Goal: Information Seeking & Learning: Learn about a topic

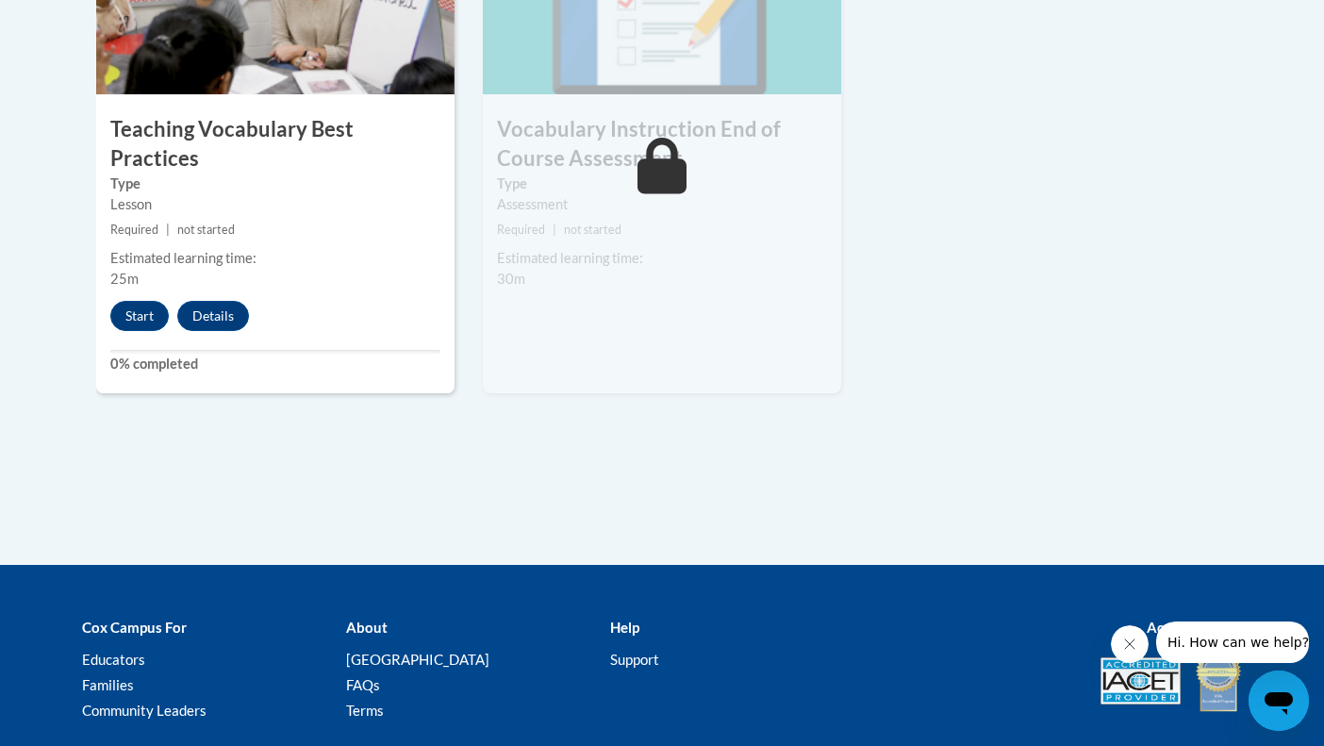
scroll to position [2261, 0]
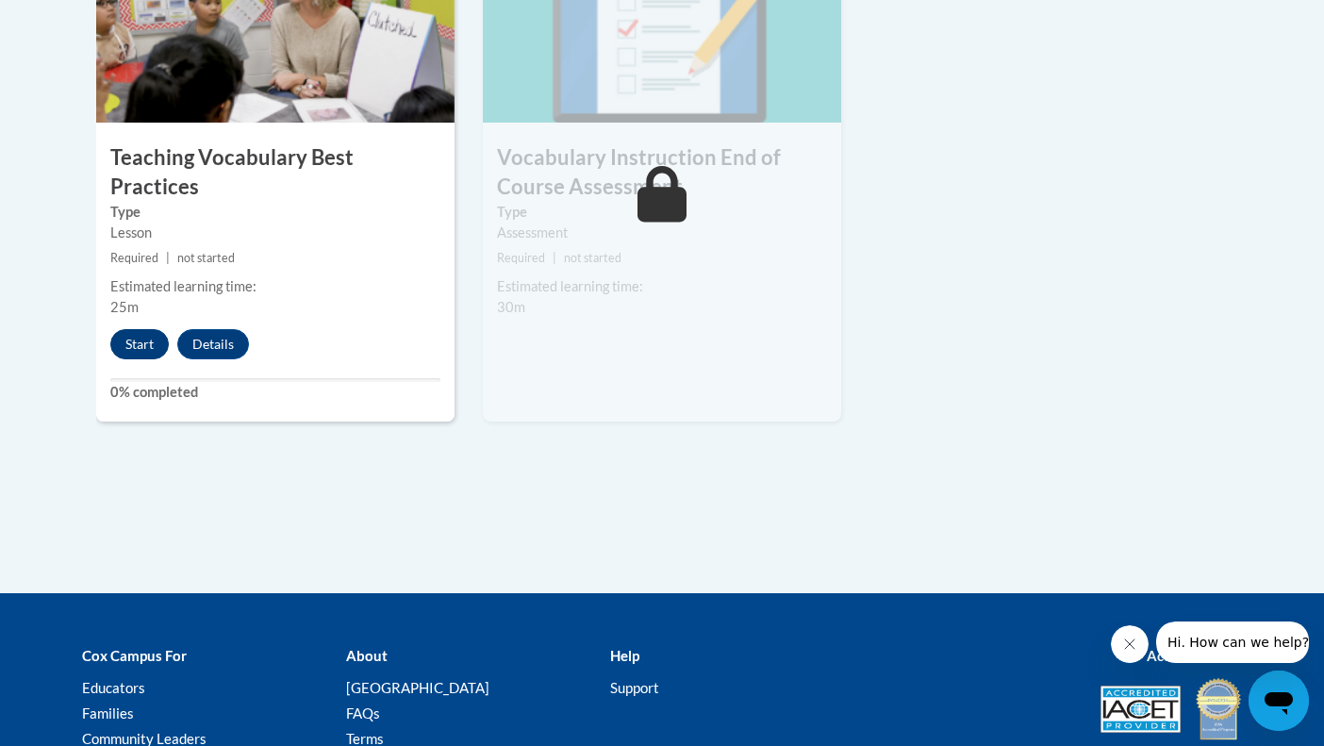
click at [138, 329] on button "Start" at bounding box center [139, 344] width 58 height 30
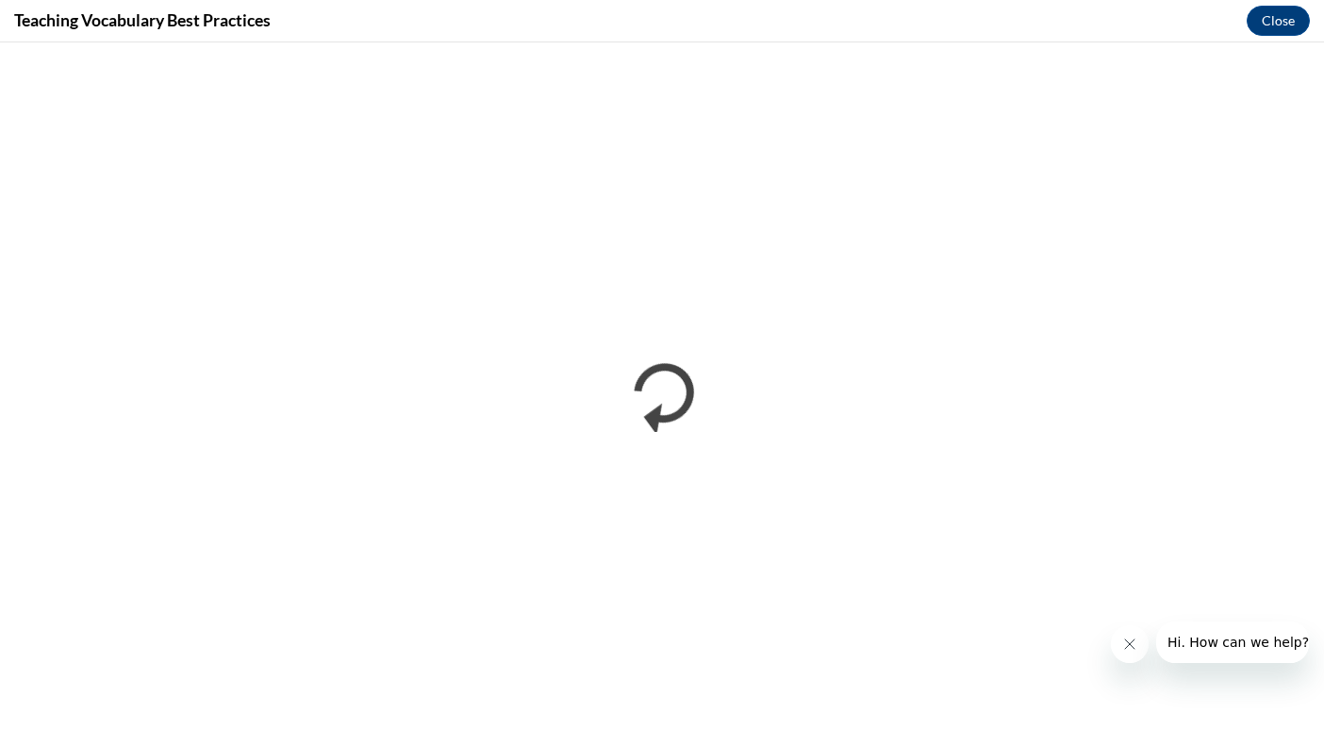
scroll to position [0, 0]
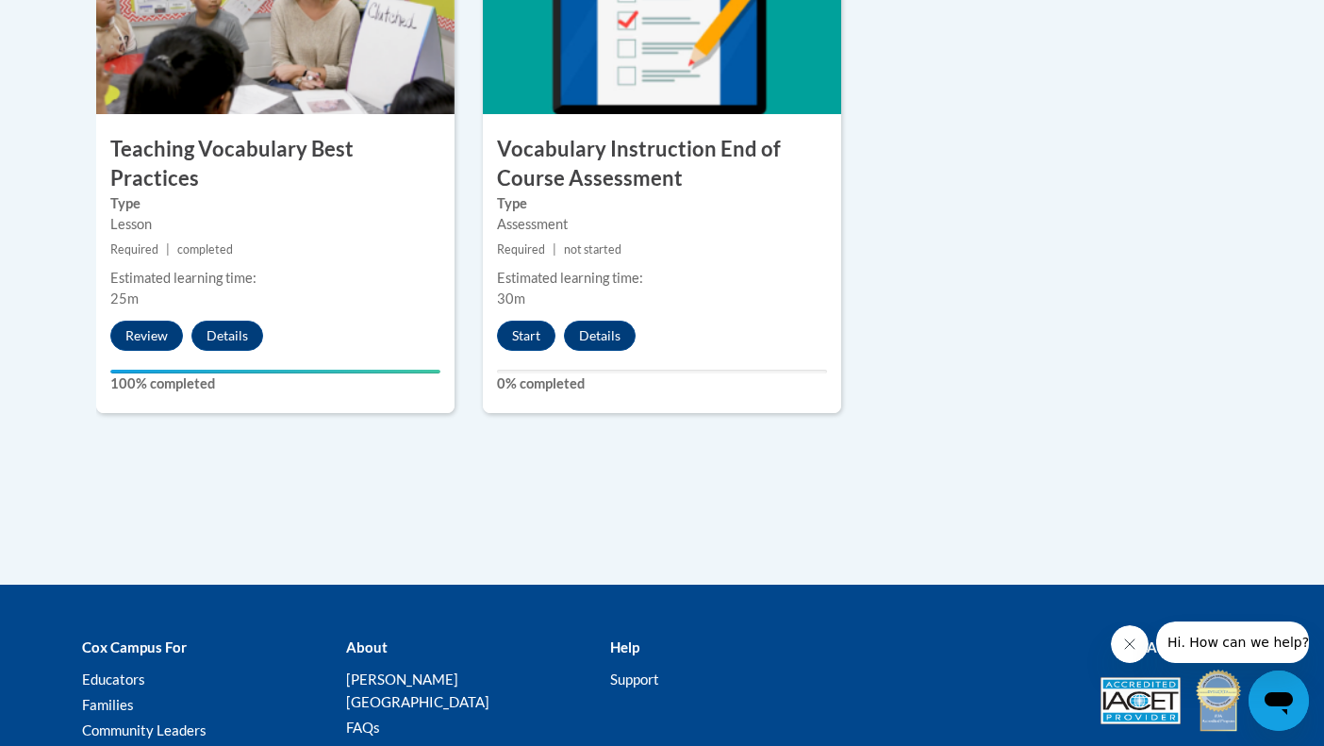
scroll to position [2272, 0]
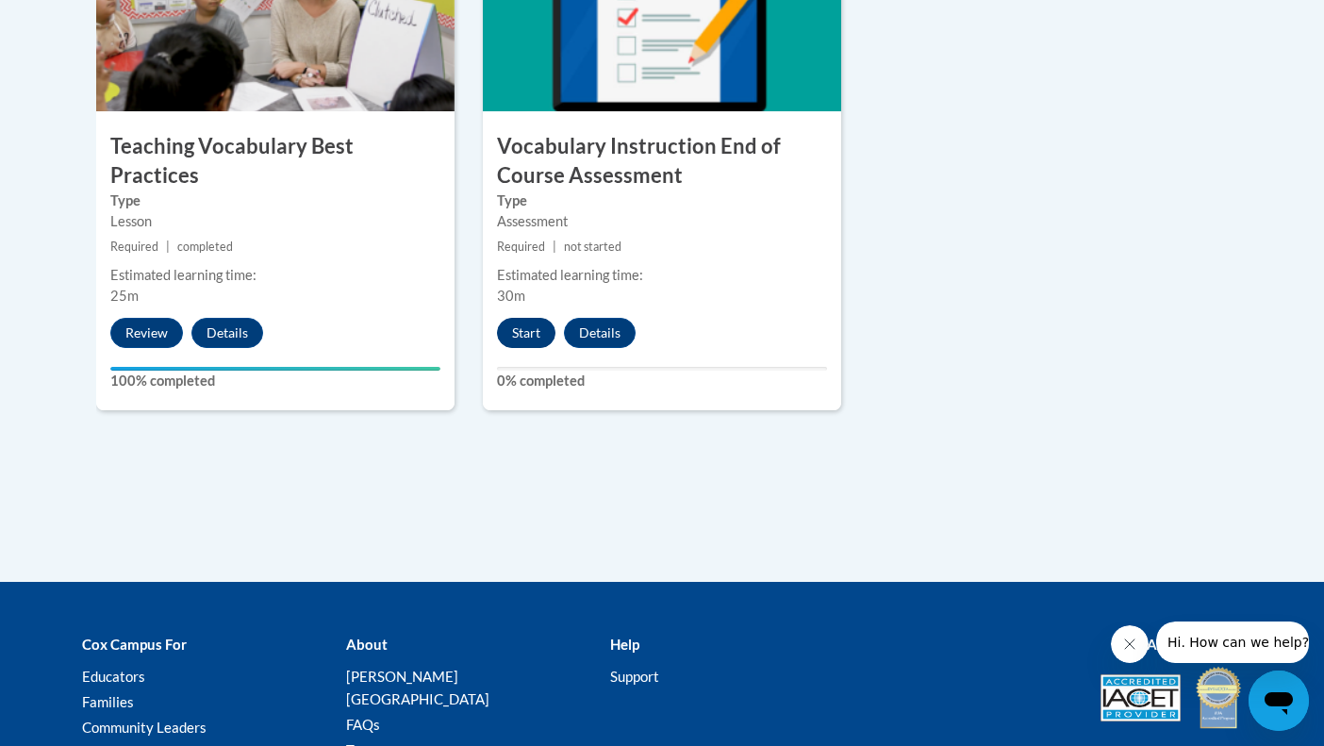
click at [522, 326] on button "Start" at bounding box center [526, 333] width 58 height 30
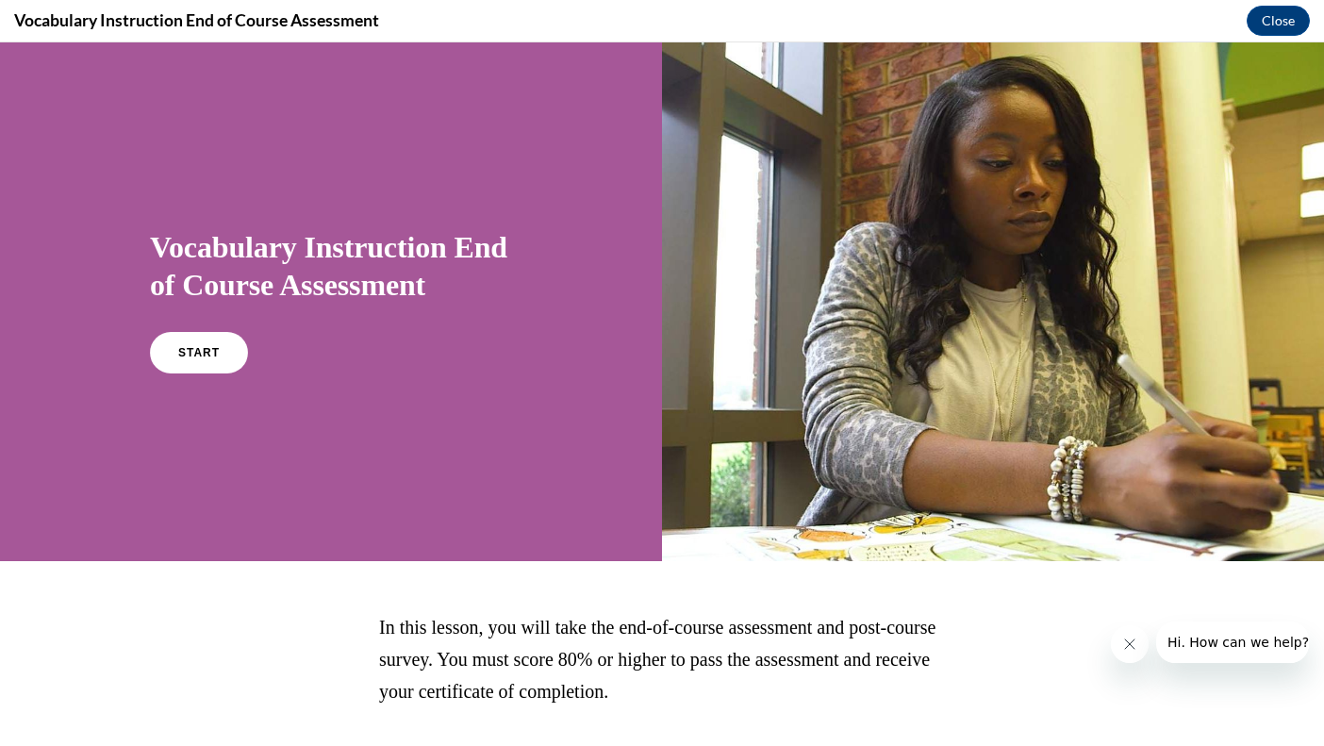
scroll to position [0, 0]
click at [191, 359] on link "START" at bounding box center [198, 352] width 103 height 43
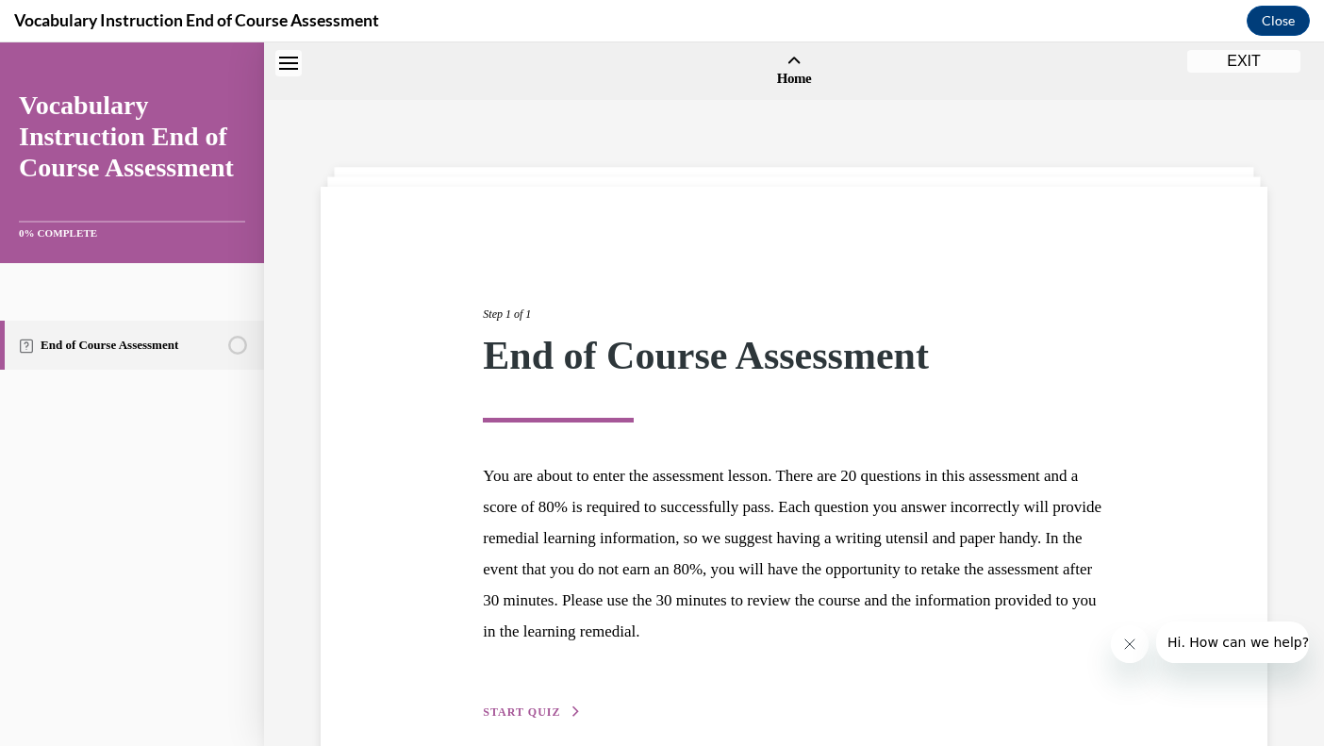
scroll to position [58, 0]
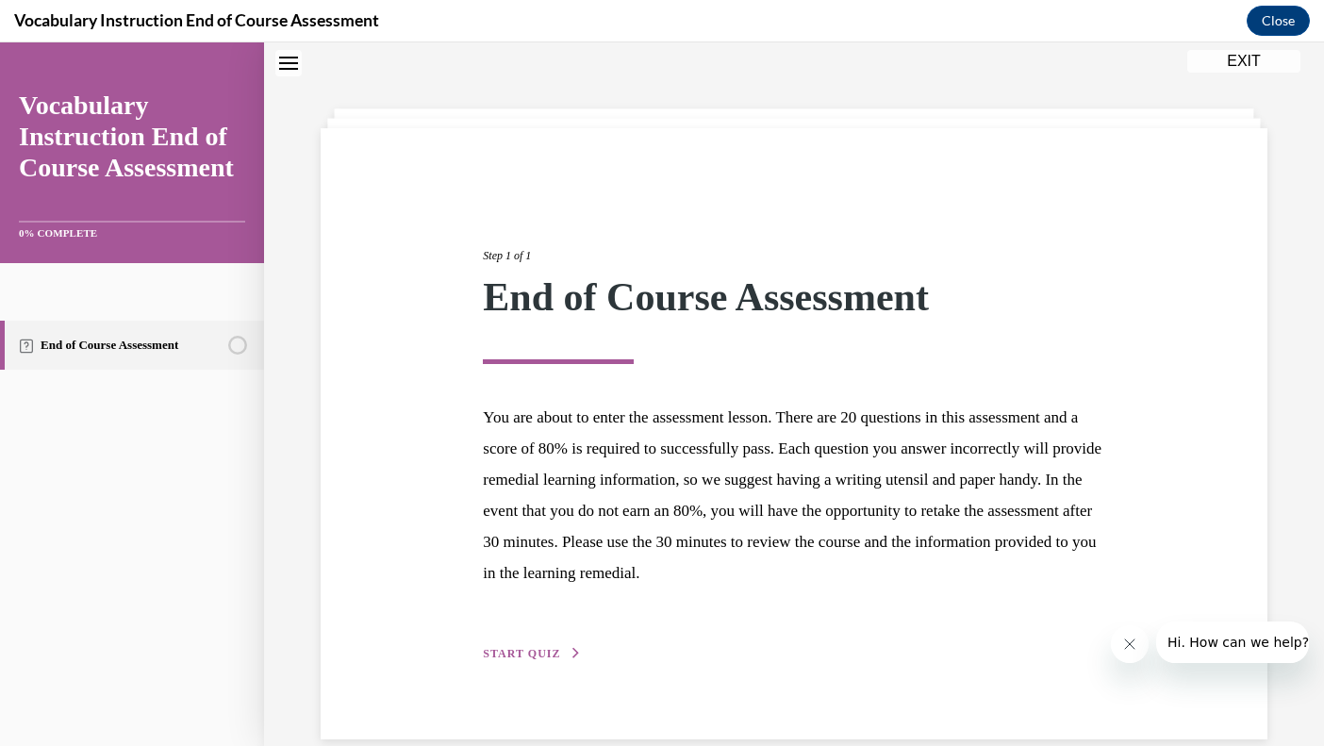
click at [513, 650] on span "START QUIZ" at bounding box center [521, 653] width 77 height 13
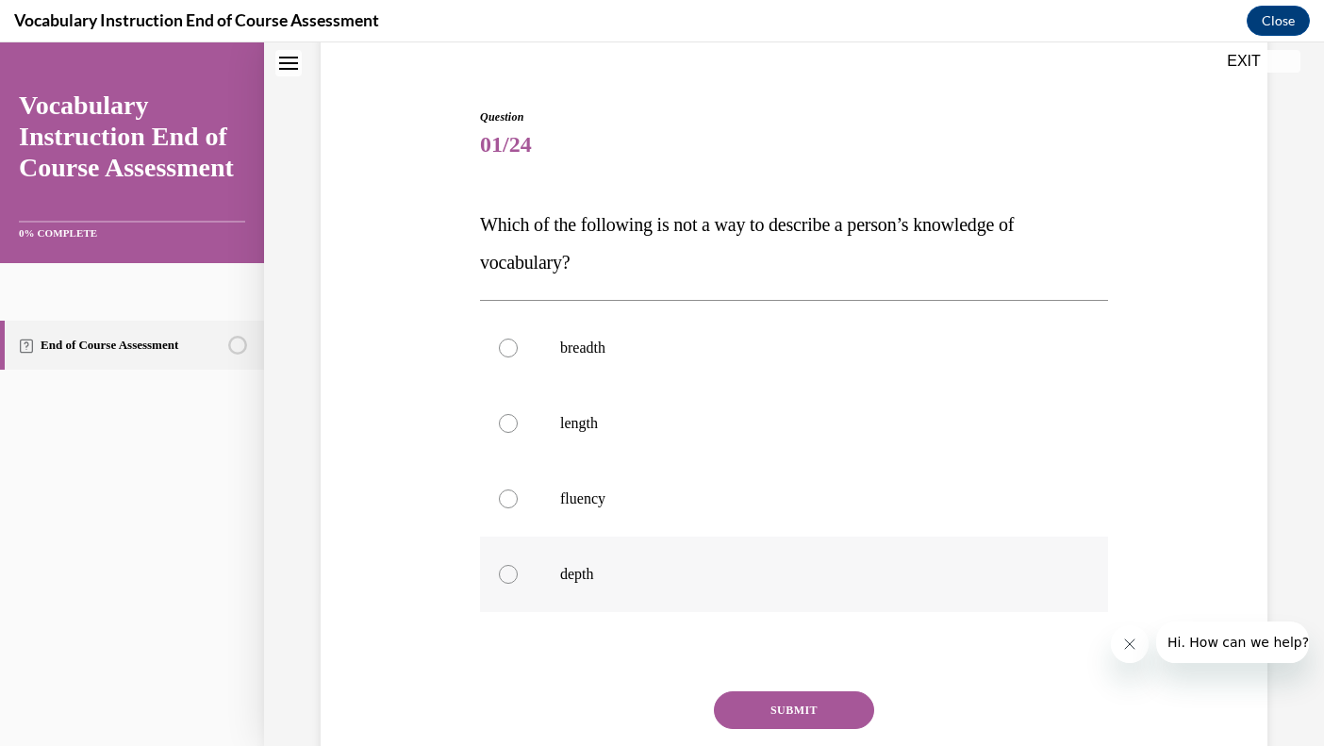
scroll to position [155, 0]
click at [511, 416] on div at bounding box center [508, 422] width 19 height 19
click at [511, 416] on input "length" at bounding box center [508, 422] width 19 height 19
radio input "true"
click at [757, 707] on button "SUBMIT" at bounding box center [794, 709] width 160 height 38
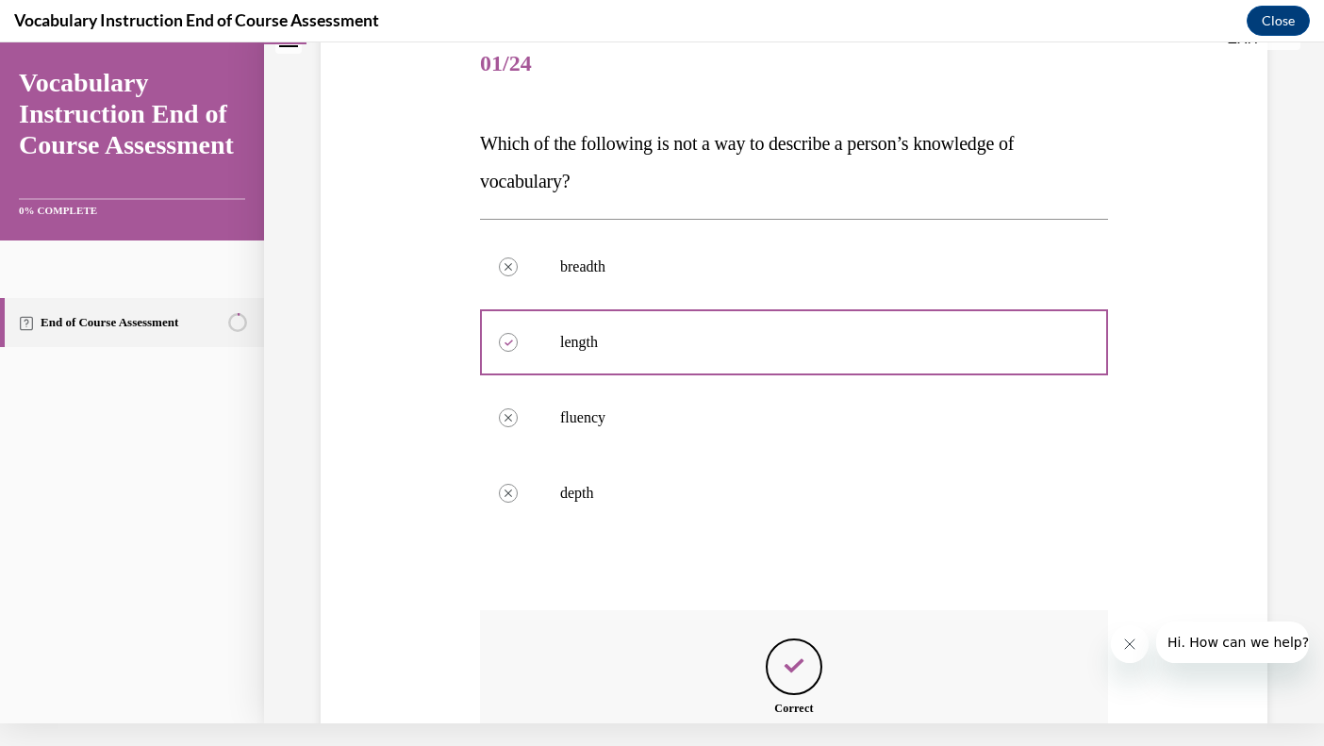
scroll to position [442, 0]
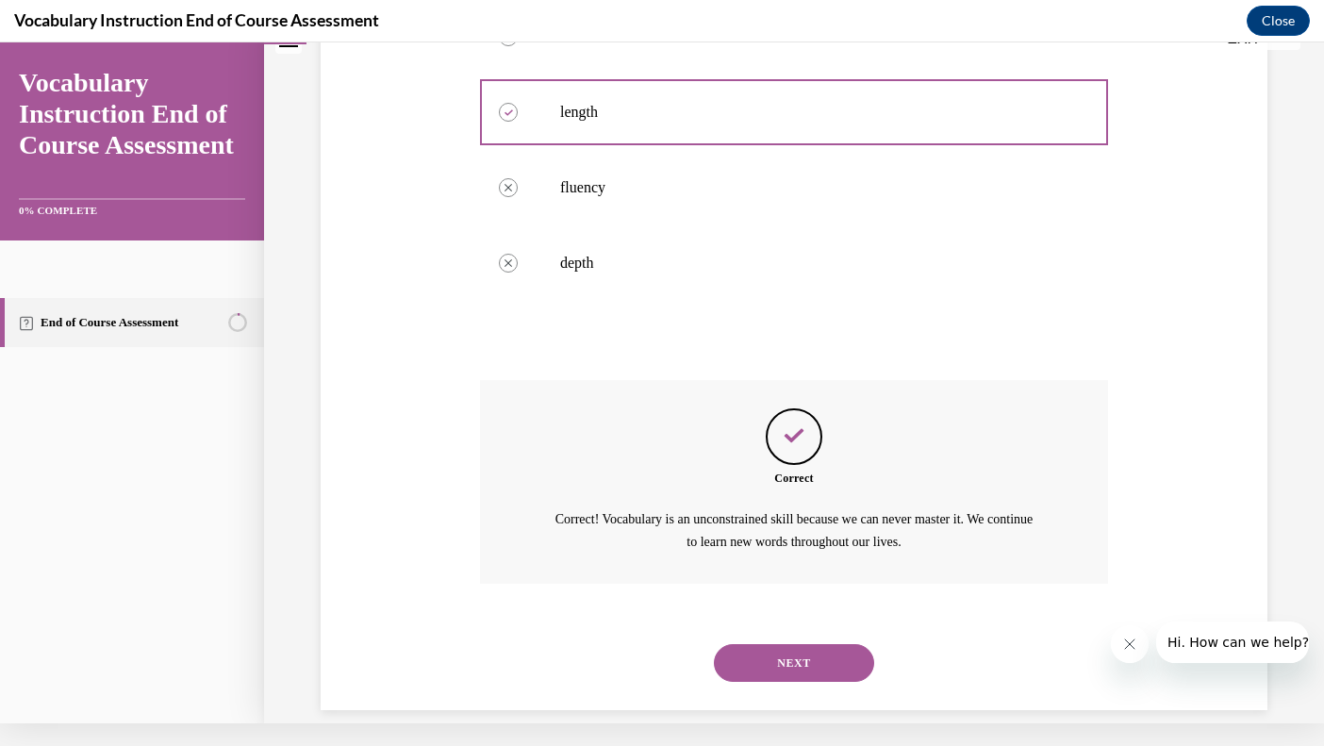
click at [783, 644] on button "NEXT" at bounding box center [794, 663] width 160 height 38
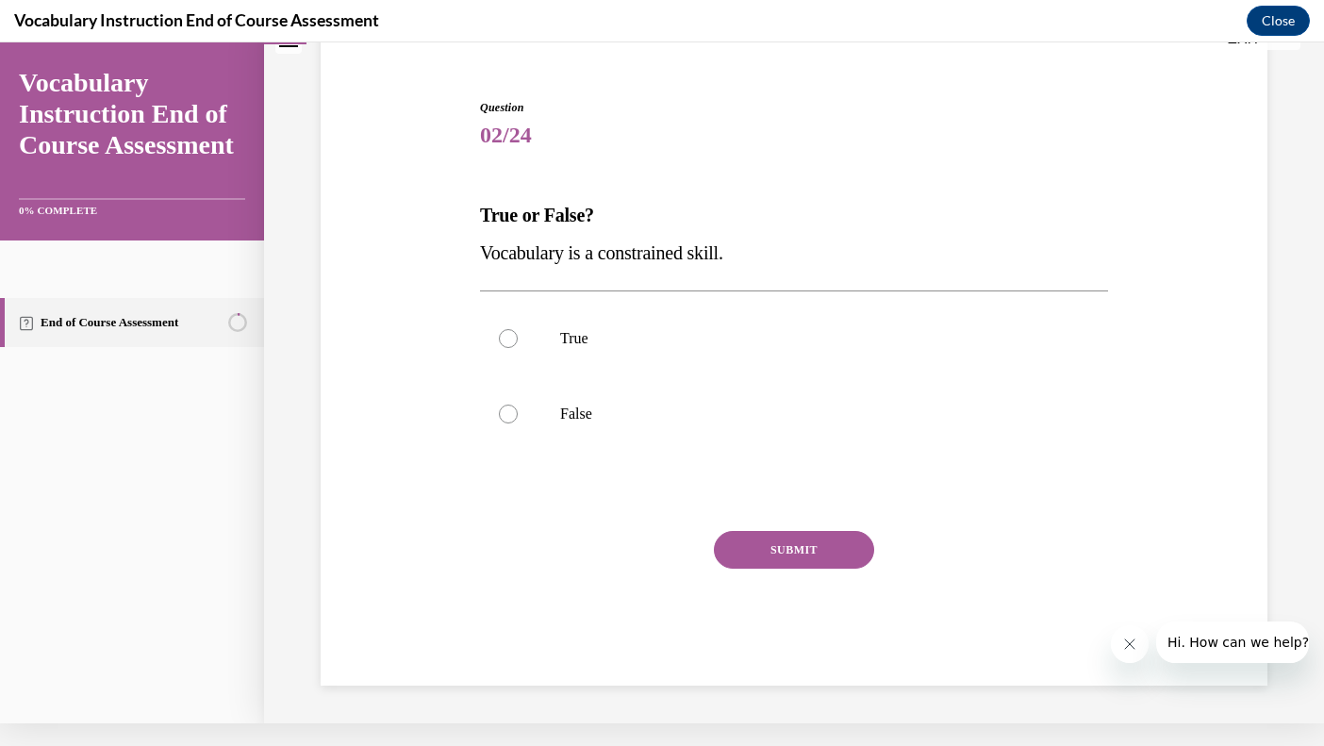
scroll to position [118, 0]
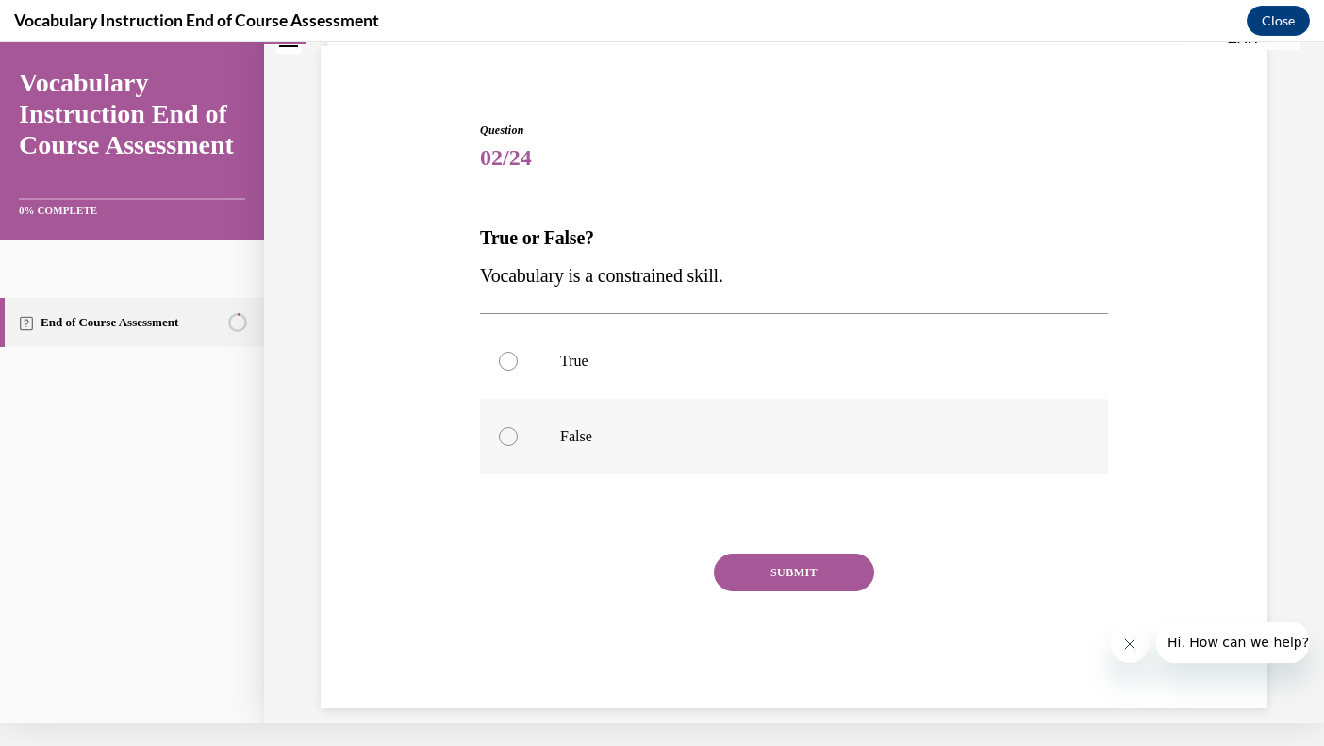
click at [510, 435] on div at bounding box center [508, 436] width 19 height 19
click at [510, 435] on input "False" at bounding box center [508, 436] width 19 height 19
radio input "true"
click at [815, 570] on button "SUBMIT" at bounding box center [794, 573] width 160 height 38
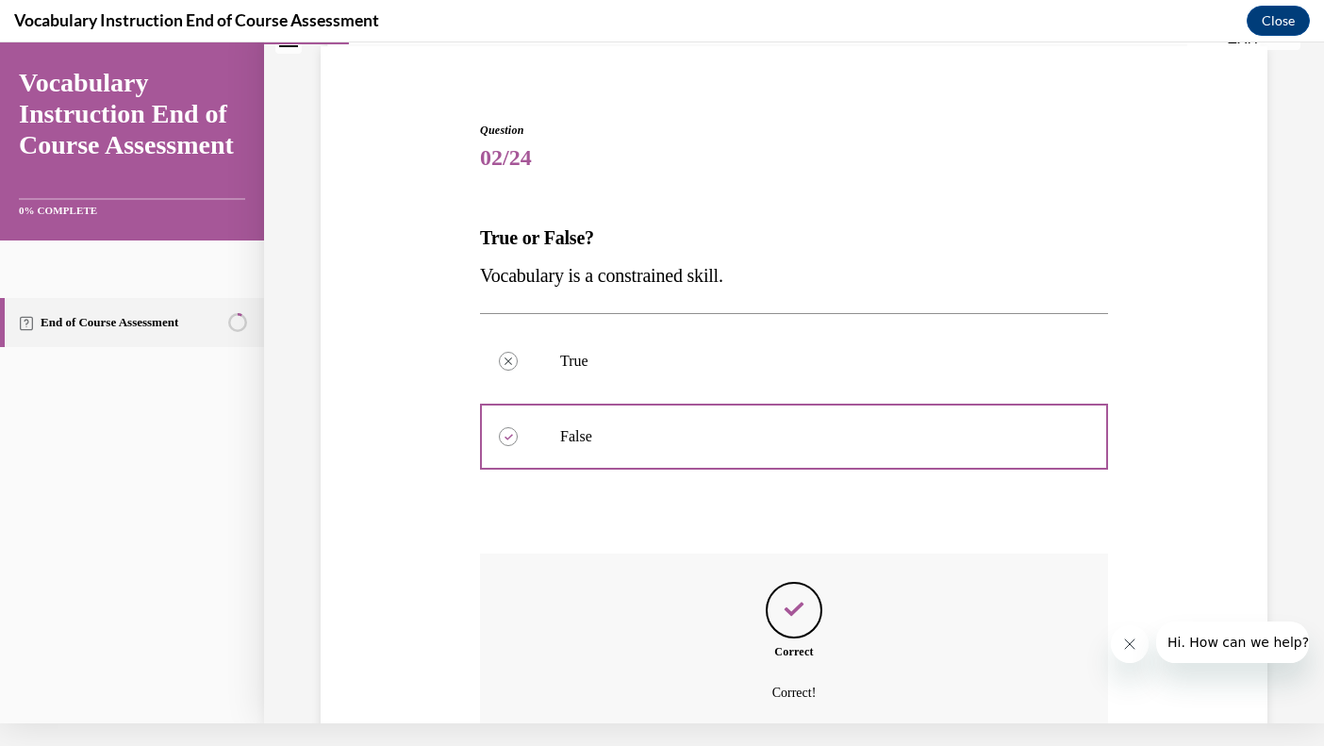
scroll to position [270, 0]
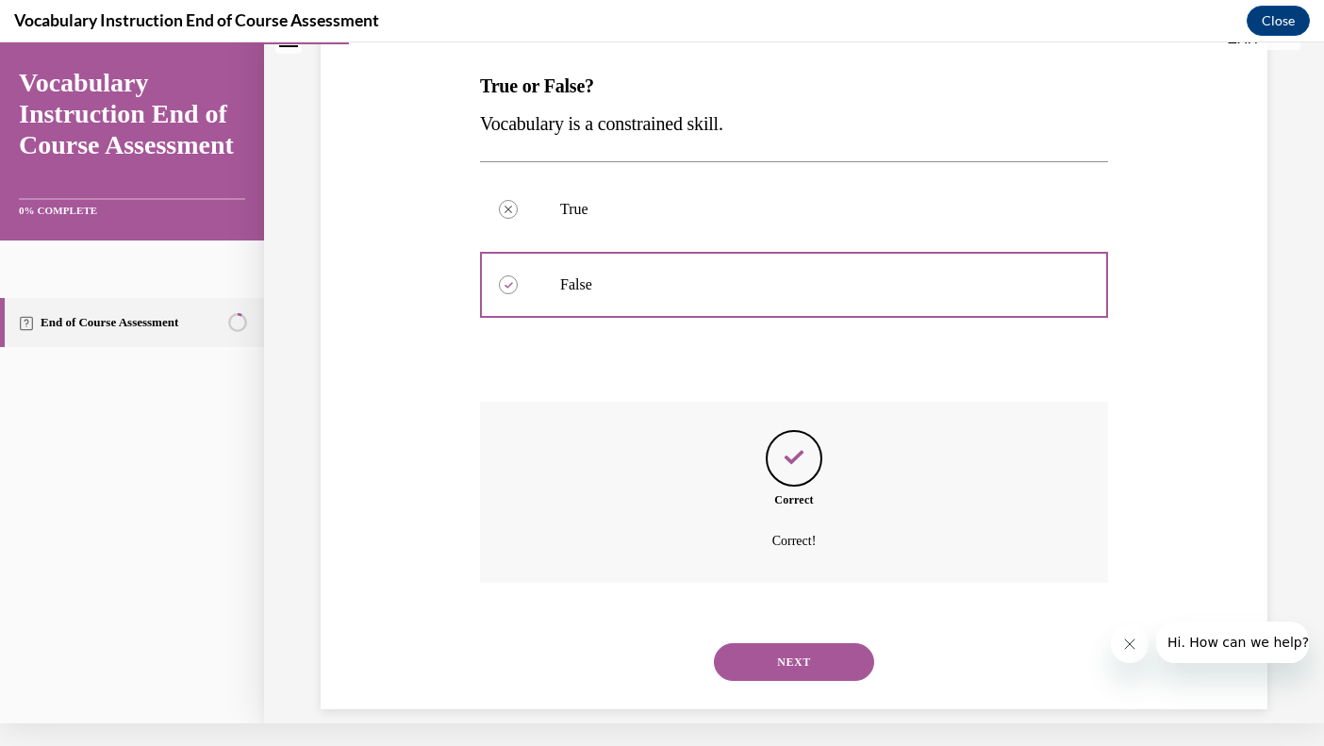
click at [815, 643] on button "NEXT" at bounding box center [794, 662] width 160 height 38
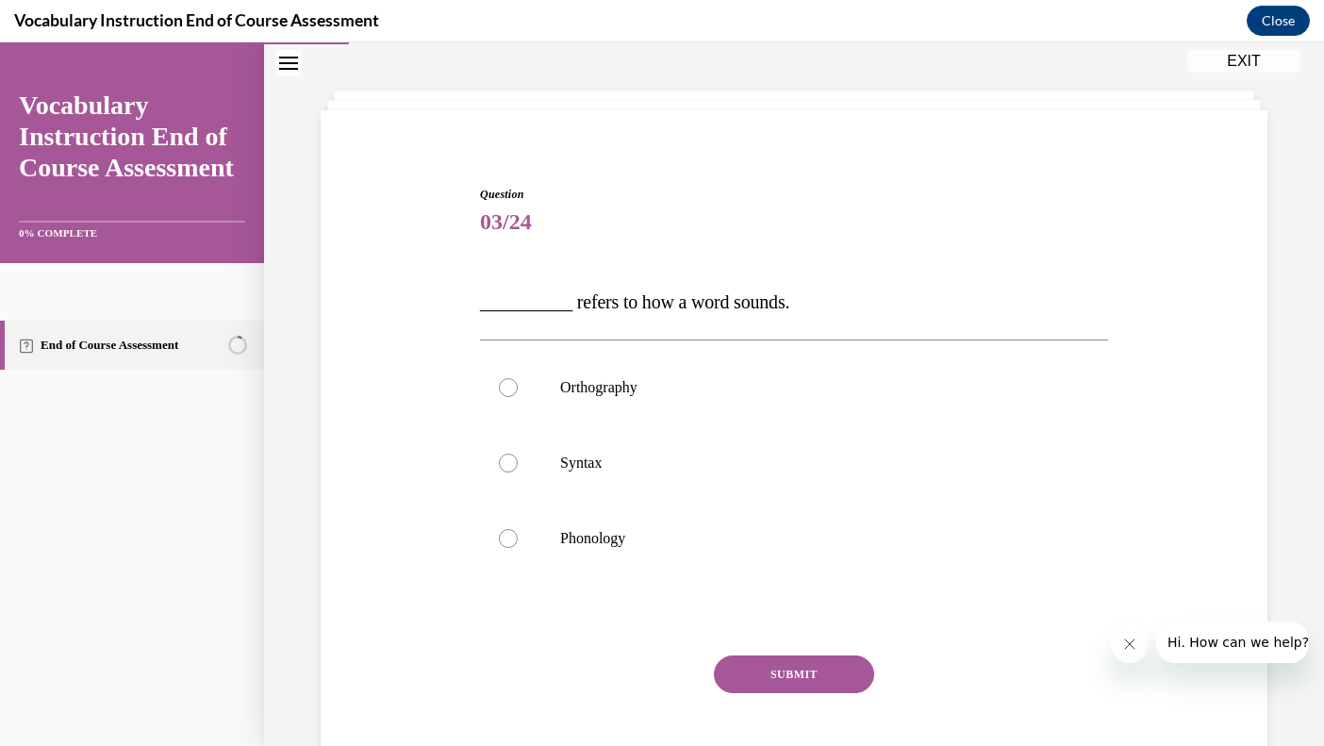
scroll to position [81, 0]
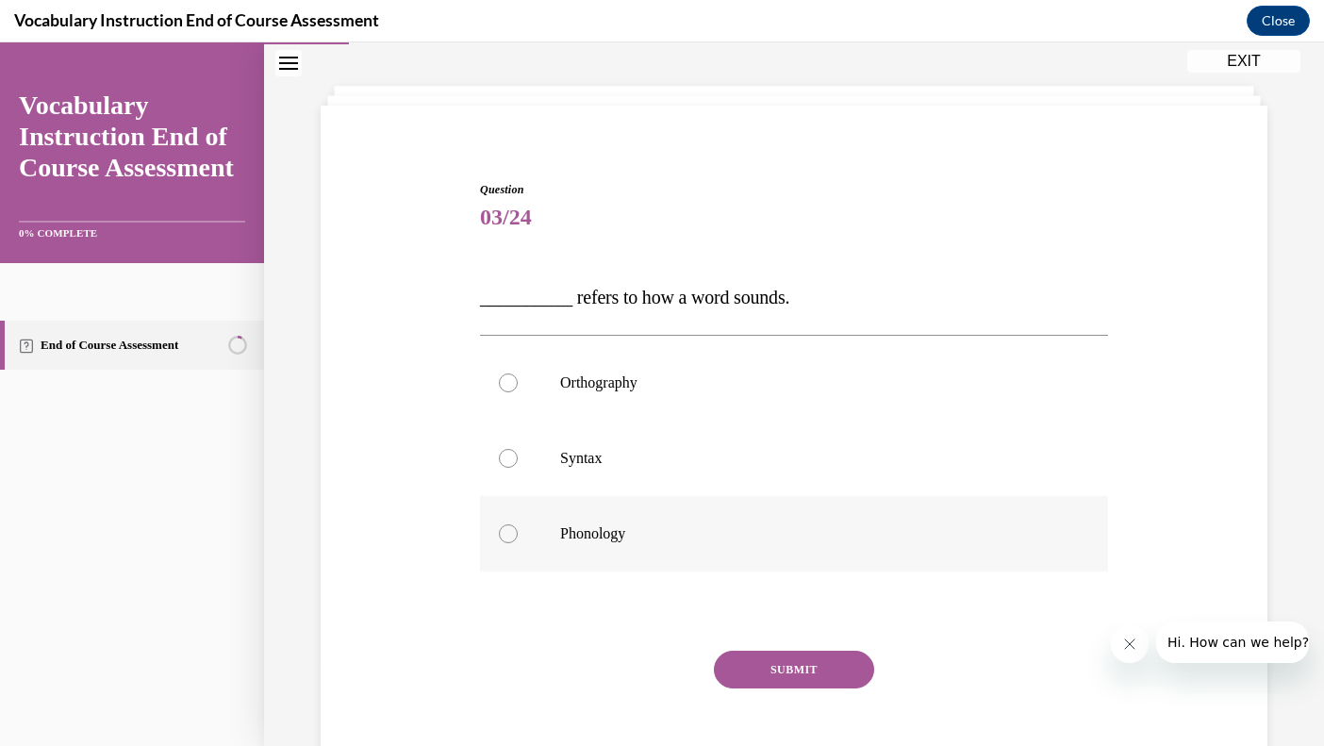
click at [515, 527] on div at bounding box center [508, 533] width 19 height 19
click at [515, 527] on input "Phonology" at bounding box center [508, 533] width 19 height 19
radio input "true"
click at [743, 659] on button "SUBMIT" at bounding box center [794, 670] width 160 height 38
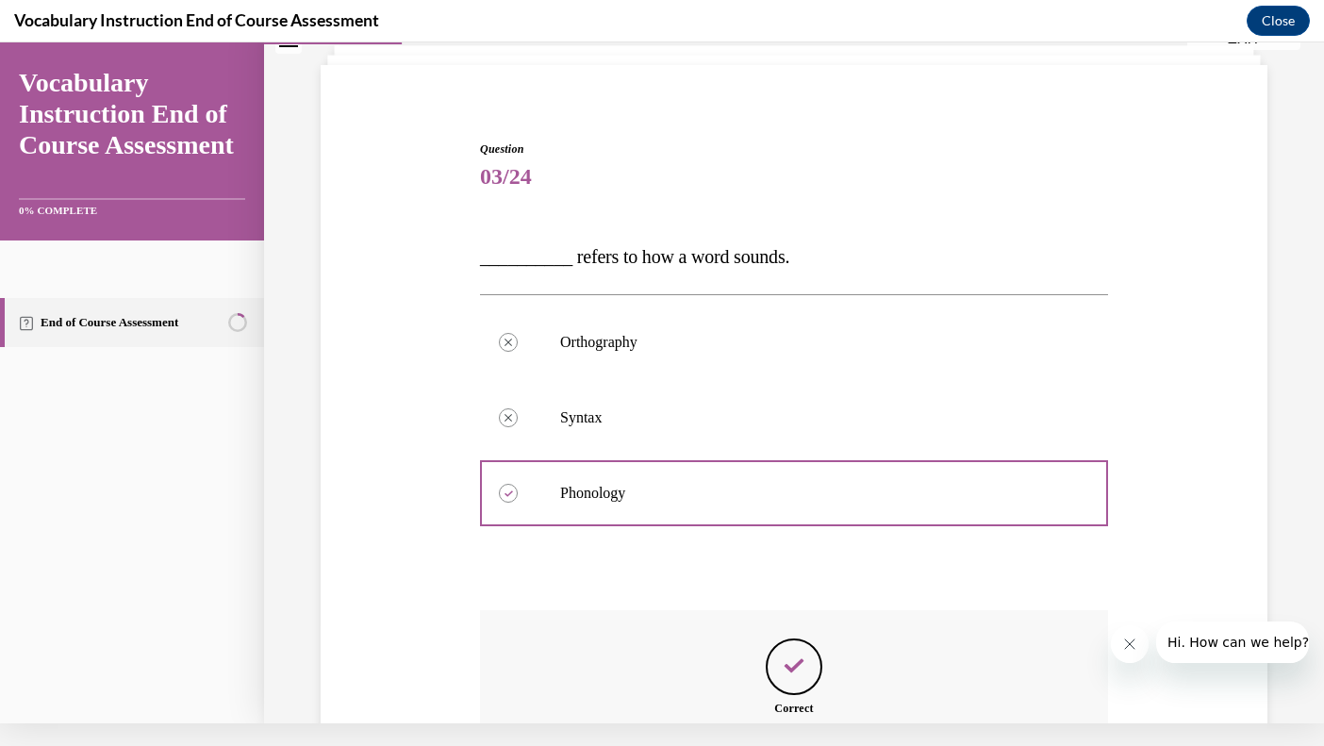
scroll to position [308, 0]
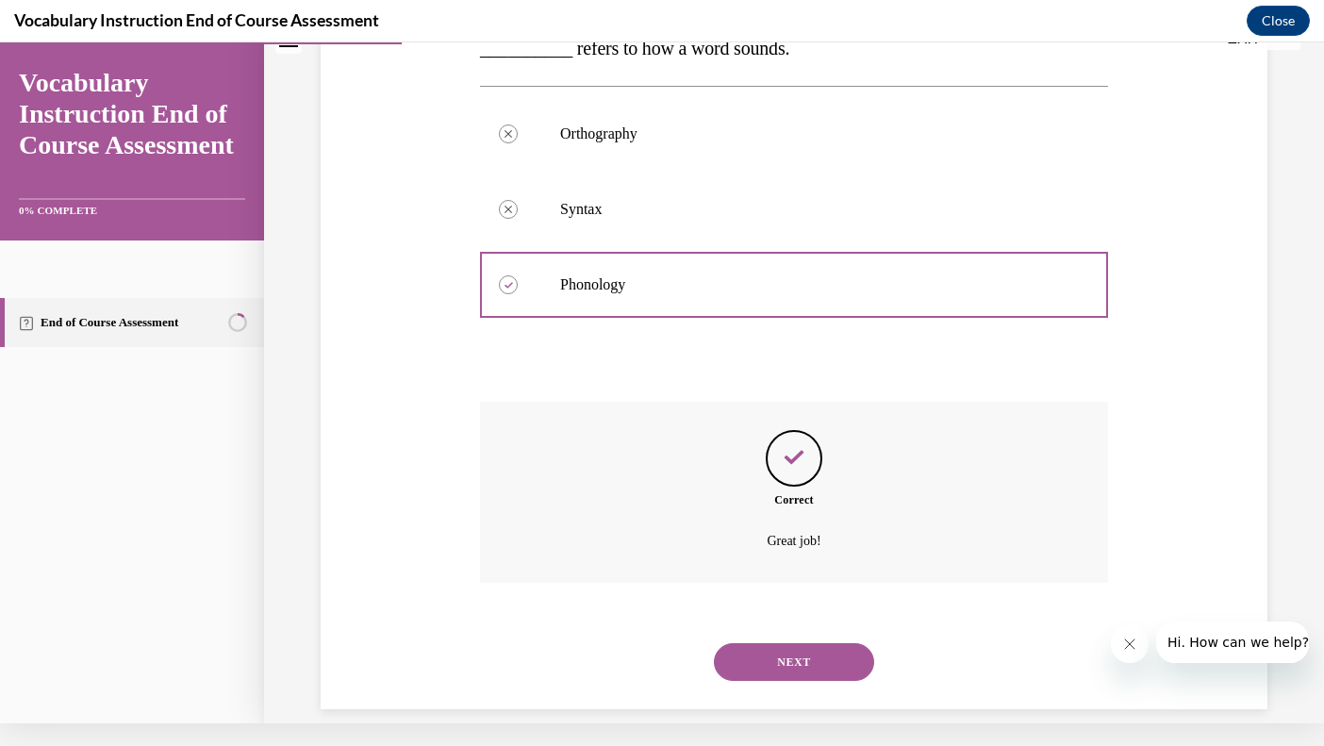
click at [768, 643] on button "NEXT" at bounding box center [794, 662] width 160 height 38
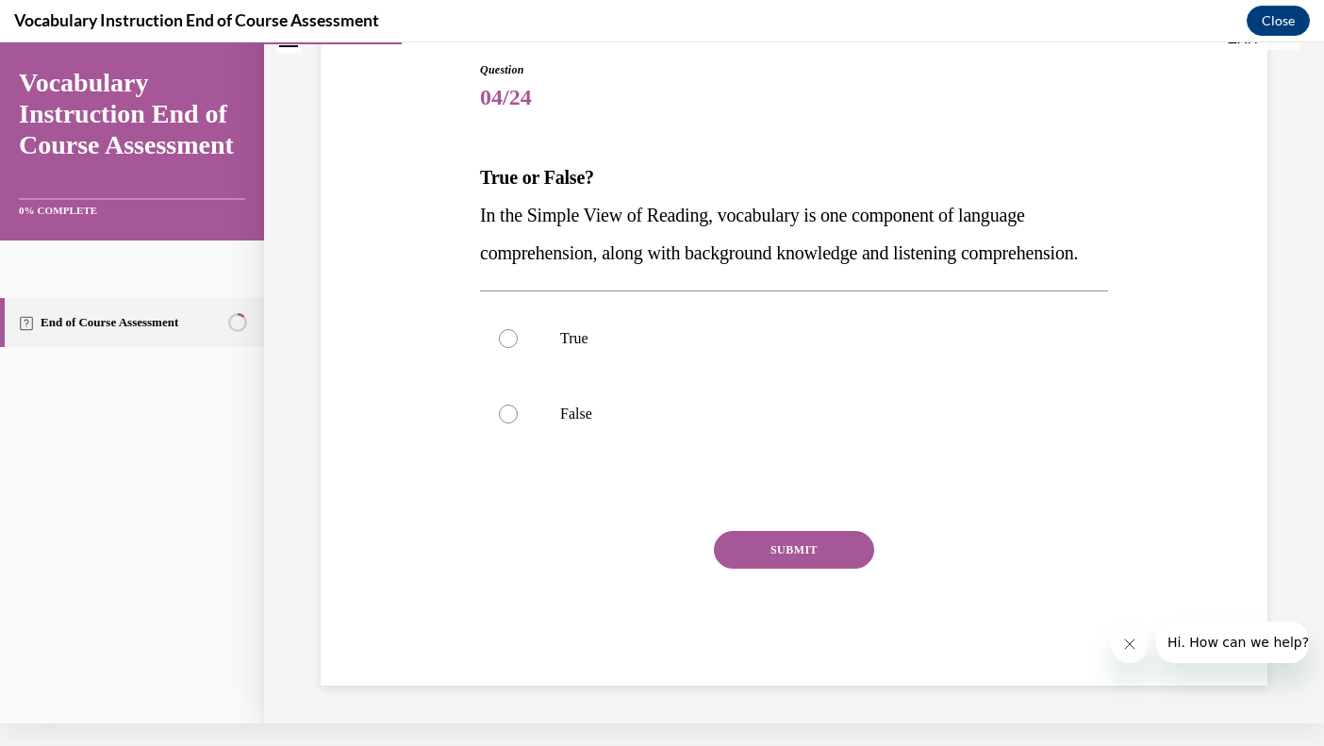
scroll to position [16, 0]
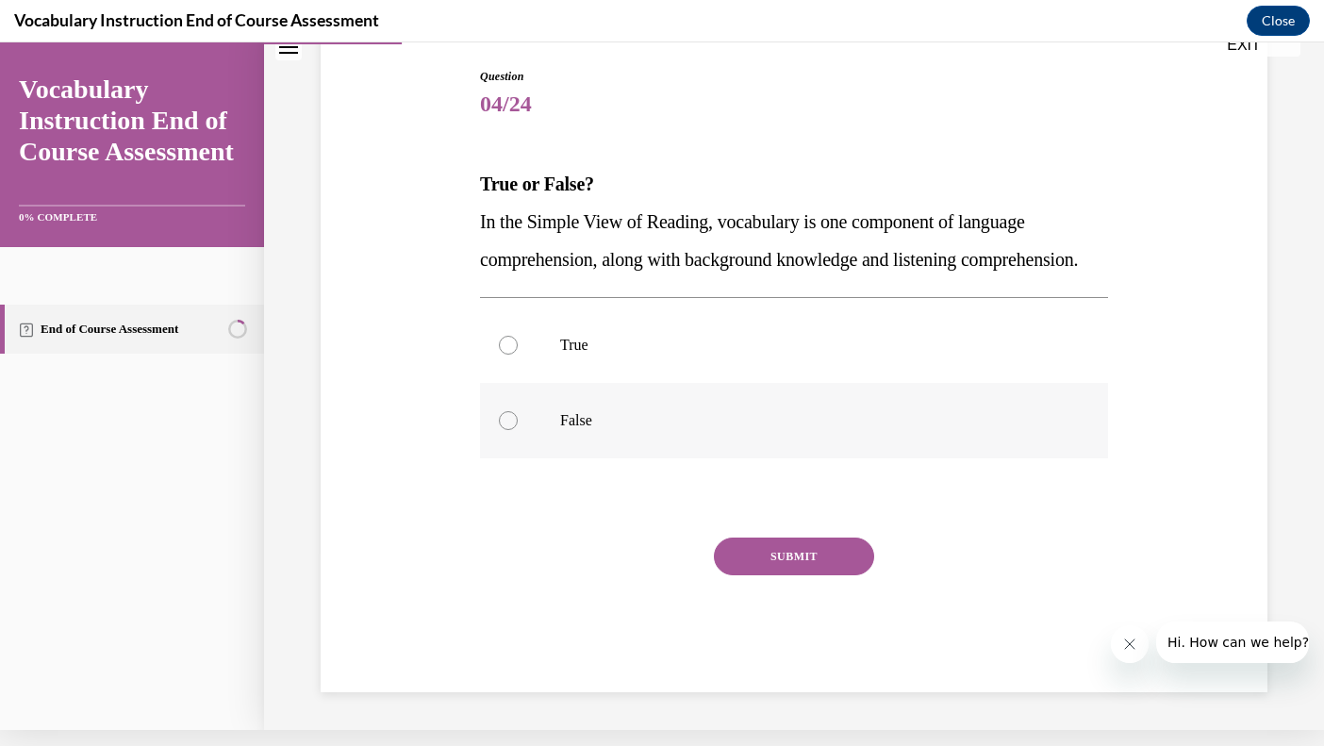
click at [503, 430] on div at bounding box center [508, 420] width 19 height 19
click at [503, 430] on input "False" at bounding box center [508, 420] width 19 height 19
radio input "true"
click at [757, 575] on button "SUBMIT" at bounding box center [794, 557] width 160 height 38
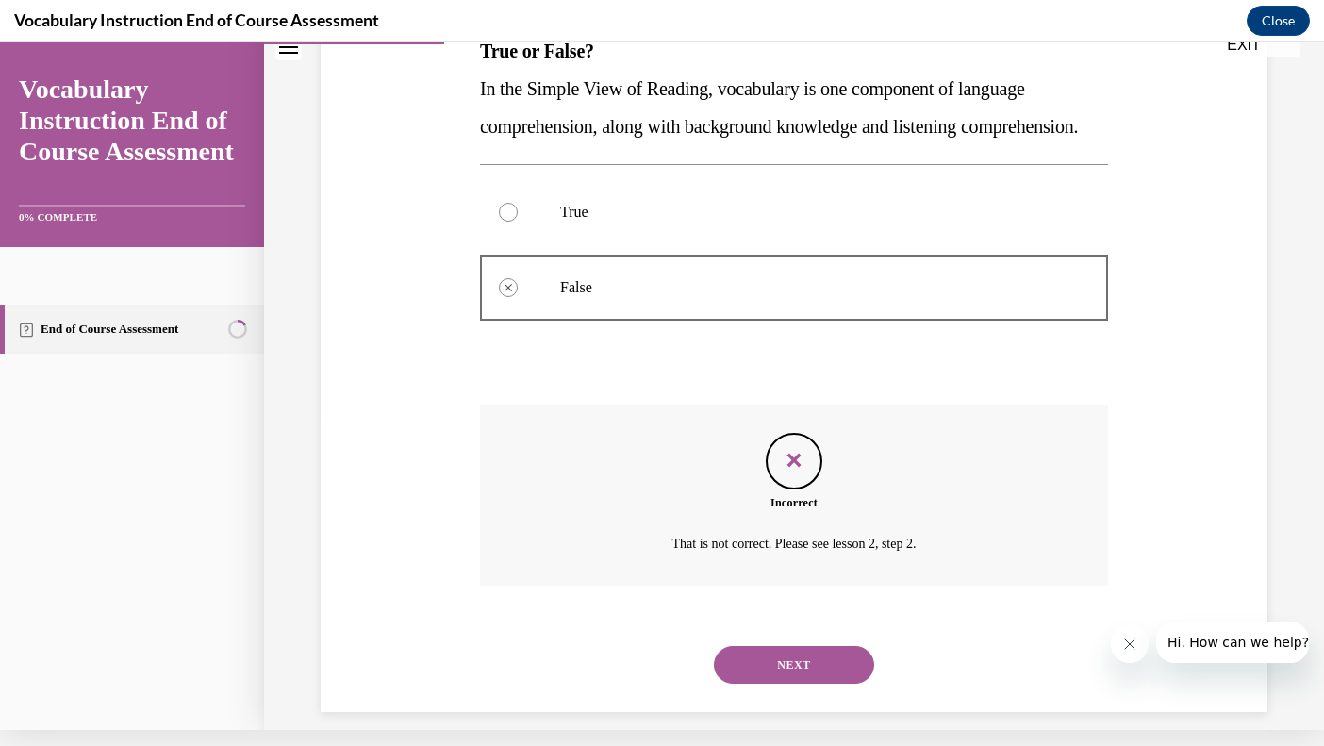
scroll to position [313, 0]
click at [776, 680] on button "NEXT" at bounding box center [794, 663] width 160 height 38
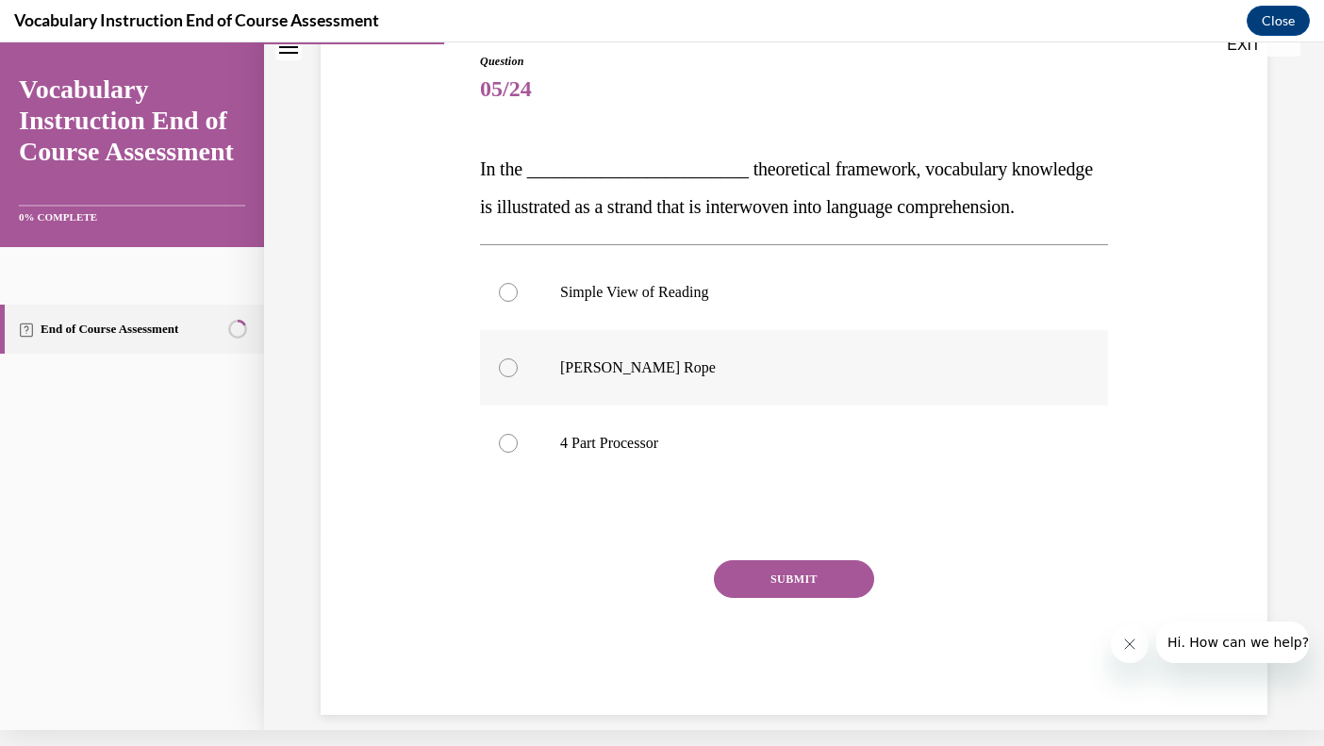
click at [505, 367] on div at bounding box center [508, 367] width 19 height 19
click at [505, 367] on input "Scarborough's Rope" at bounding box center [508, 367] width 19 height 19
radio input "true"
click at [762, 580] on button "SUBMIT" at bounding box center [794, 579] width 160 height 38
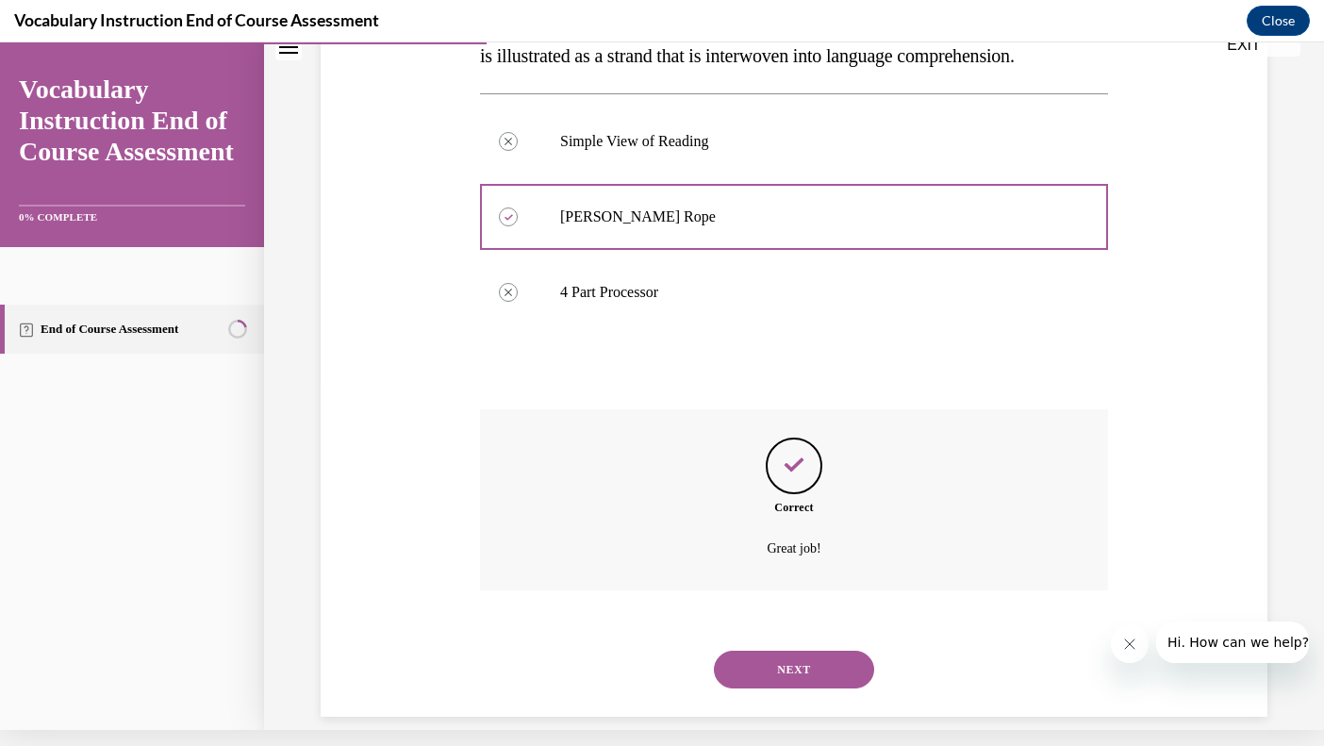
scroll to position [345, 0]
click at [795, 650] on button "NEXT" at bounding box center [794, 669] width 160 height 38
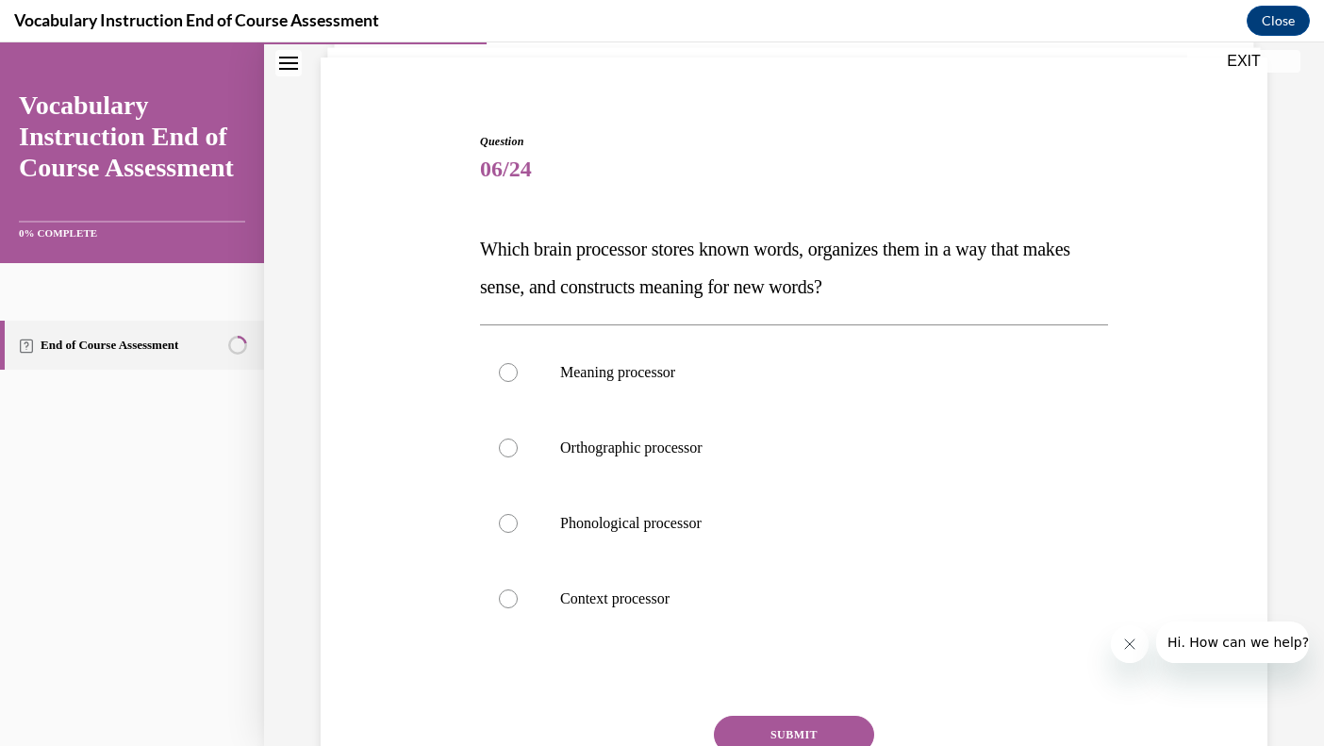
scroll to position [140, 0]
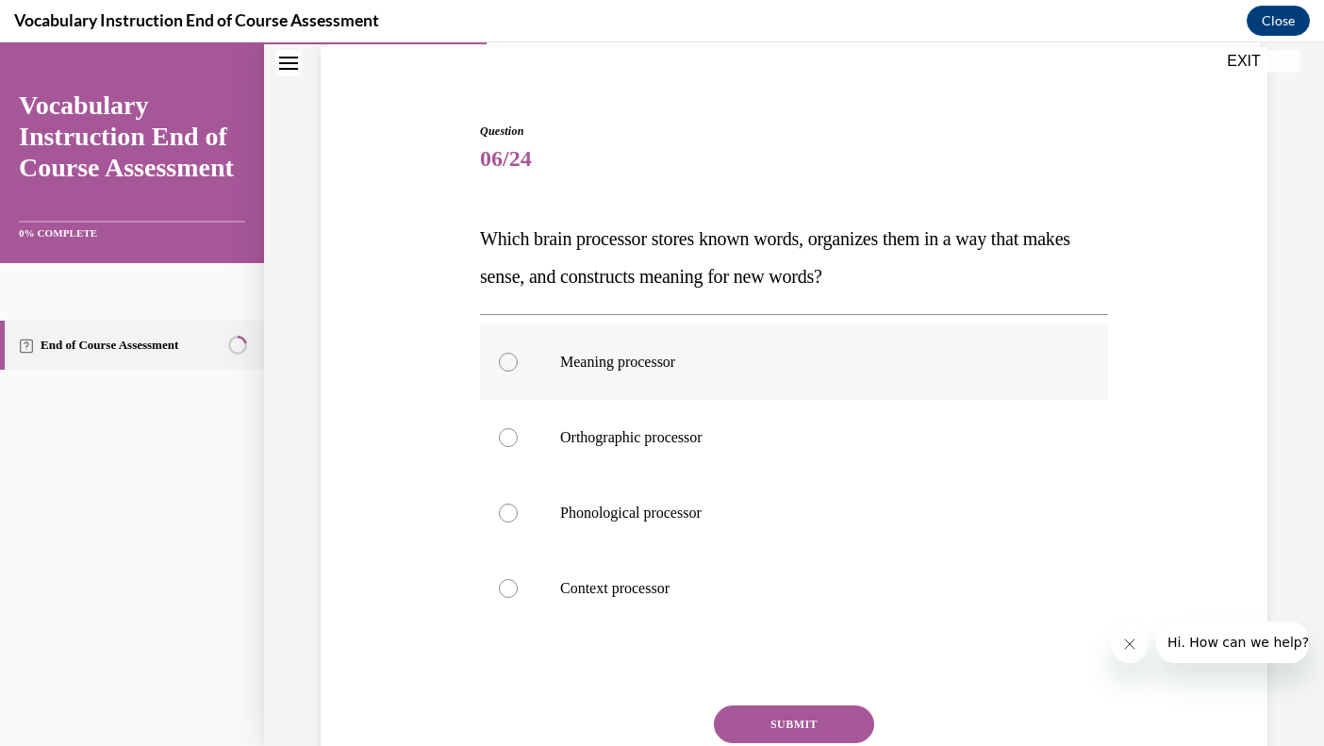
click at [505, 361] on div at bounding box center [508, 362] width 19 height 19
click at [505, 361] on input "Meaning processor" at bounding box center [508, 362] width 19 height 19
radio input "true"
click at [772, 720] on button "SUBMIT" at bounding box center [794, 725] width 160 height 38
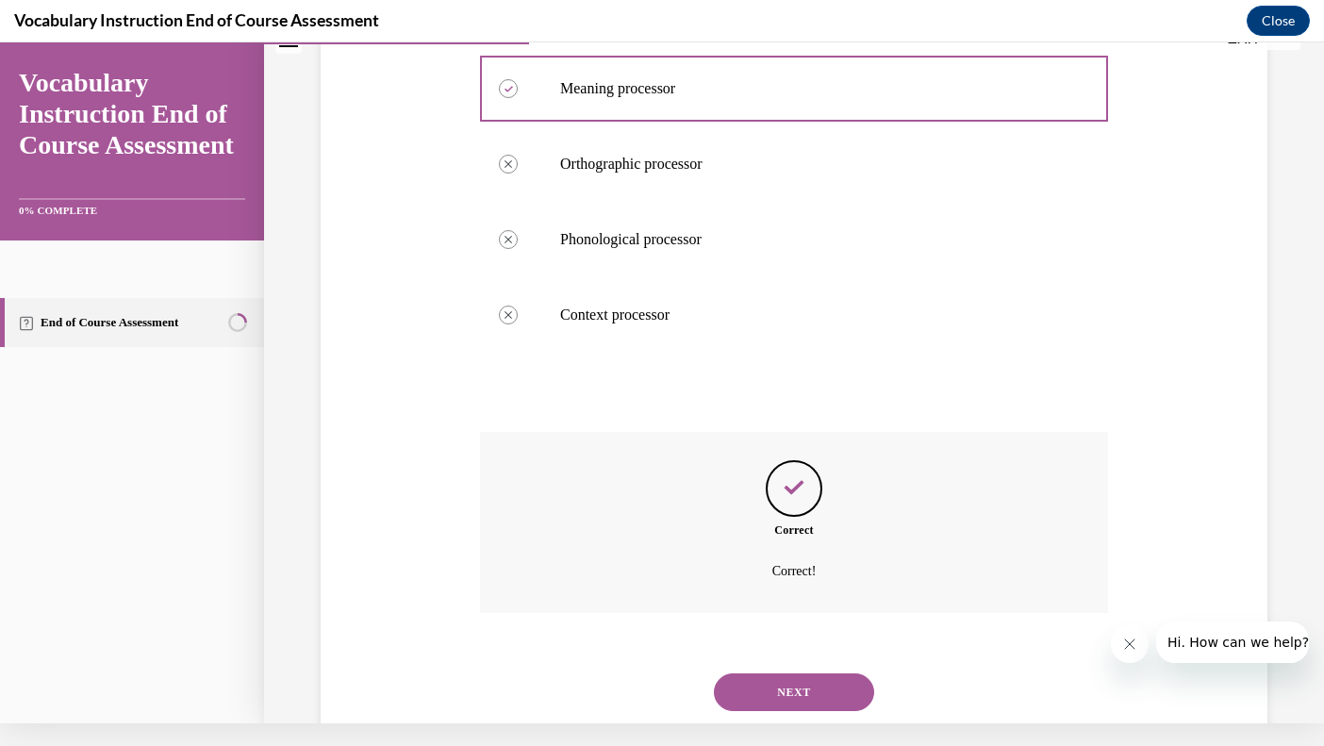
scroll to position [421, 0]
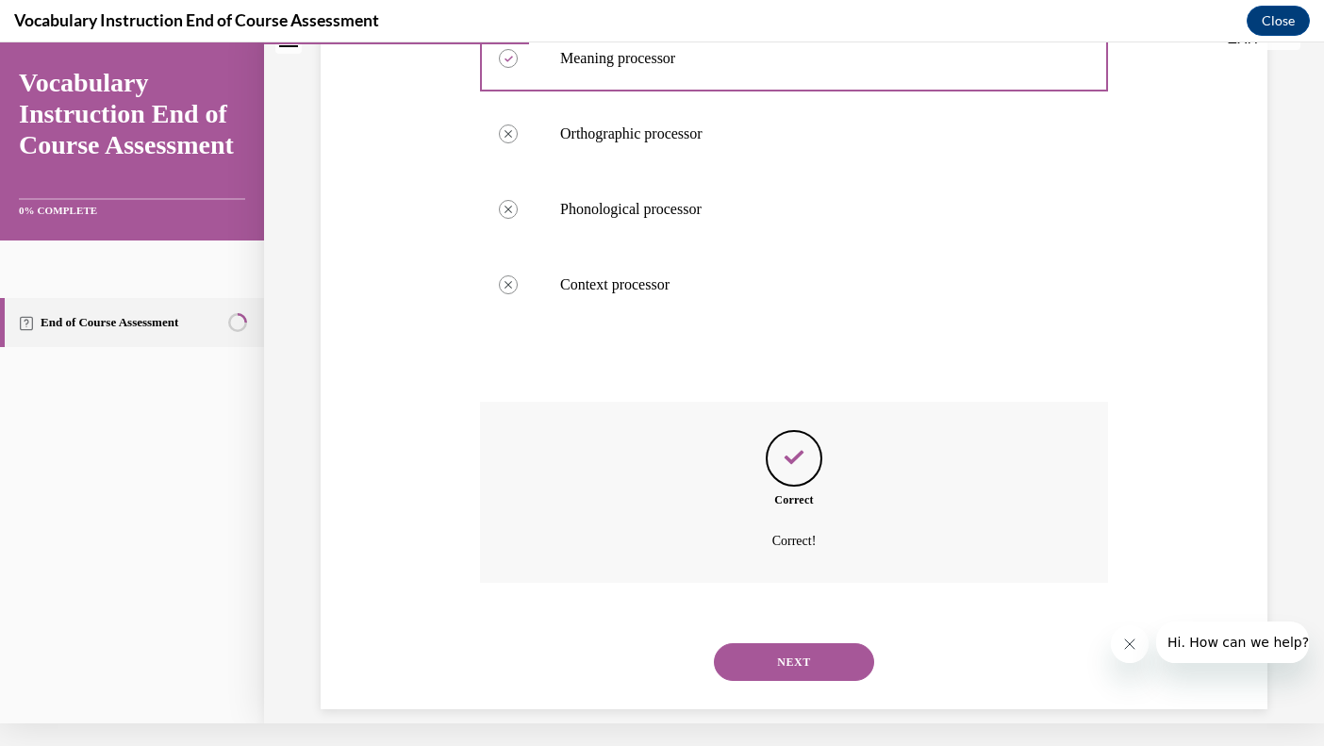
click at [821, 643] on button "NEXT" at bounding box center [794, 662] width 160 height 38
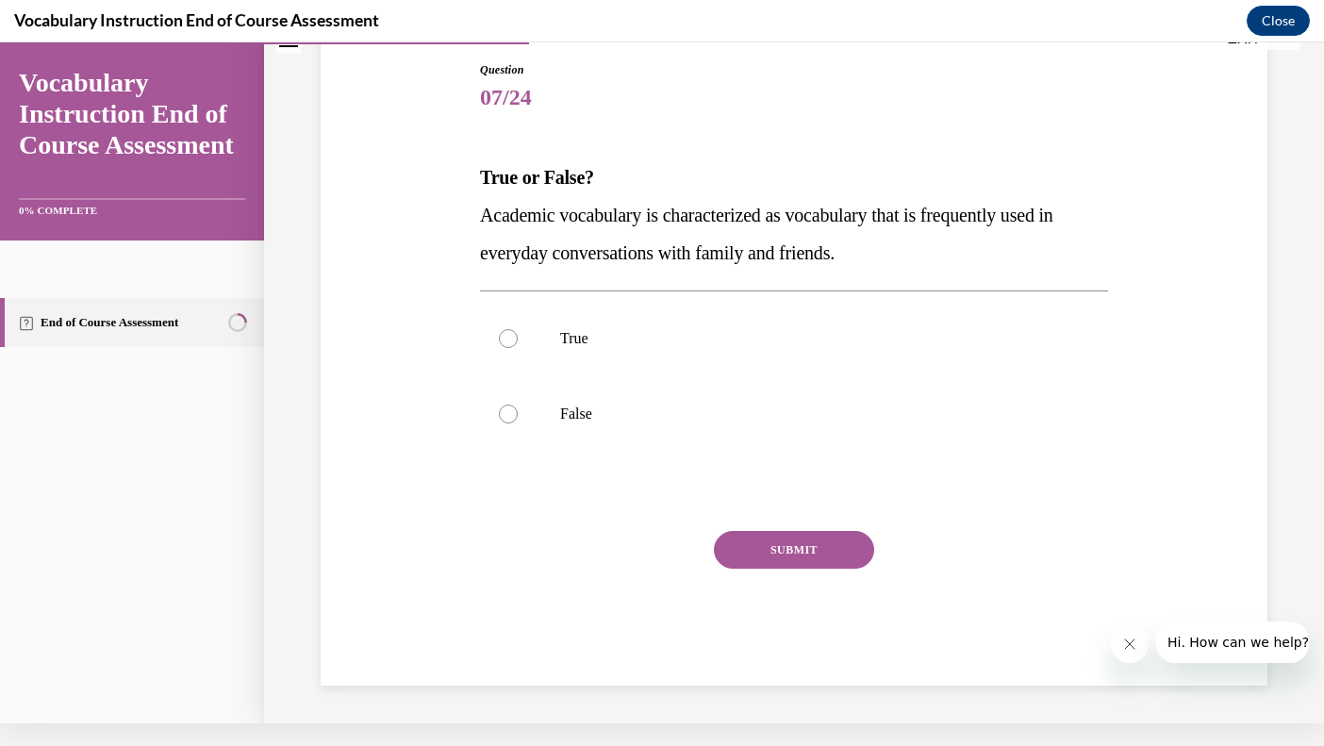
scroll to position [155, 0]
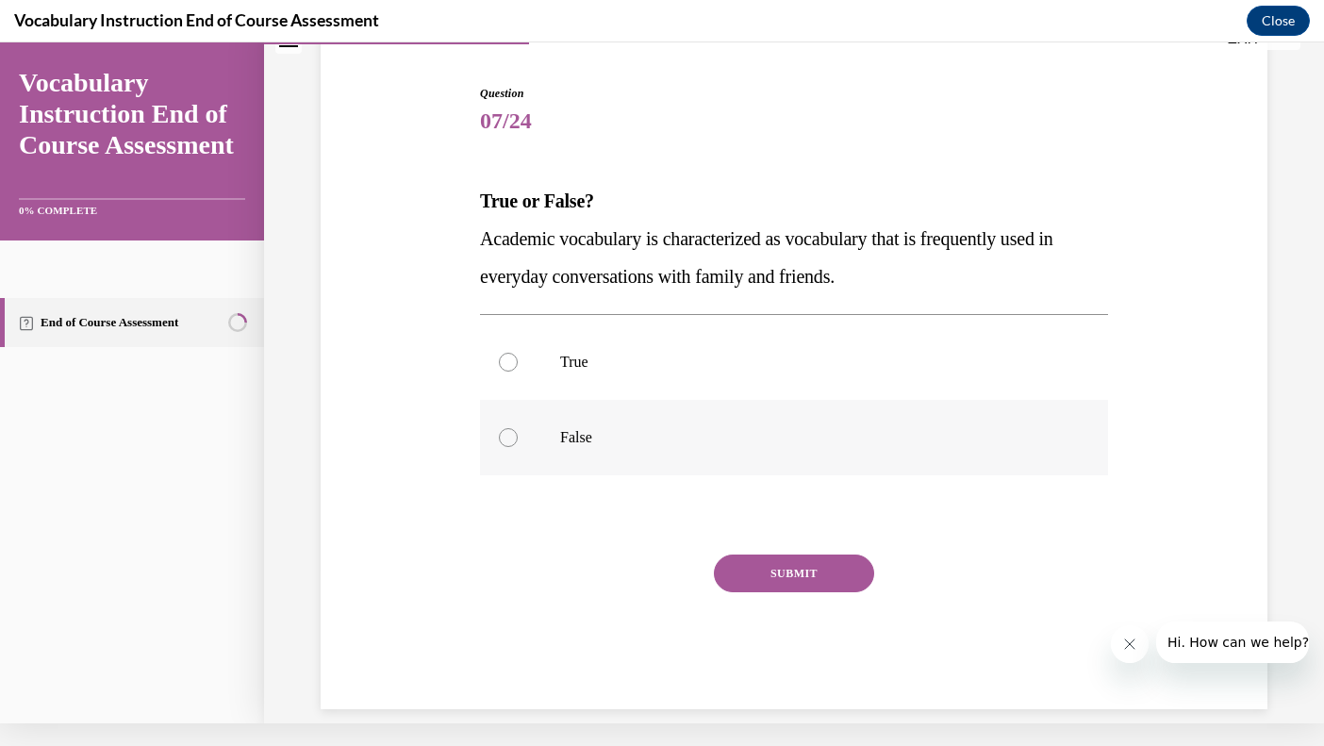
click at [504, 439] on div at bounding box center [508, 437] width 19 height 19
click at [504, 439] on input "False" at bounding box center [508, 437] width 19 height 19
radio input "true"
click at [749, 574] on button "SUBMIT" at bounding box center [794, 574] width 160 height 38
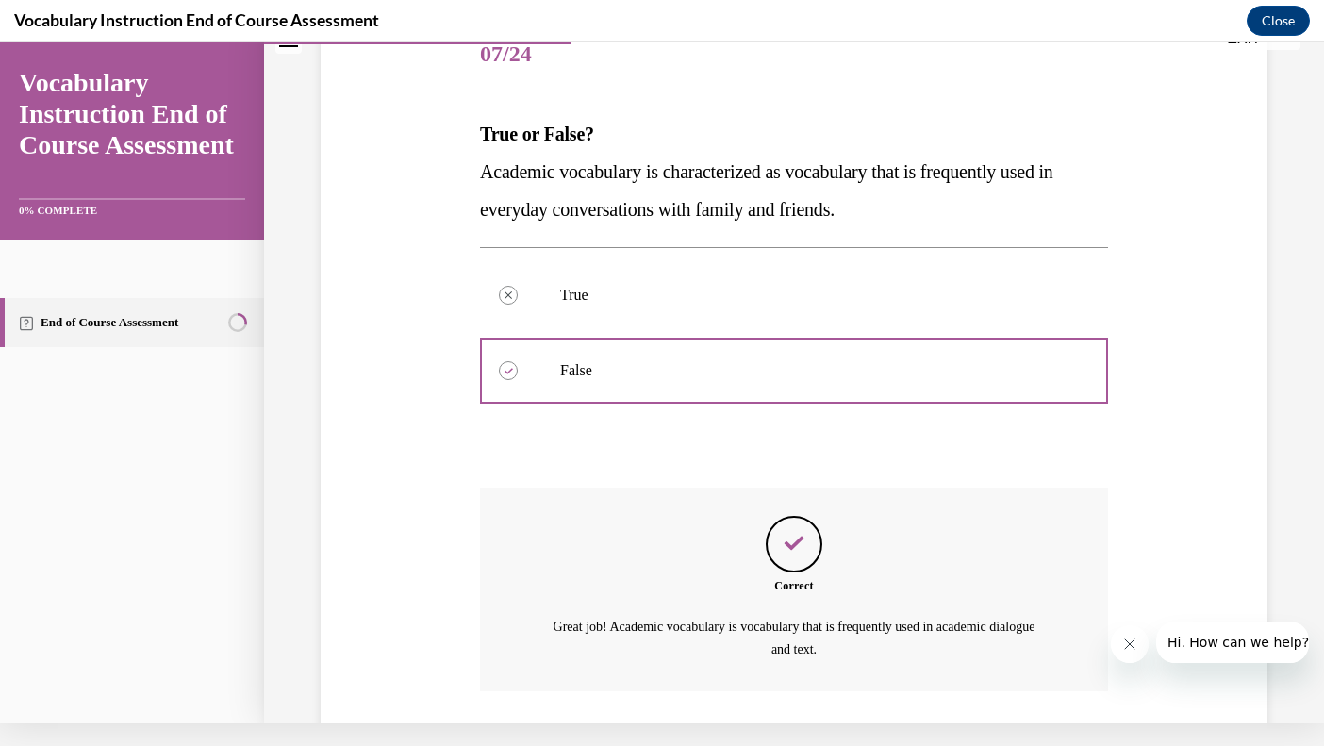
scroll to position [221, 0]
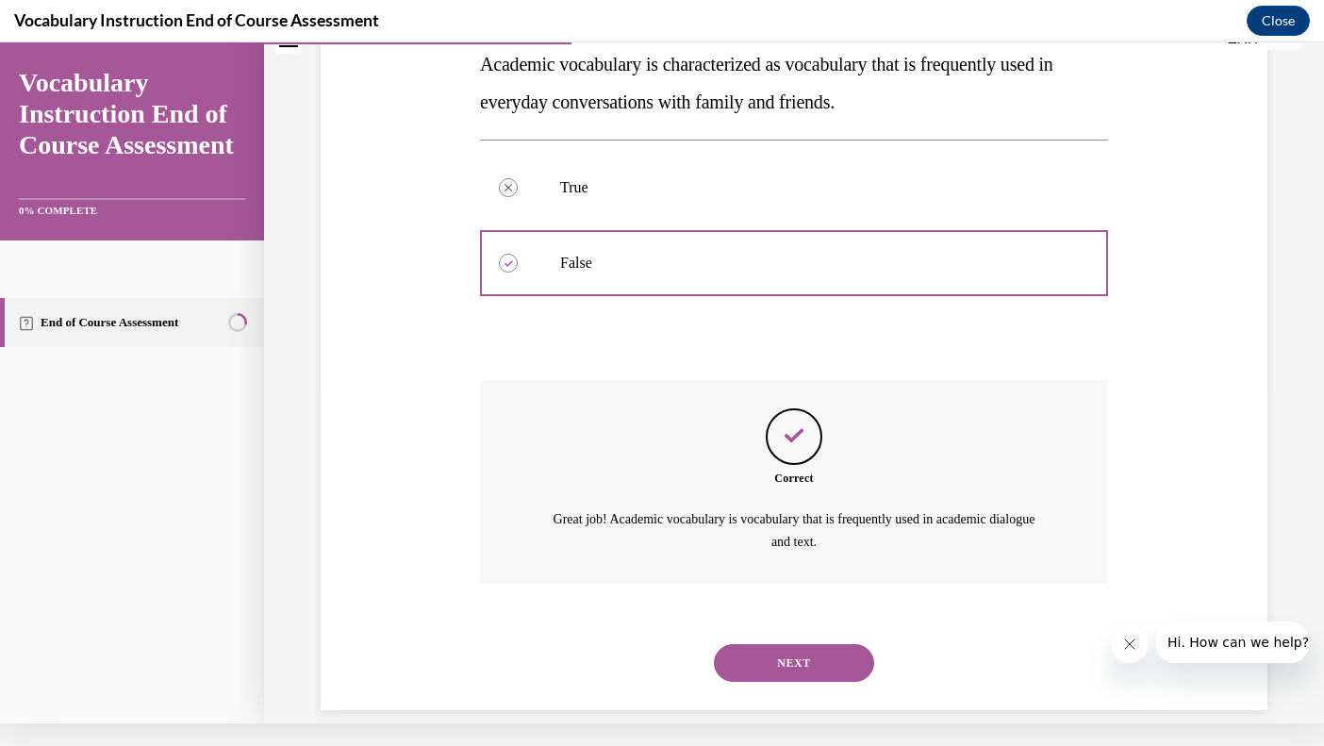
click at [769, 644] on button "NEXT" at bounding box center [794, 663] width 160 height 38
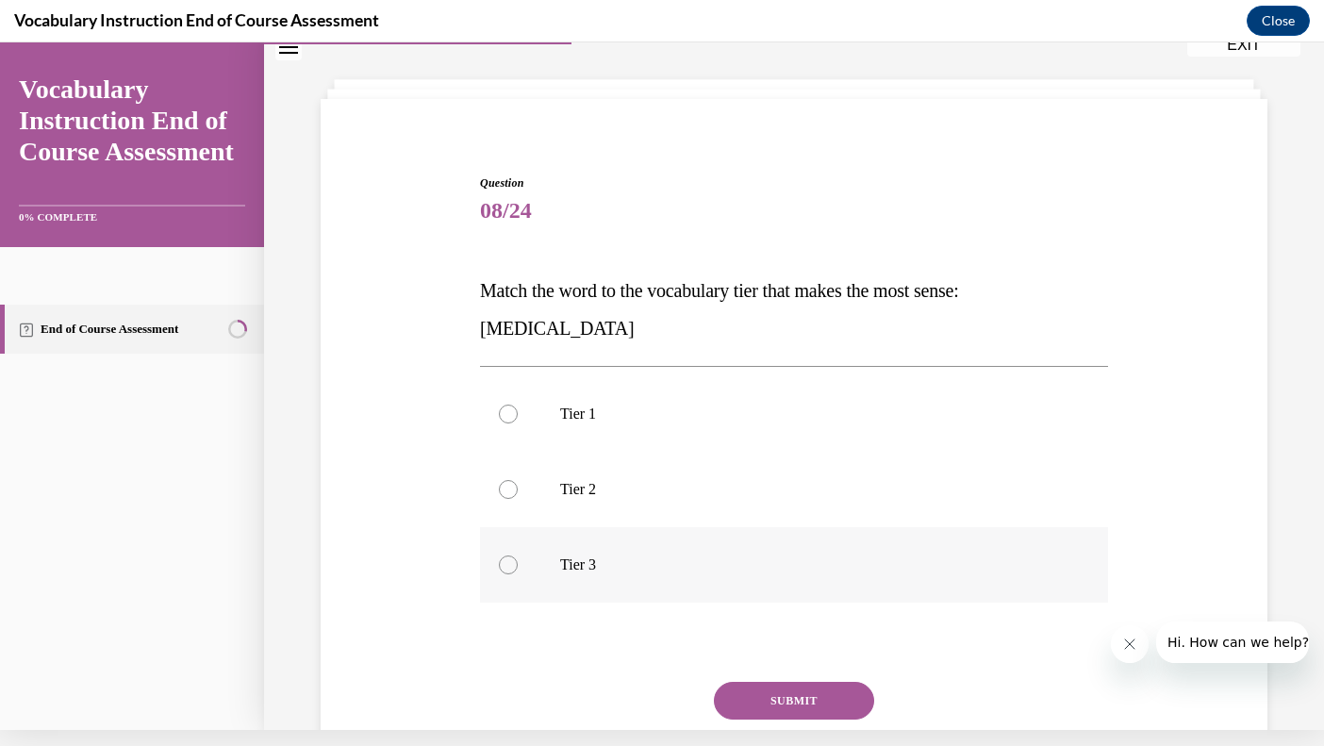
scroll to position [114, 0]
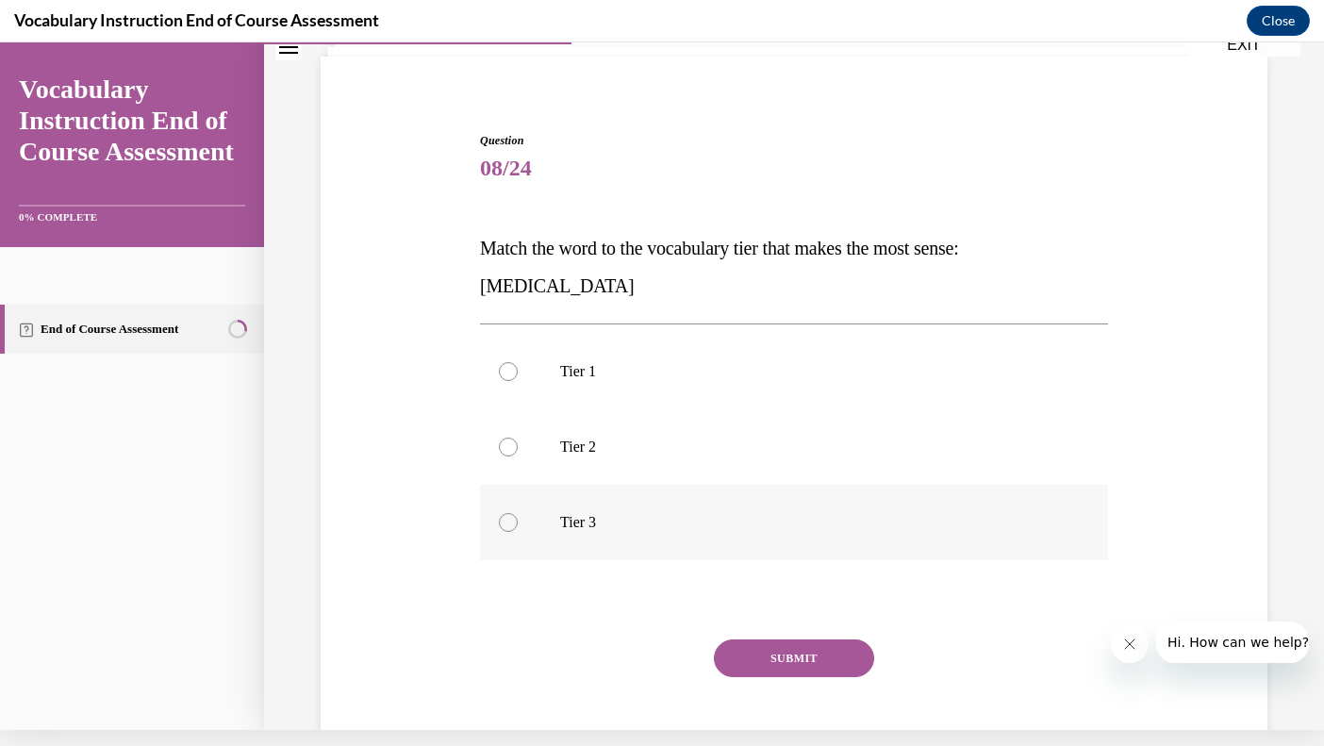
click at [506, 521] on div at bounding box center [508, 522] width 19 height 19
click at [506, 521] on input "Tier 3" at bounding box center [508, 522] width 19 height 19
radio input "true"
click at [757, 657] on button "SUBMIT" at bounding box center [794, 659] width 160 height 38
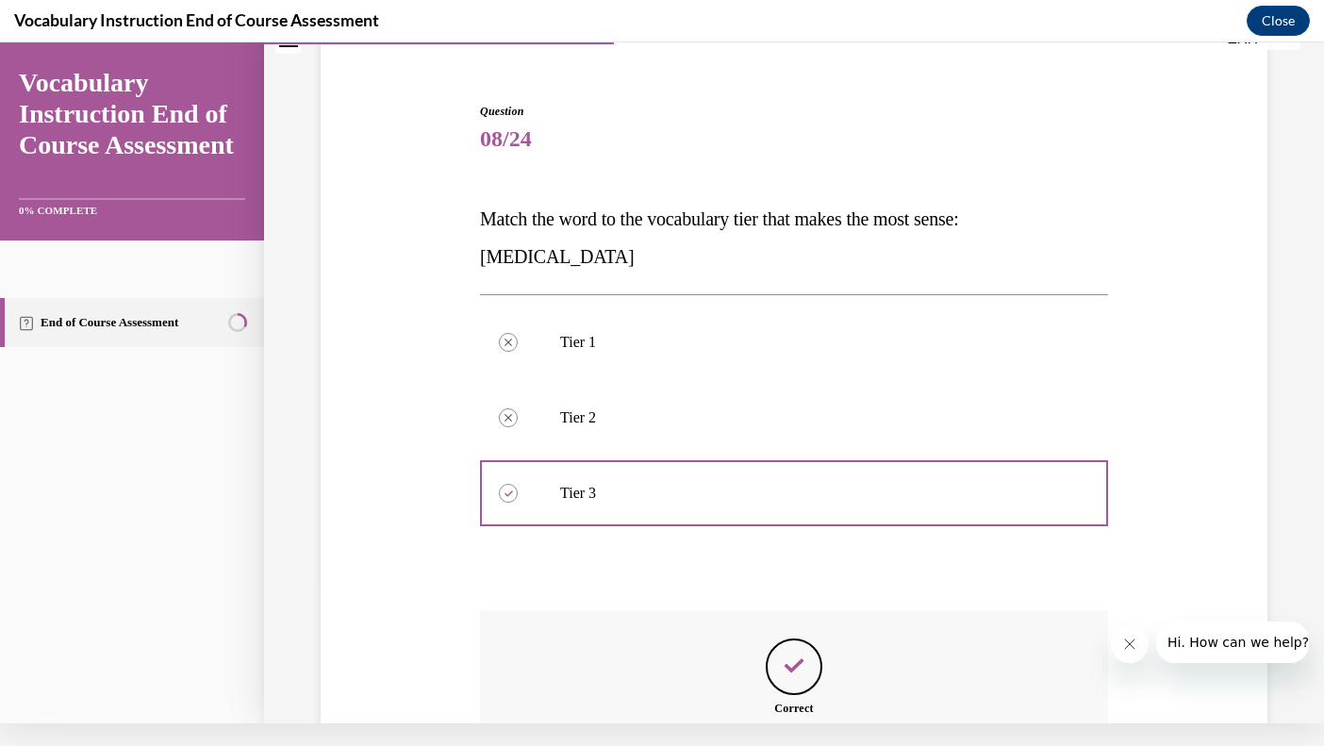
scroll to position [345, 0]
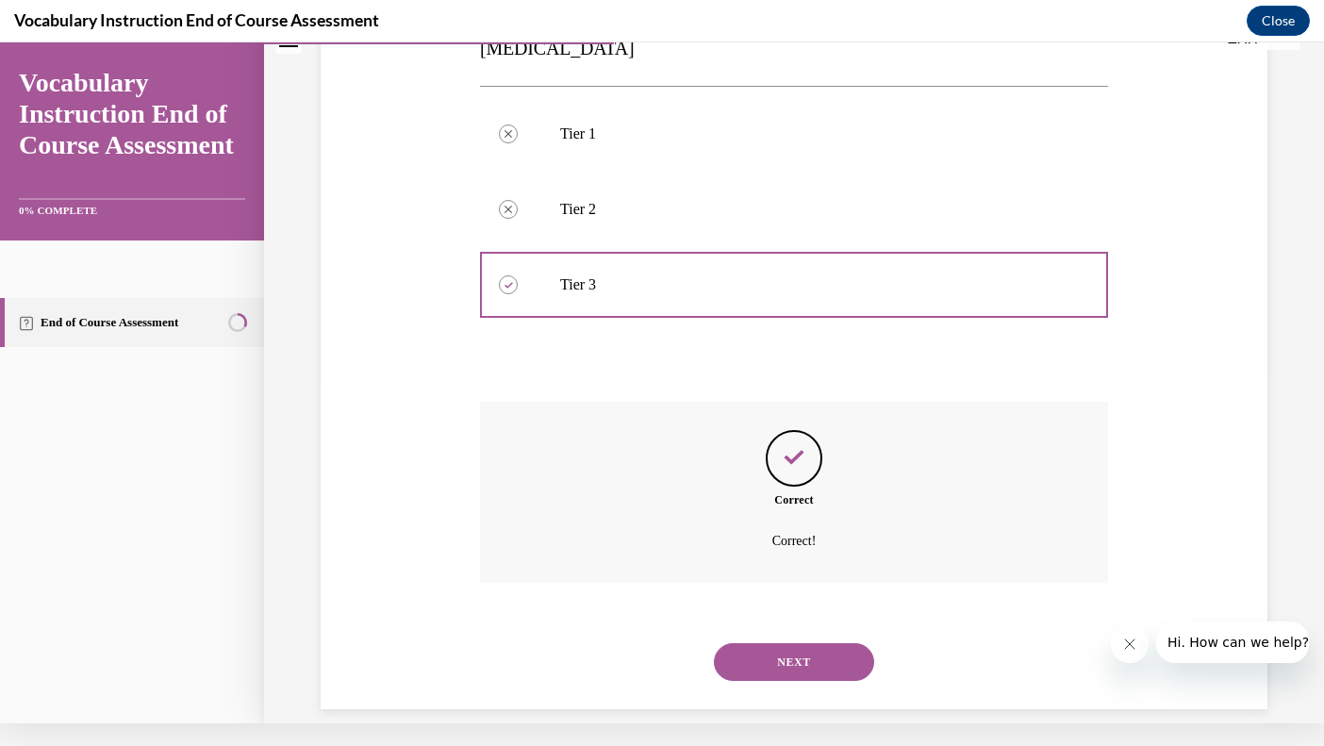
click at [782, 643] on button "NEXT" at bounding box center [794, 662] width 160 height 38
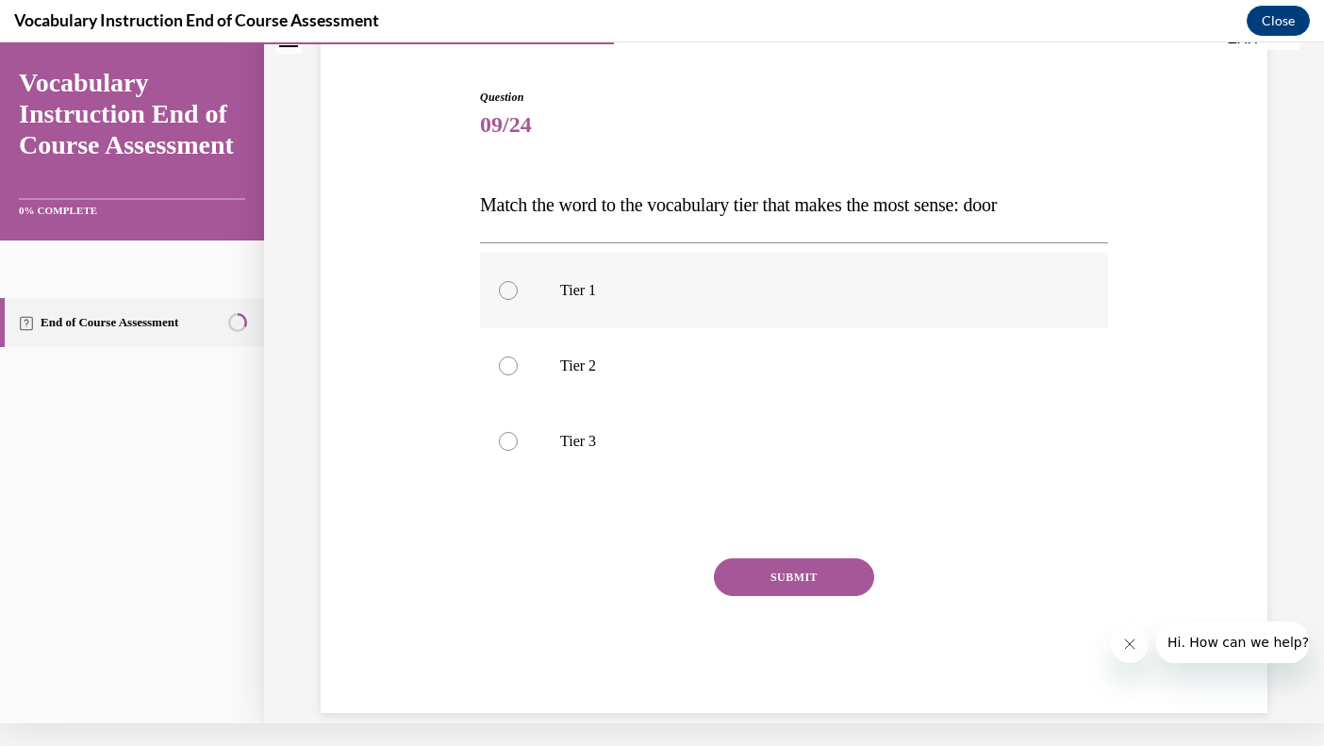
click at [507, 284] on div at bounding box center [508, 290] width 19 height 19
click at [507, 284] on input "Tier 1" at bounding box center [508, 290] width 19 height 19
radio input "true"
click at [763, 561] on button "SUBMIT" at bounding box center [794, 577] width 160 height 38
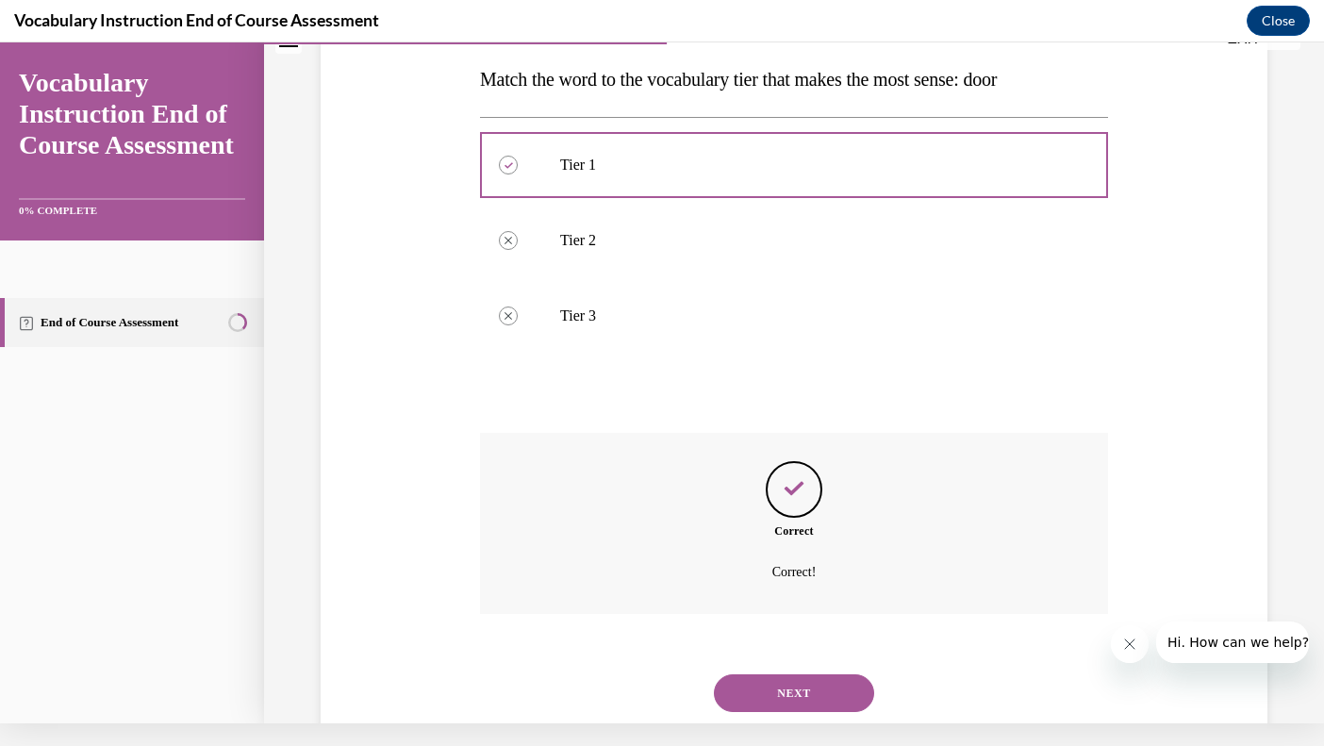
scroll to position [308, 0]
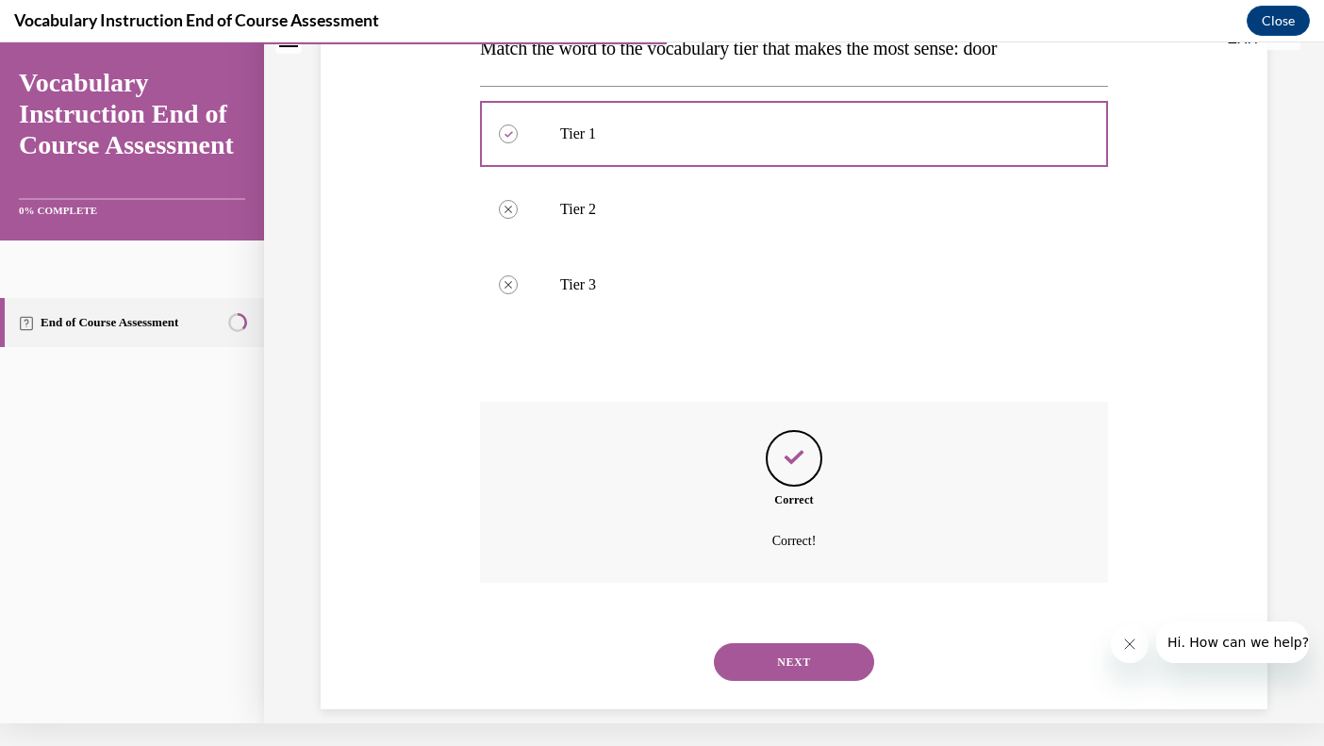
click at [806, 643] on button "NEXT" at bounding box center [794, 662] width 160 height 38
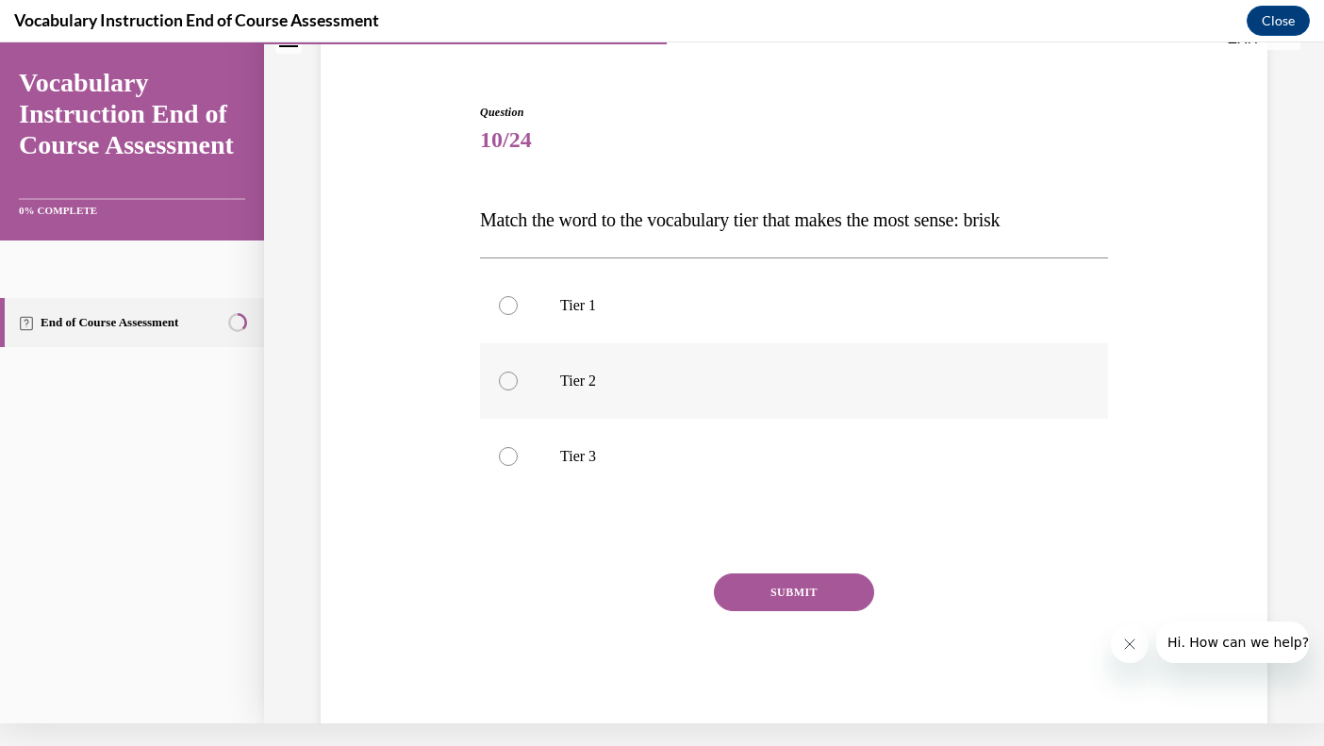
click at [508, 378] on div at bounding box center [508, 381] width 19 height 19
click at [508, 378] on input "Tier 2" at bounding box center [508, 381] width 19 height 19
radio input "true"
click at [780, 592] on button "SUBMIT" at bounding box center [794, 593] width 160 height 38
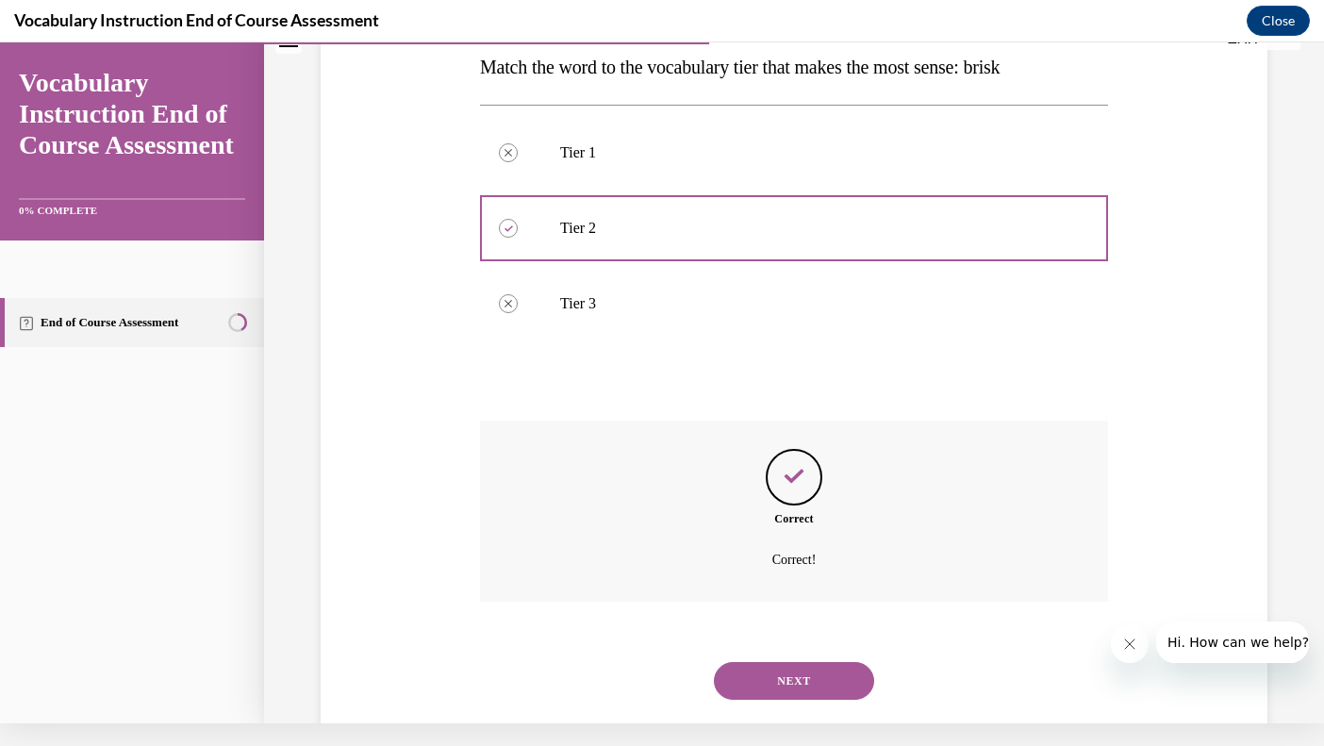
scroll to position [308, 0]
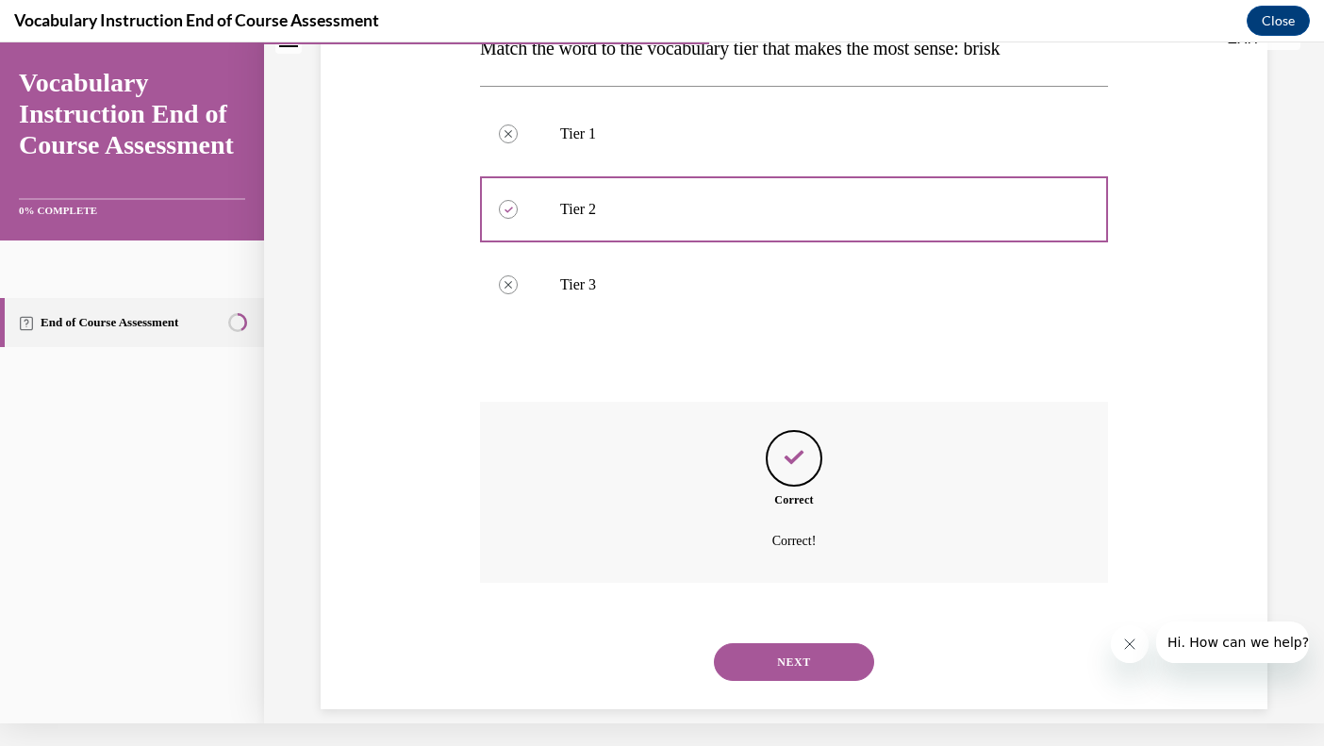
click at [793, 643] on button "NEXT" at bounding box center [794, 662] width 160 height 38
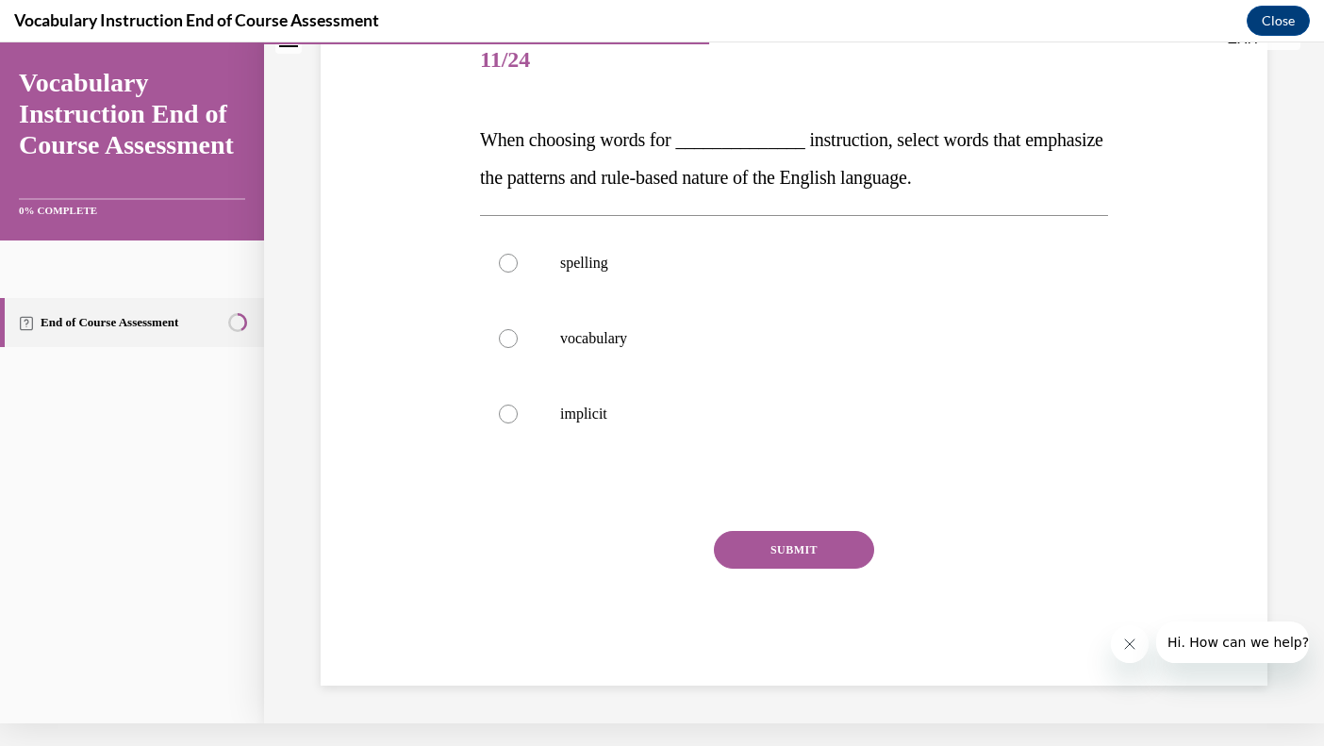
scroll to position [16, 0]
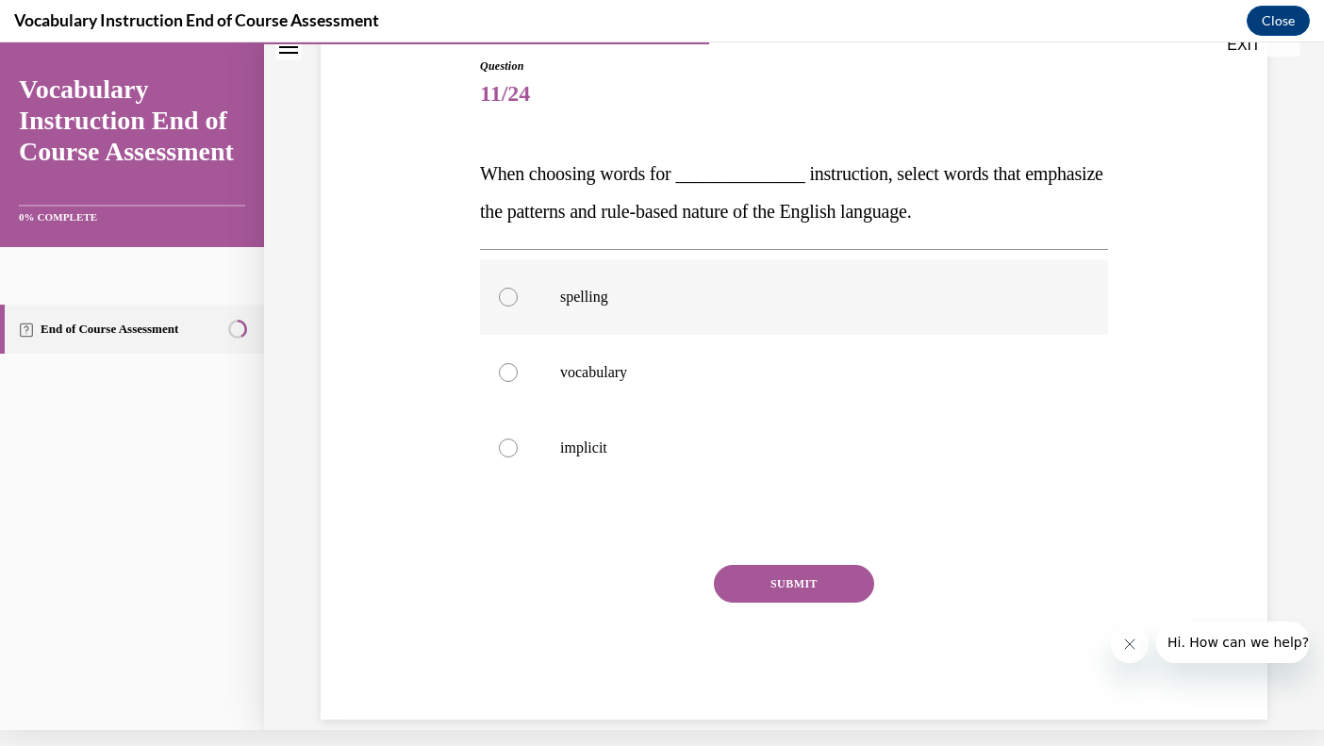
click at [508, 294] on div at bounding box center [508, 297] width 19 height 19
click at [508, 294] on input "spelling" at bounding box center [508, 297] width 19 height 19
radio input "true"
click at [776, 580] on button "SUBMIT" at bounding box center [794, 584] width 160 height 38
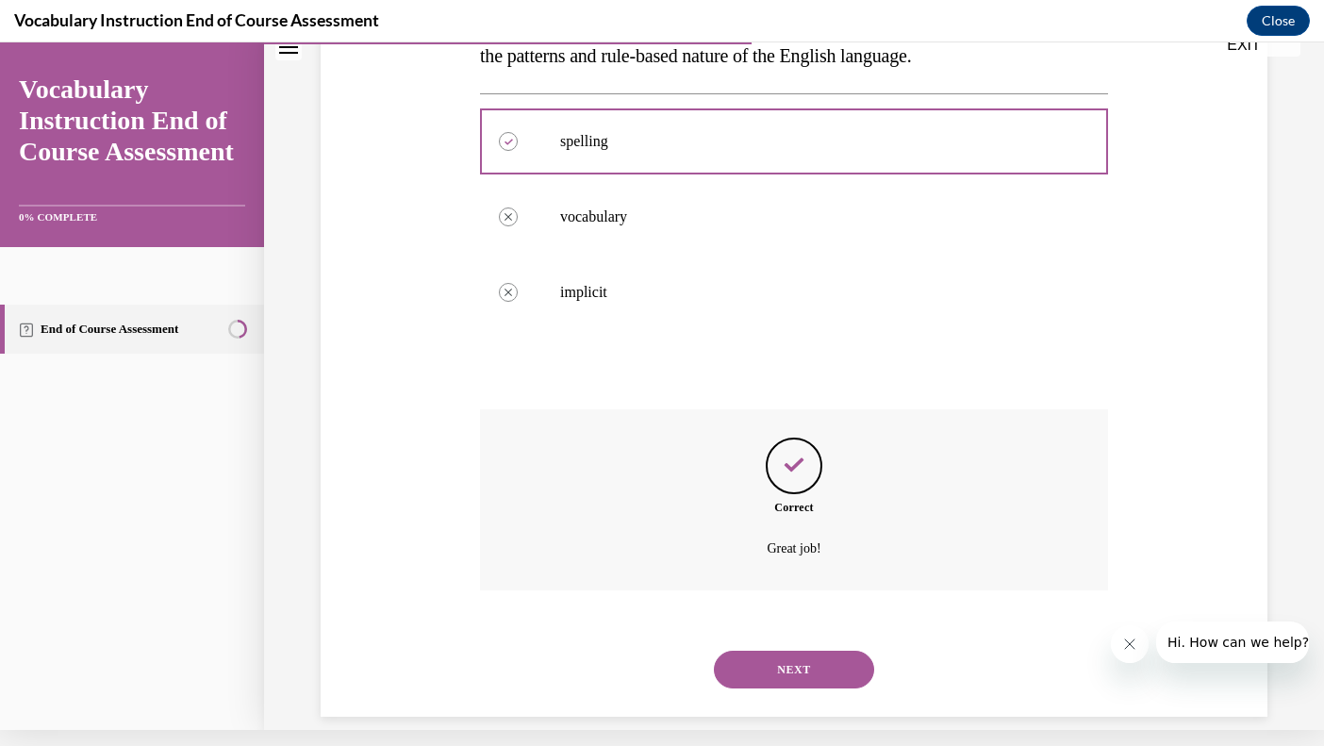
scroll to position [345, 0]
click at [808, 650] on button "NEXT" at bounding box center [794, 669] width 160 height 38
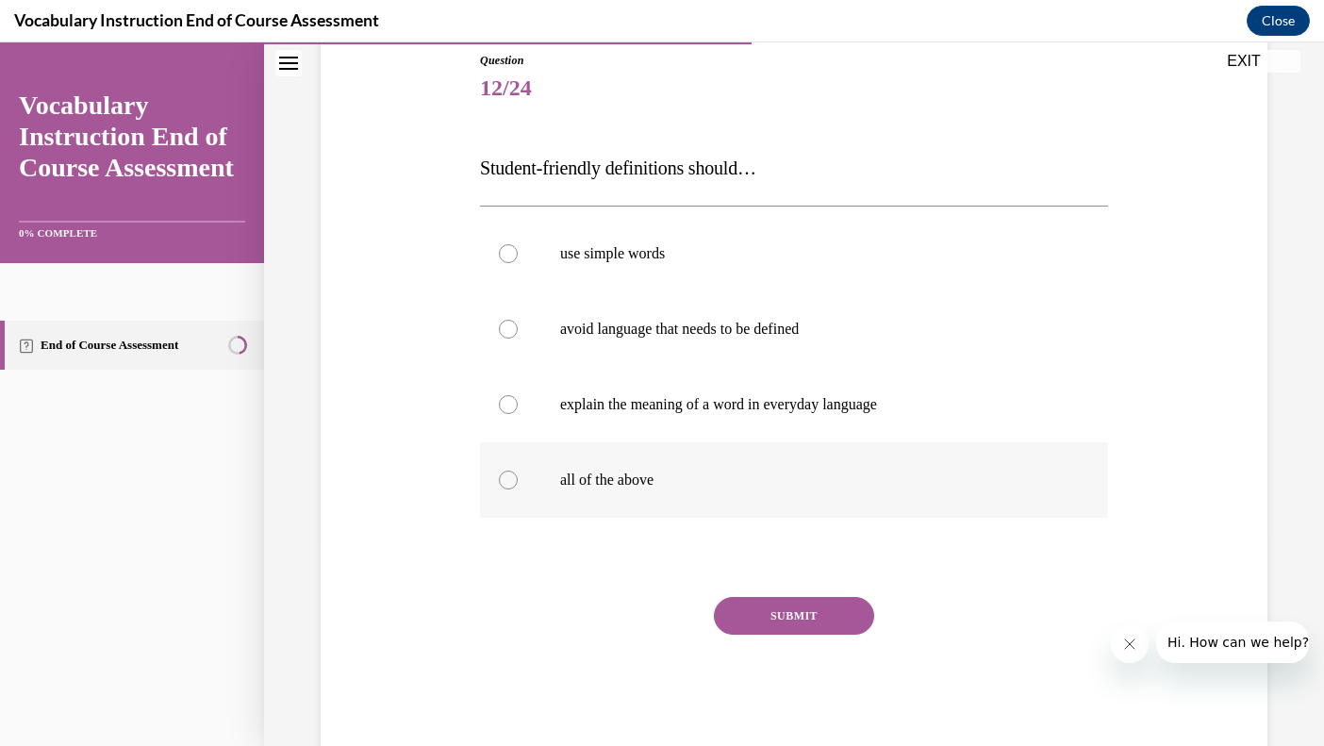
click at [510, 475] on div at bounding box center [508, 480] width 19 height 19
click at [510, 475] on input "all of the above" at bounding box center [508, 480] width 19 height 19
radio input "true"
click at [769, 617] on button "SUBMIT" at bounding box center [794, 616] width 160 height 38
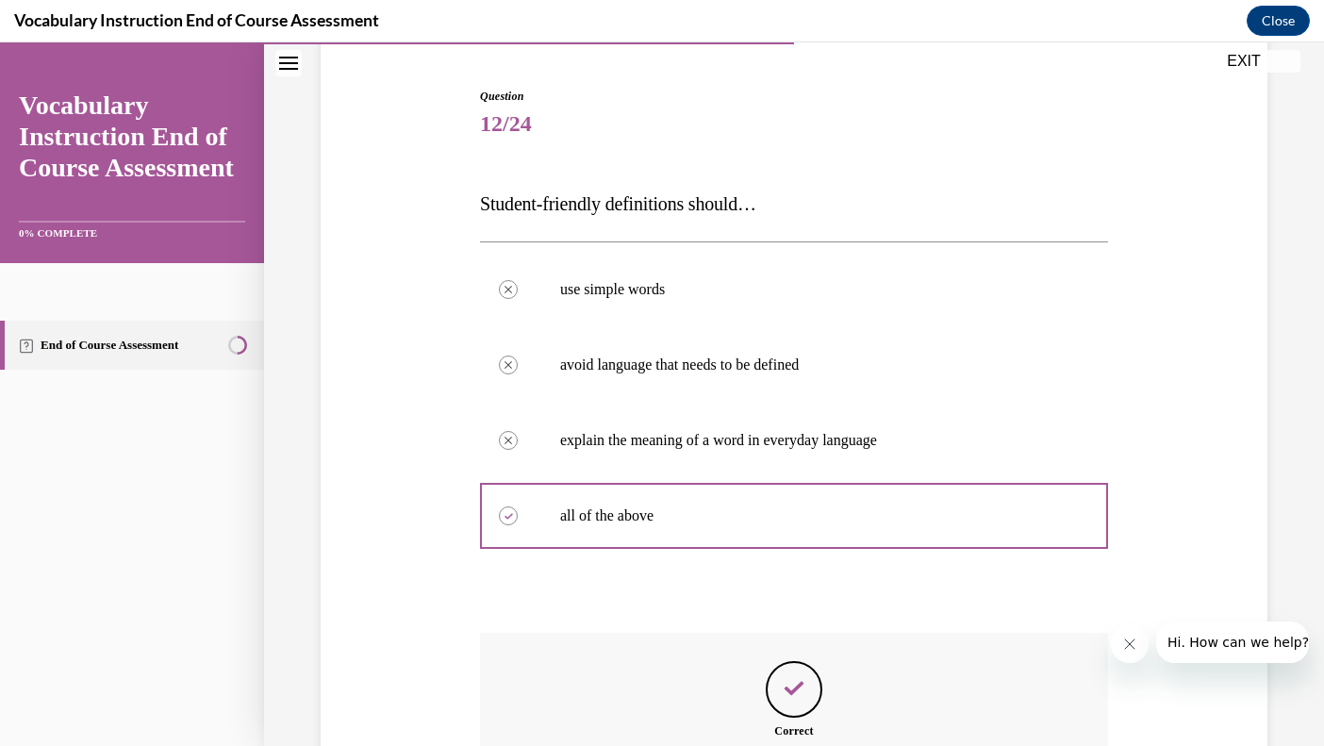
scroll to position [383, 0]
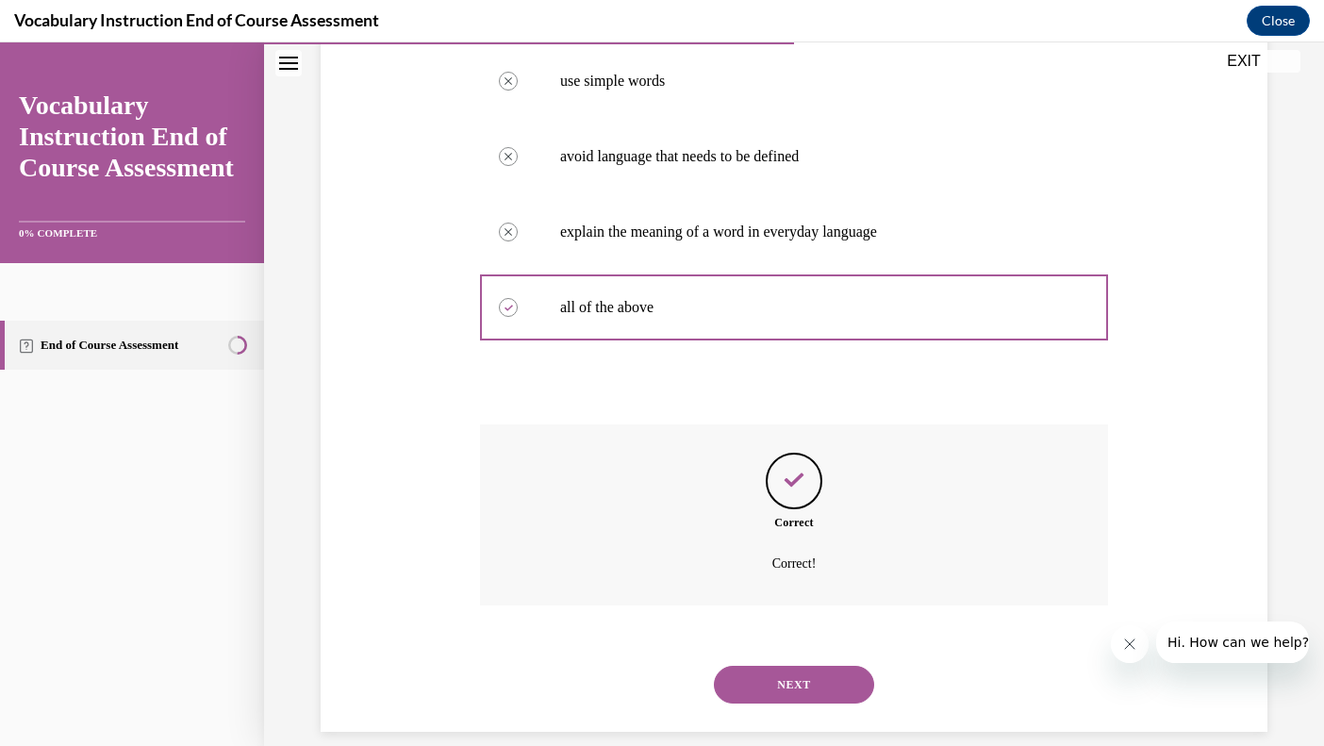
click at [785, 670] on button "NEXT" at bounding box center [794, 685] width 160 height 38
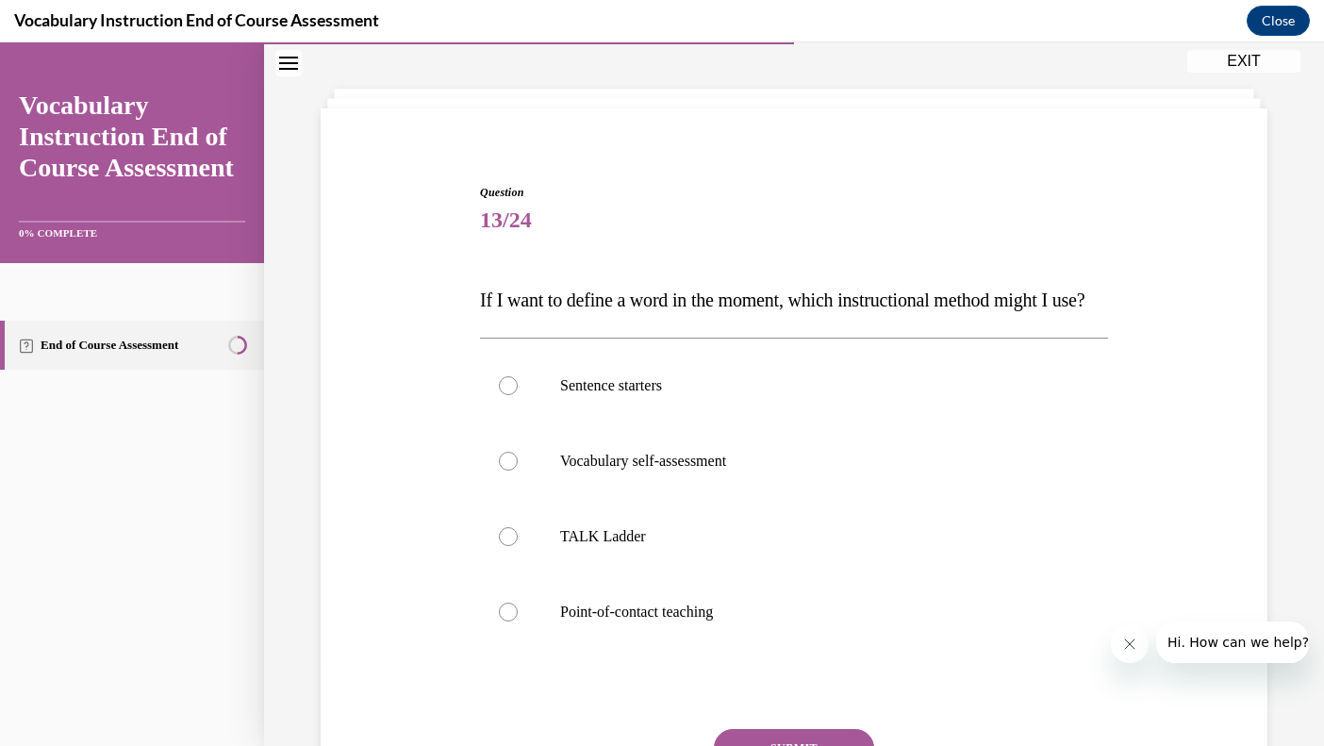
scroll to position [99, 0]
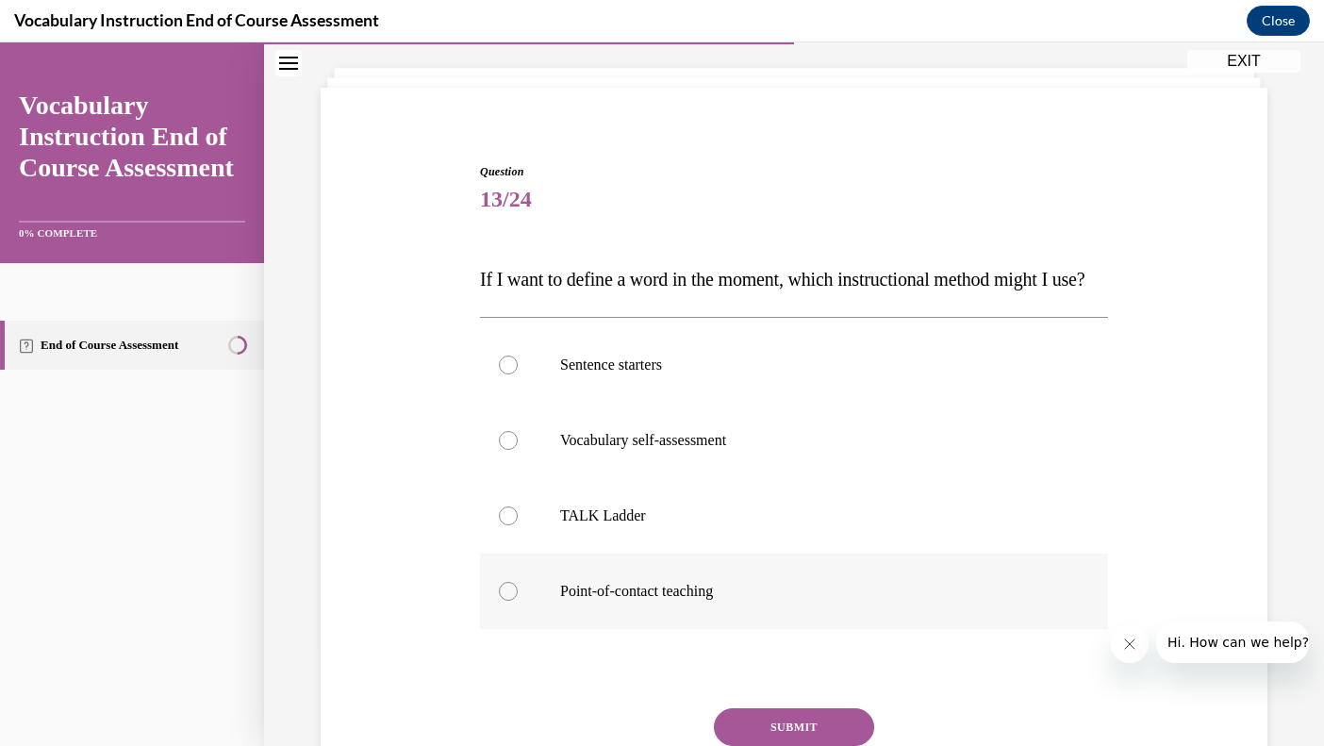
click at [507, 601] on div at bounding box center [508, 591] width 19 height 19
click at [507, 601] on input "Point-of-contact teaching" at bounding box center [508, 591] width 19 height 19
radio input "true"
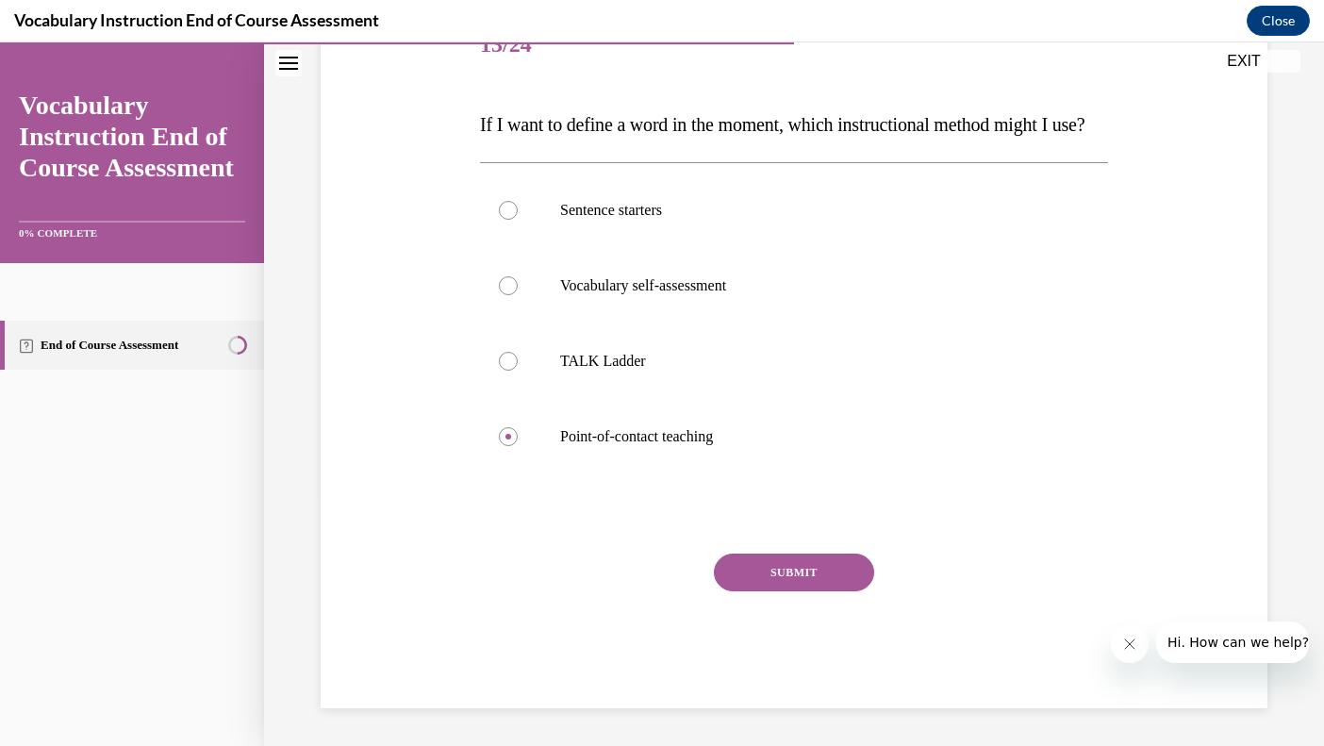
scroll to position [269, 0]
click at [769, 591] on button "SUBMIT" at bounding box center [794, 573] width 160 height 38
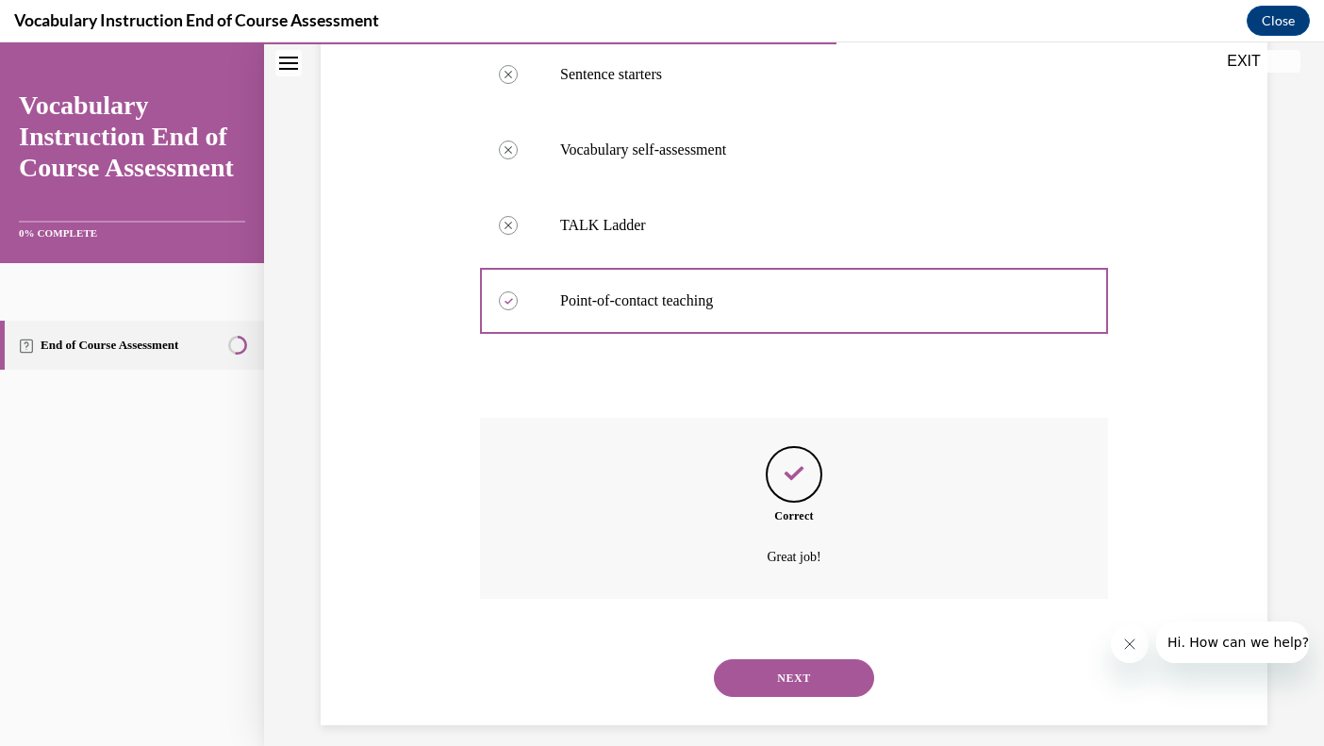
scroll to position [421, 0]
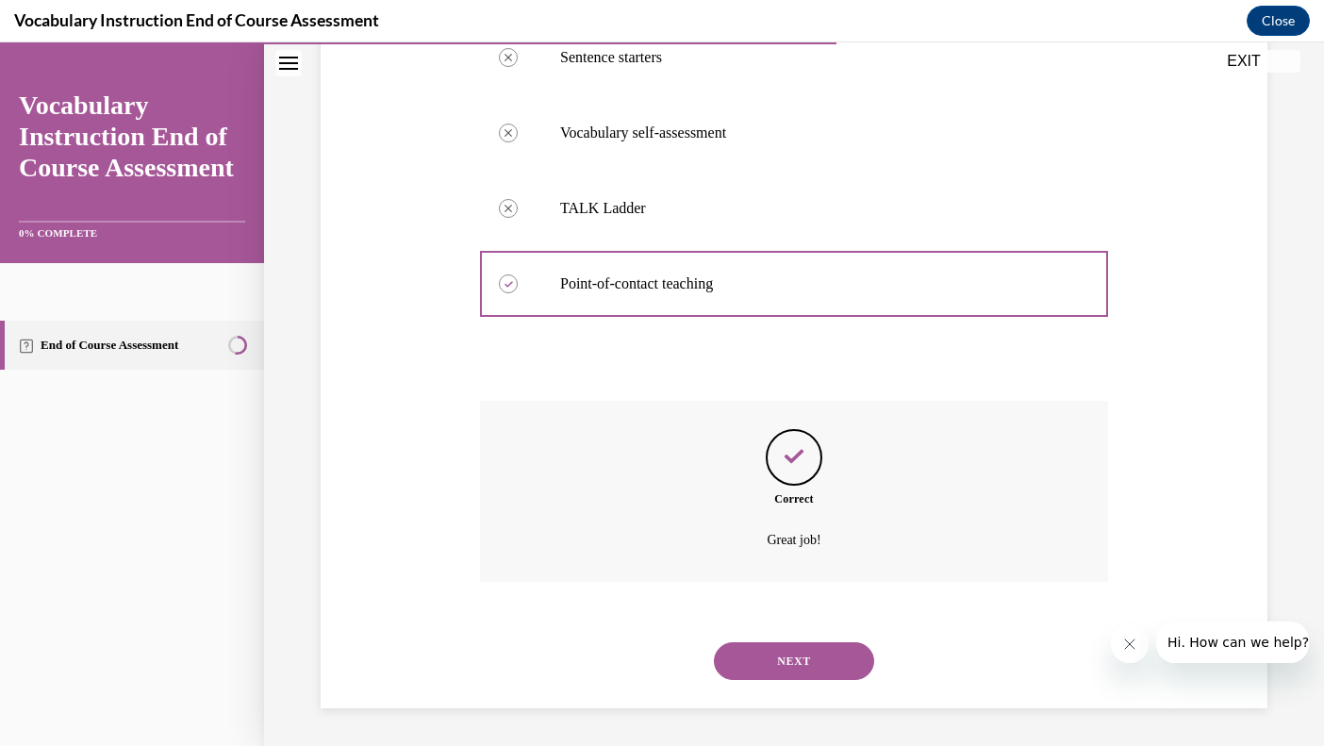
click at [790, 661] on button "NEXT" at bounding box center [794, 661] width 160 height 38
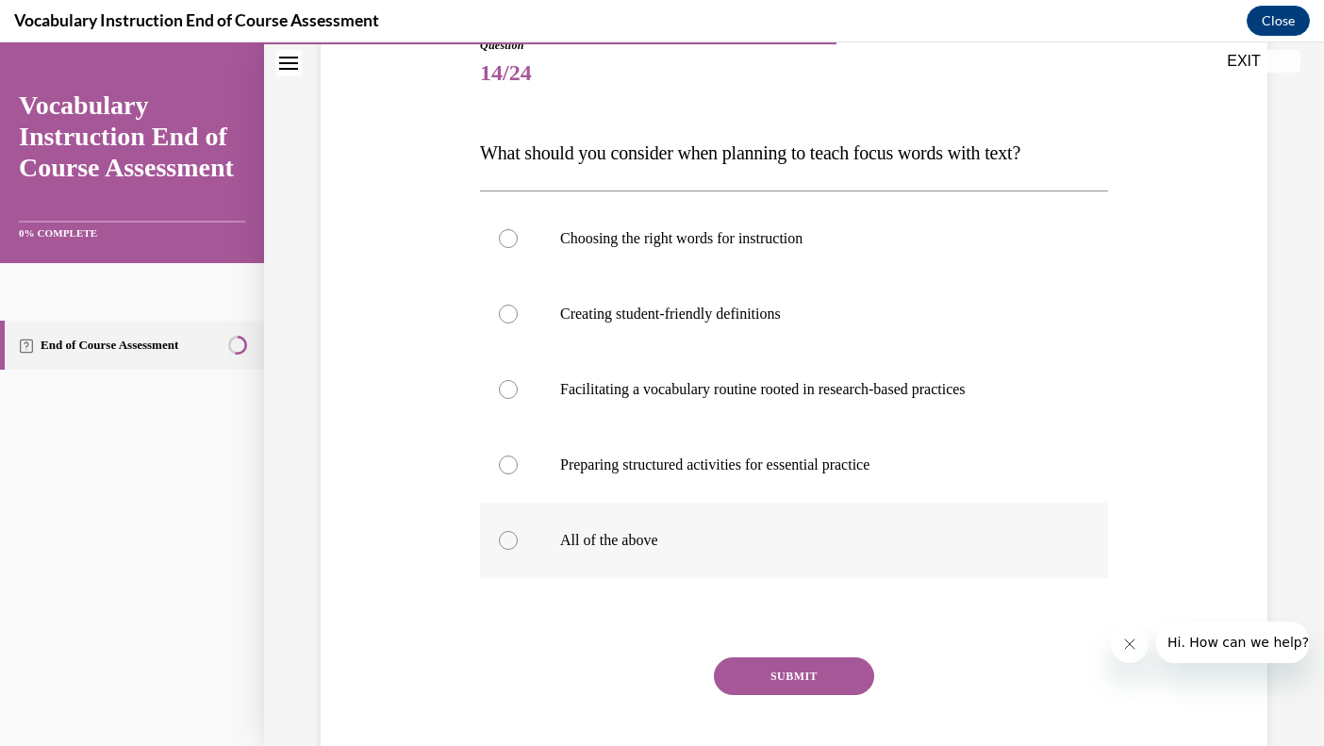
scroll to position [240, 0]
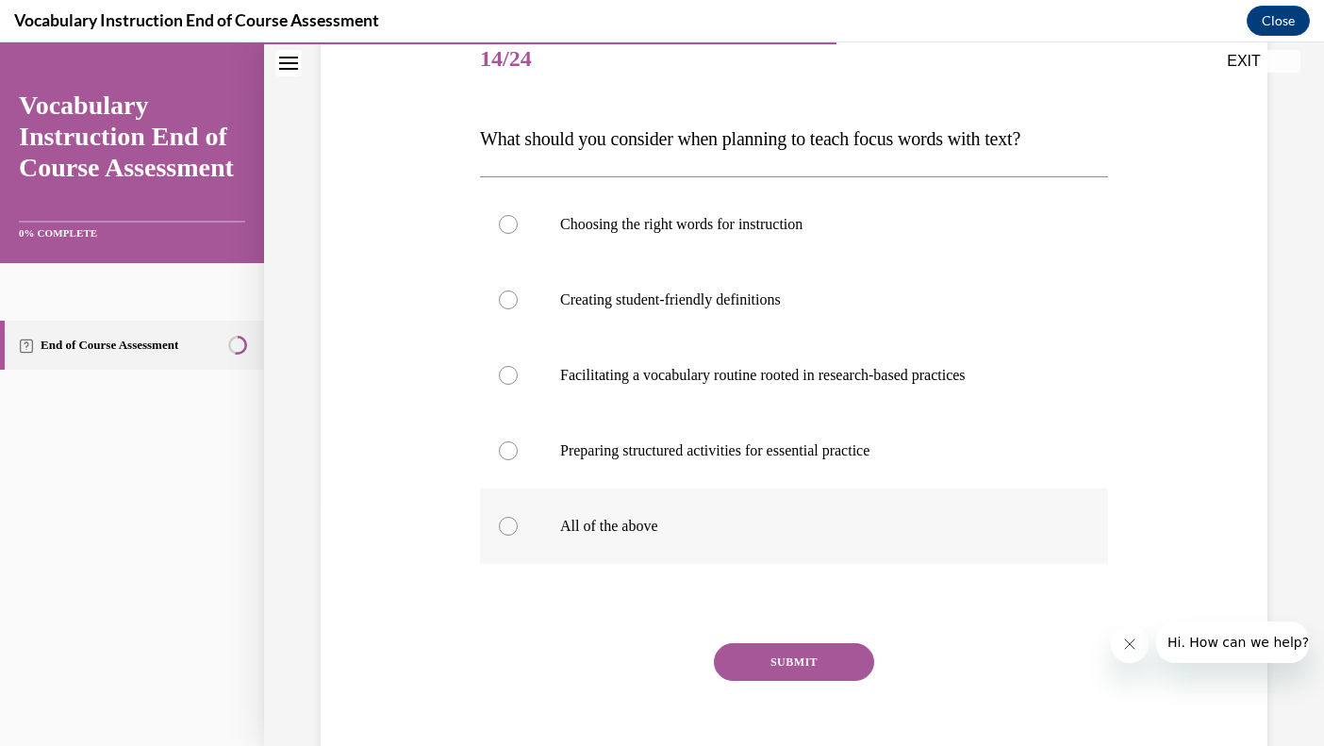
click at [508, 527] on div at bounding box center [508, 526] width 19 height 19
click at [508, 527] on input "All of the above" at bounding box center [508, 526] width 19 height 19
radio input "true"
click at [766, 659] on button "SUBMIT" at bounding box center [794, 662] width 160 height 38
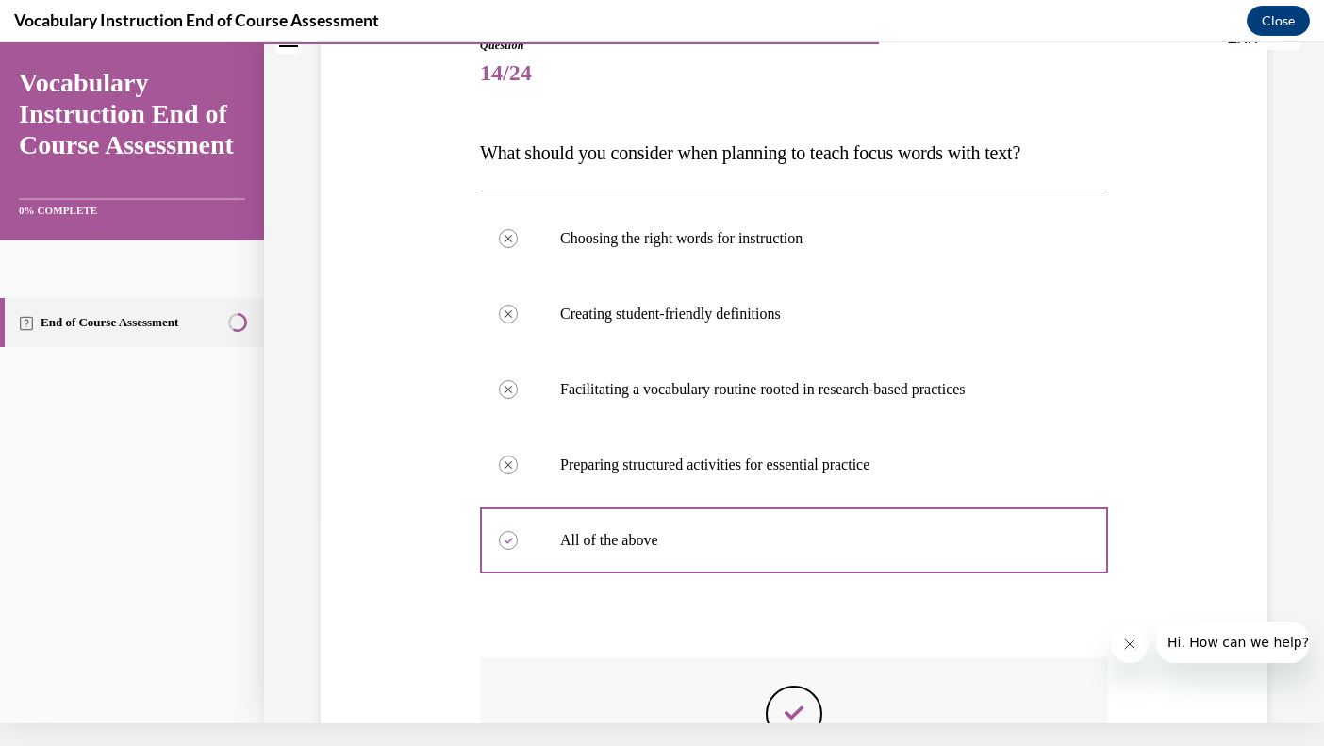
scroll to position [189, 0]
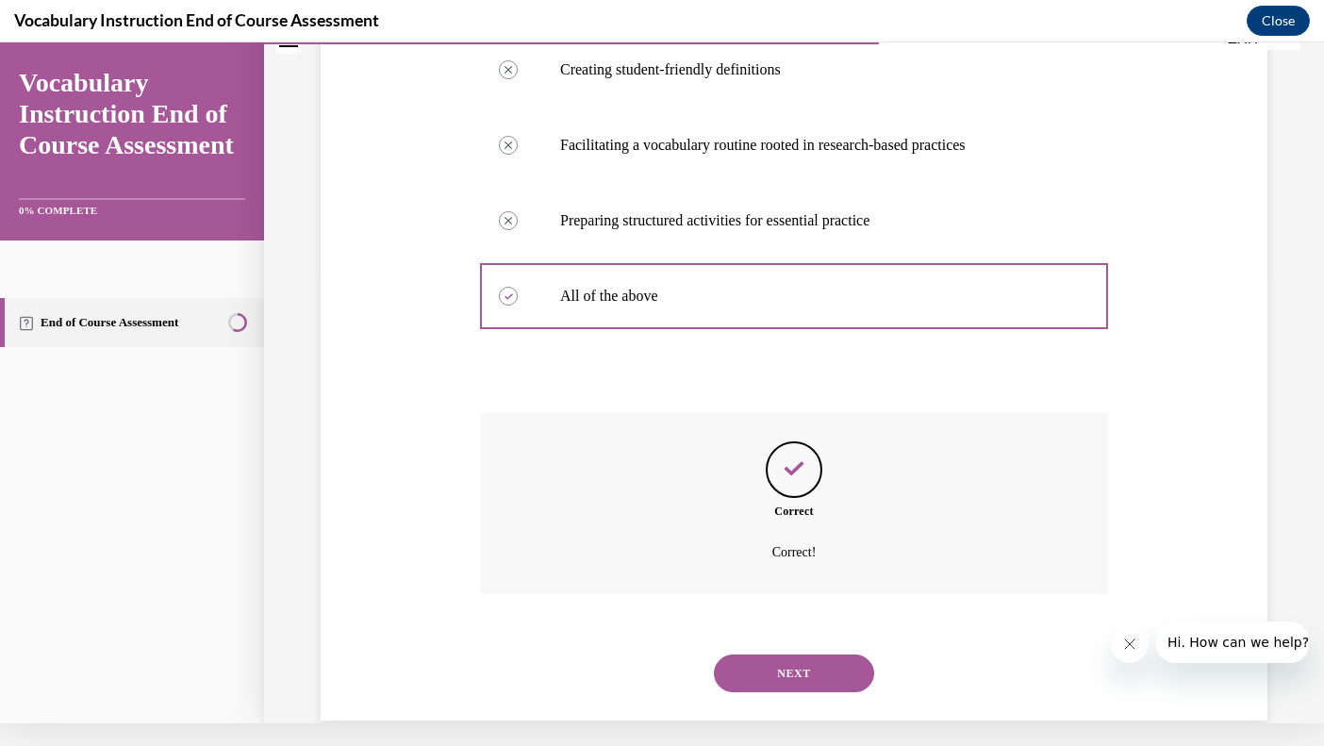
click at [766, 659] on button "NEXT" at bounding box center [794, 674] width 160 height 38
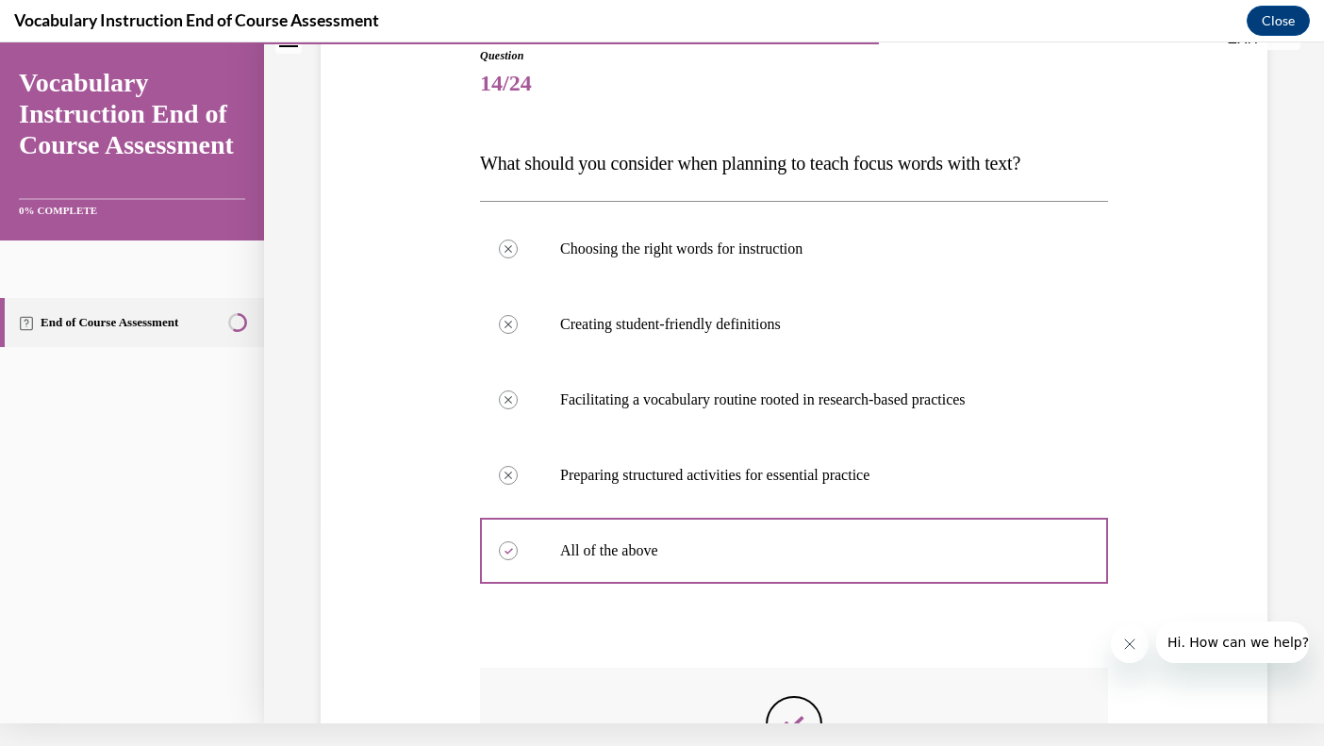
scroll to position [16, 0]
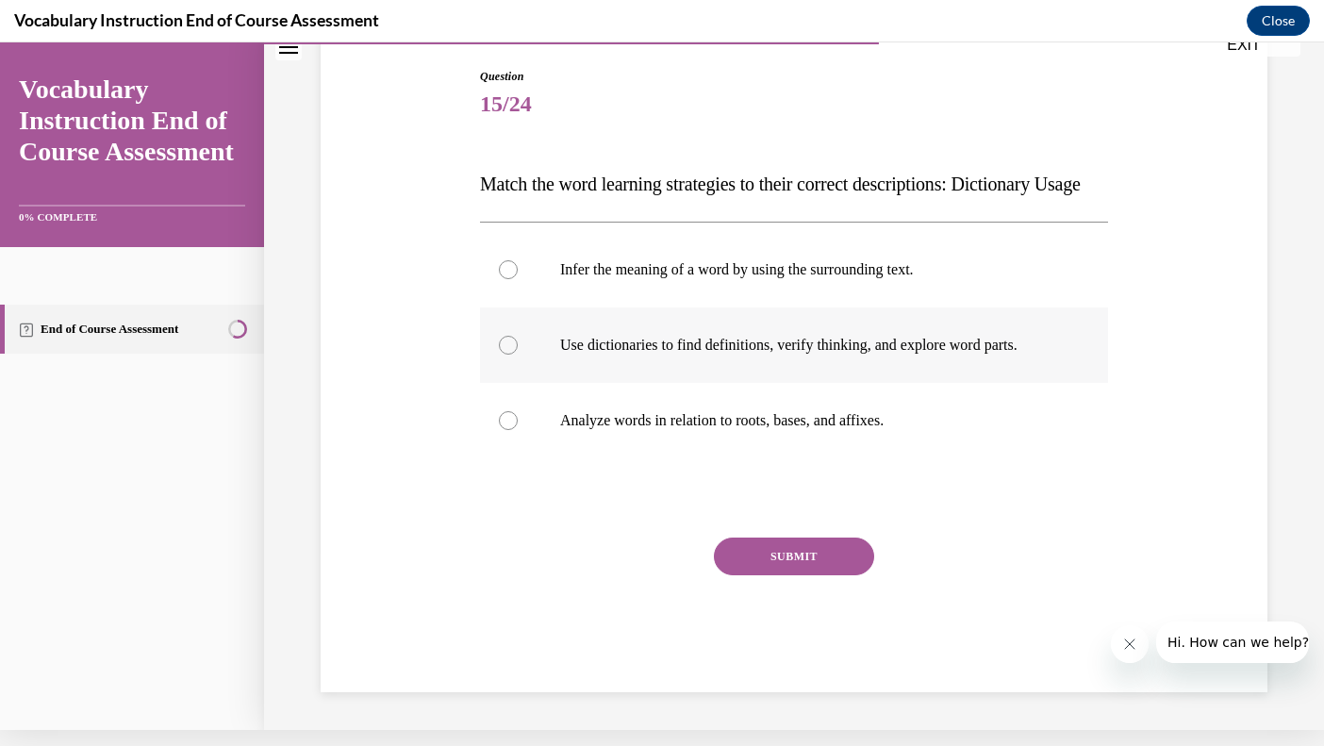
click at [508, 355] on div at bounding box center [508, 345] width 19 height 19
click at [508, 355] on input "Use dictionaries to find definitions, verify thinking, and explore word parts." at bounding box center [508, 345] width 19 height 19
radio input "true"
click at [757, 575] on button "SUBMIT" at bounding box center [794, 557] width 160 height 38
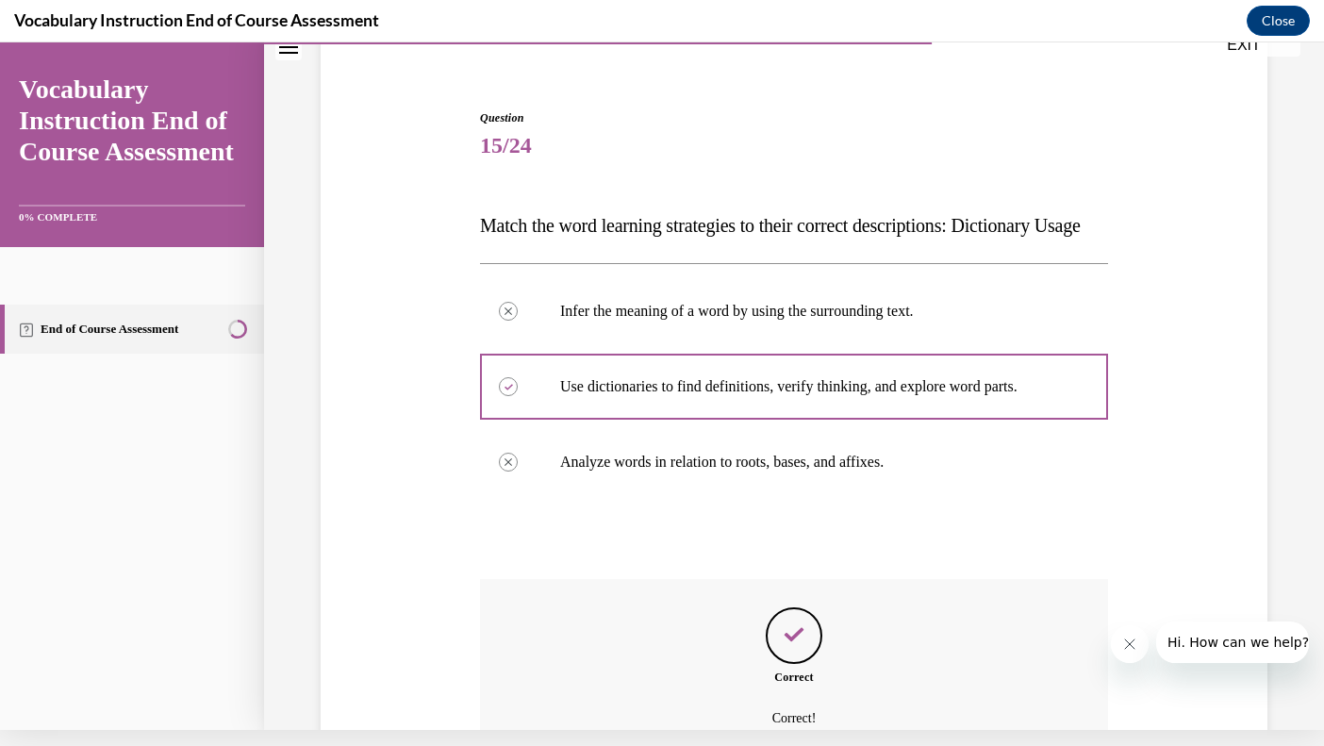
scroll to position [345, 0]
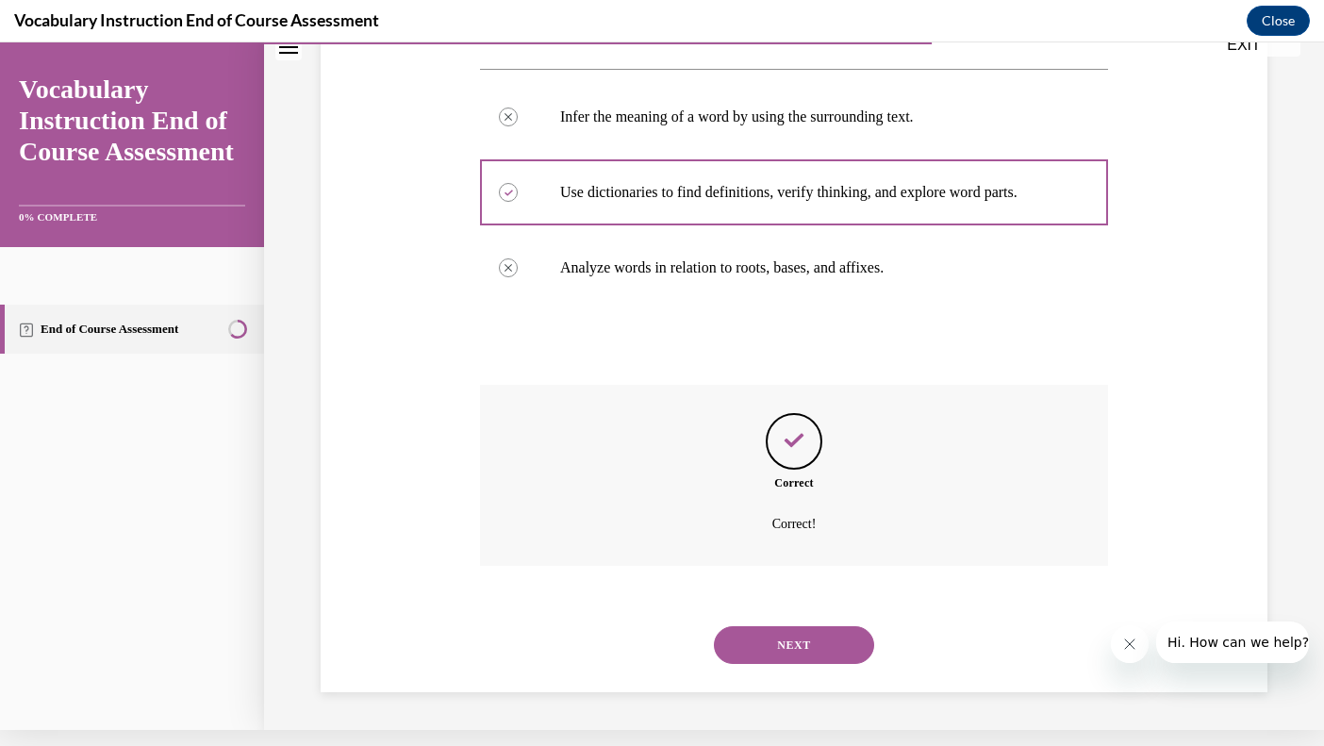
click at [774, 640] on button "NEXT" at bounding box center [794, 645] width 160 height 38
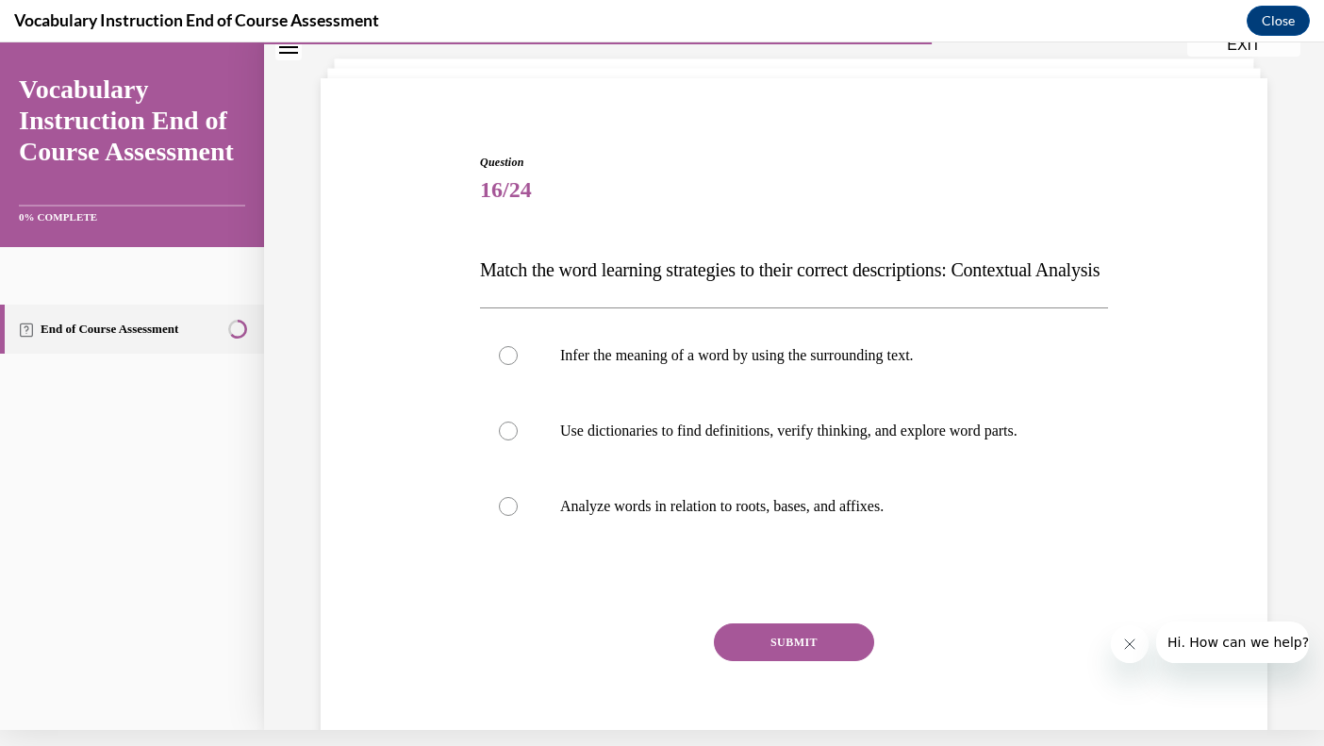
scroll to position [88, 0]
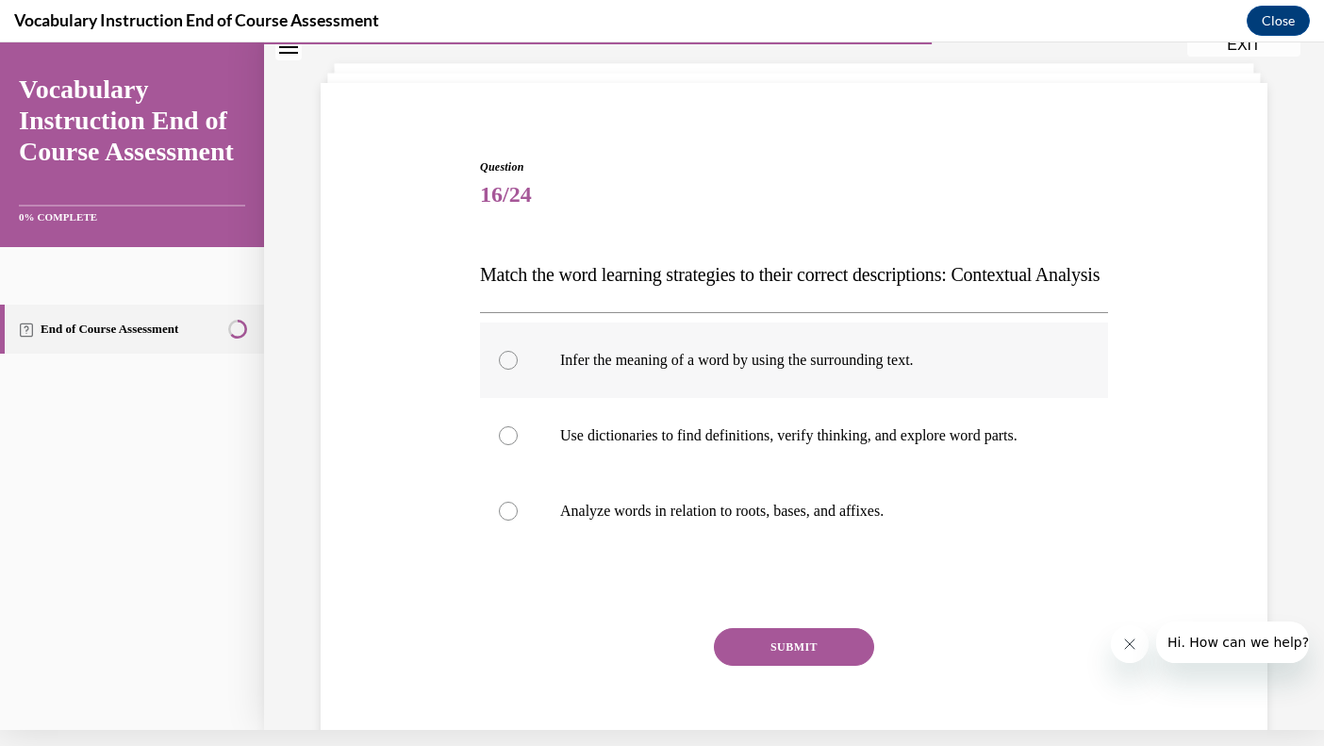
click at [510, 370] on div at bounding box center [508, 360] width 19 height 19
click at [510, 370] on input "Infer the meaning of a word by using the surrounding text." at bounding box center [508, 360] width 19 height 19
radio input "true"
click at [773, 666] on button "SUBMIT" at bounding box center [794, 647] width 160 height 38
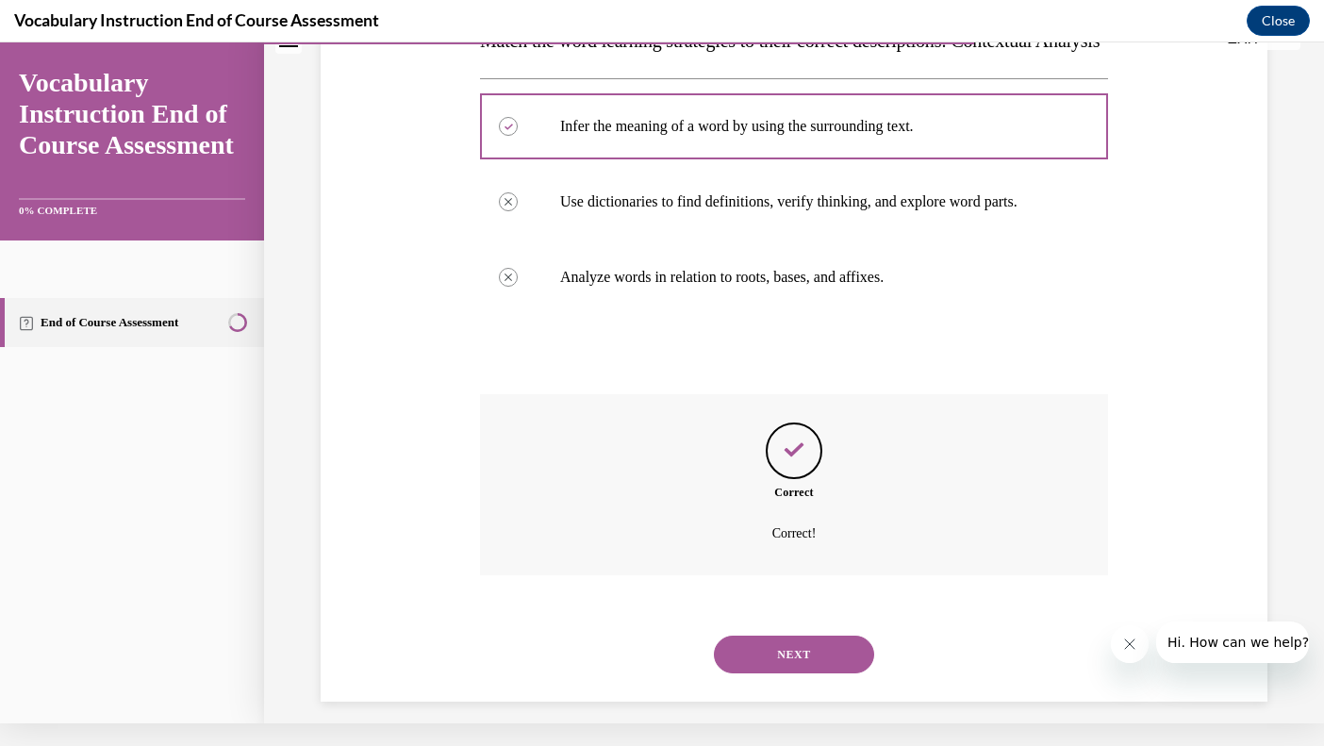
scroll to position [345, 0]
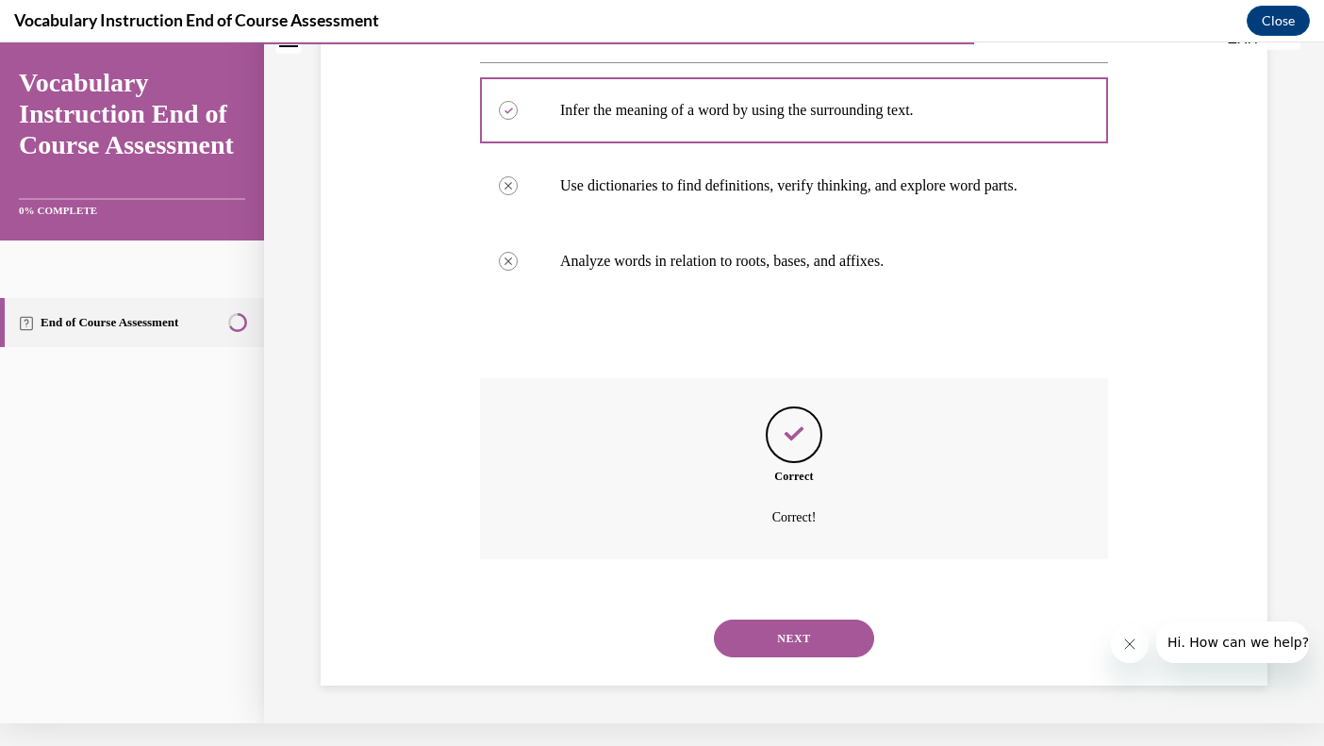
click at [788, 644] on button "NEXT" at bounding box center [794, 639] width 160 height 38
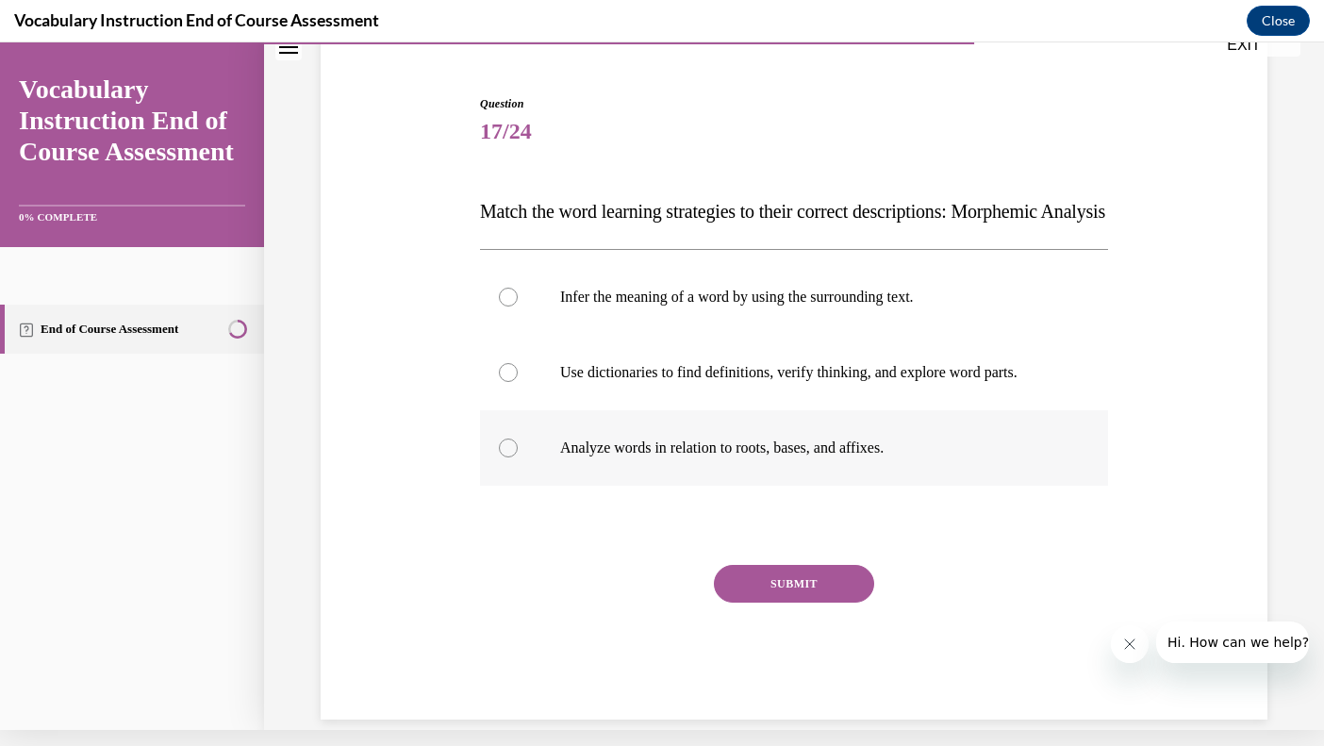
scroll to position [154, 0]
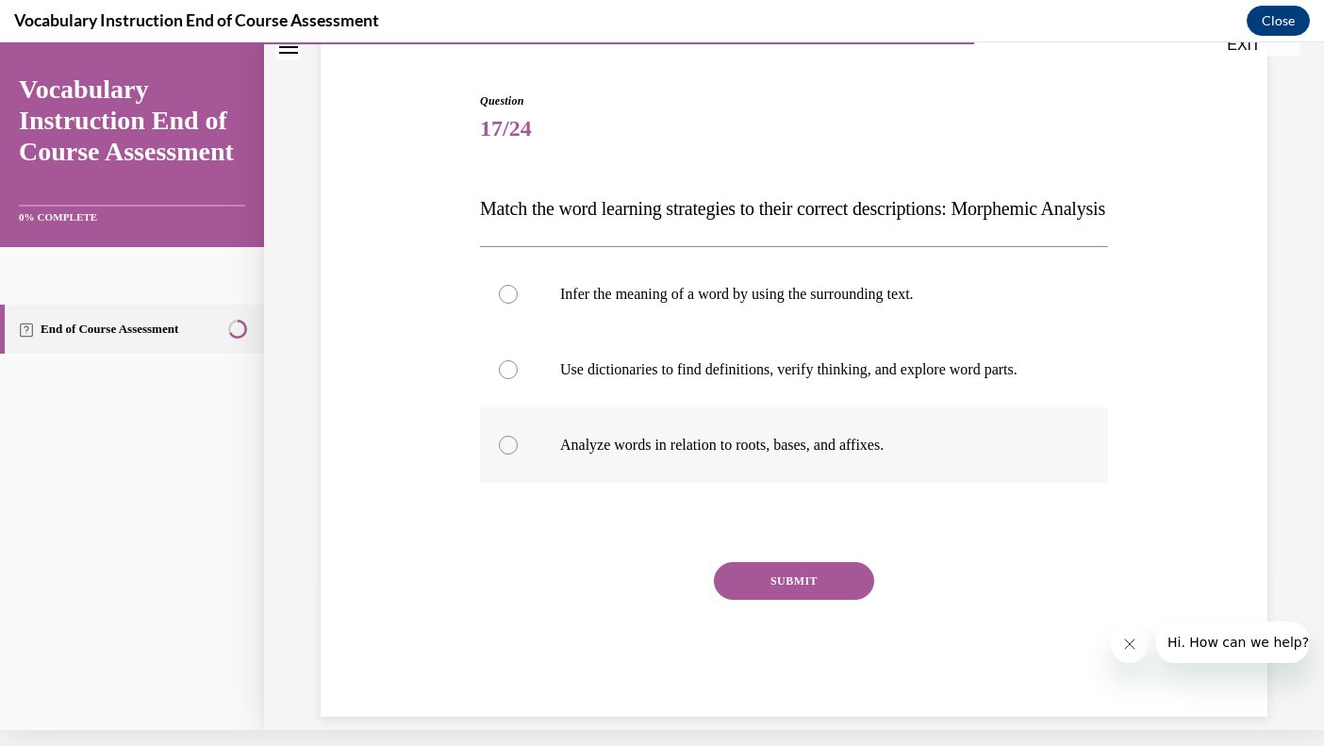
click at [507, 455] on div at bounding box center [508, 445] width 19 height 19
click at [507, 455] on input "Analyze words in relation to roots, bases, and affixes." at bounding box center [508, 445] width 19 height 19
radio input "true"
click at [760, 600] on button "SUBMIT" at bounding box center [794, 581] width 160 height 38
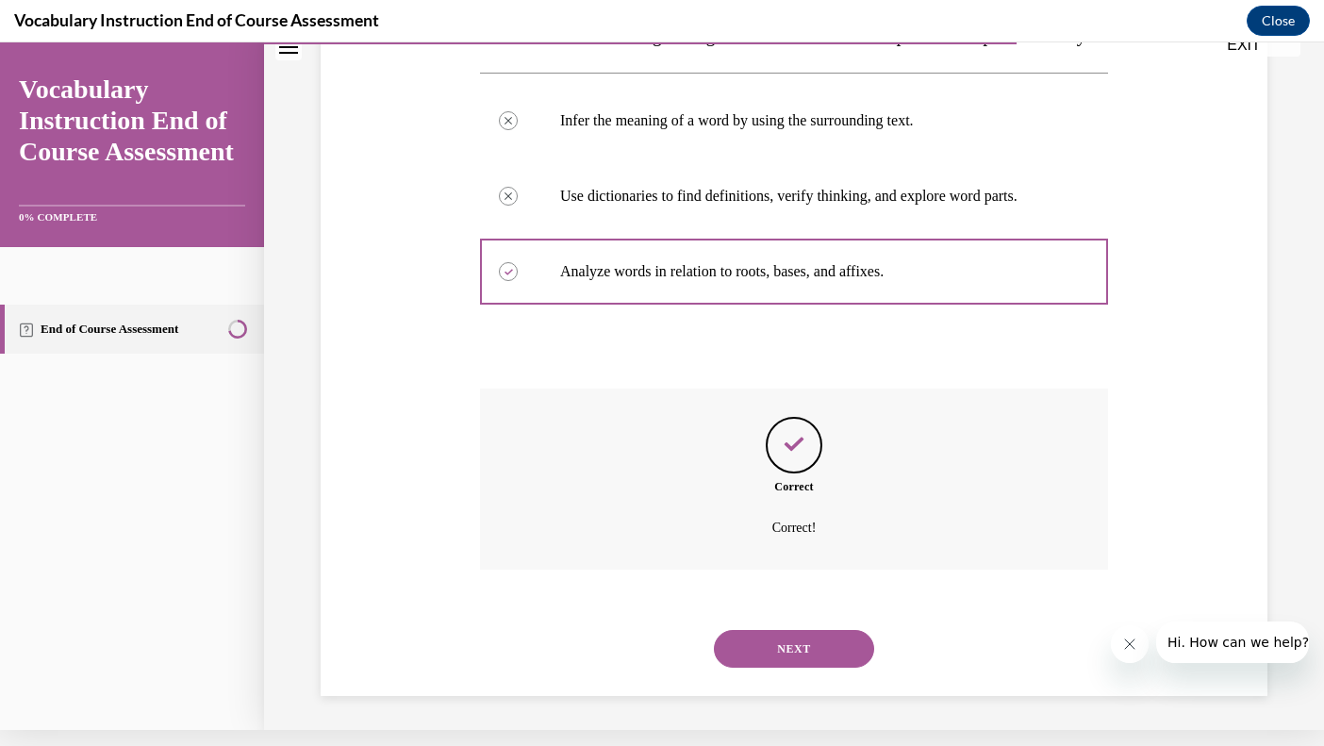
scroll to position [345, 0]
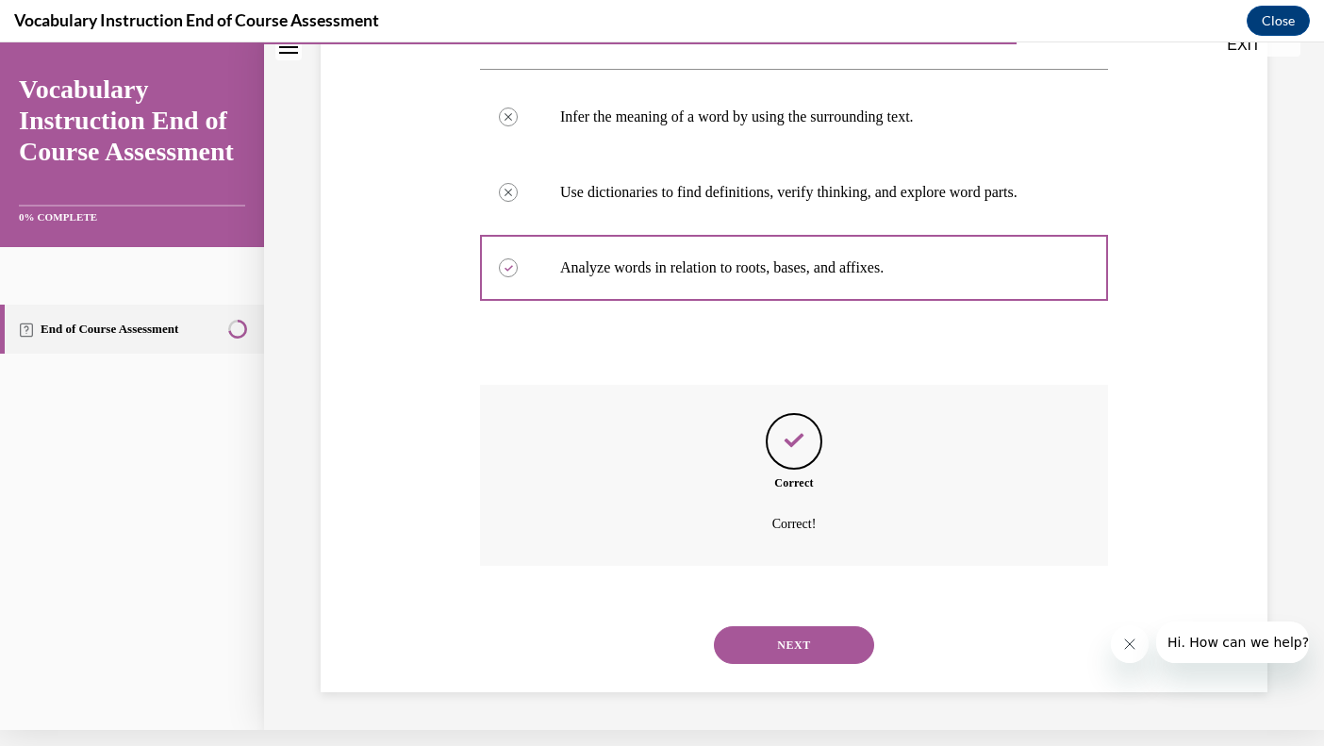
click at [768, 638] on button "NEXT" at bounding box center [794, 645] width 160 height 38
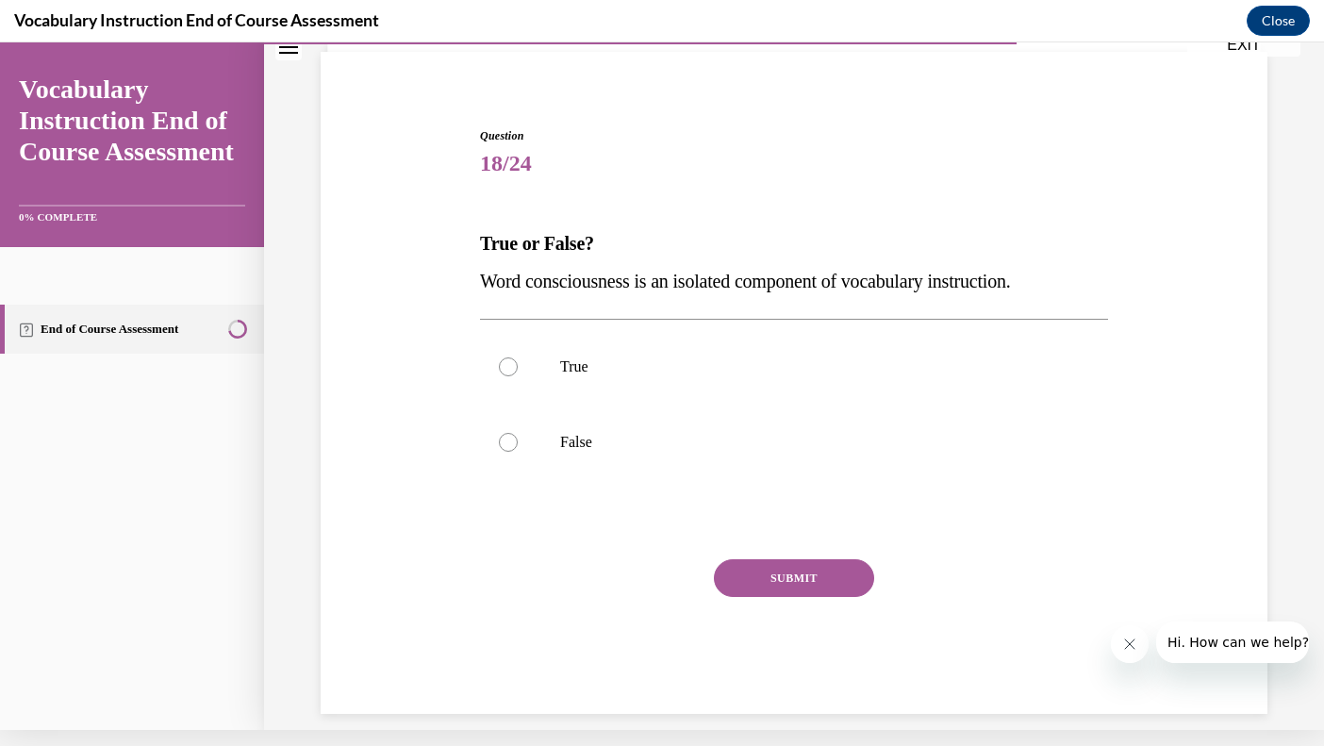
scroll to position [118, 0]
click at [509, 442] on div at bounding box center [508, 443] width 19 height 19
click at [509, 442] on input "False" at bounding box center [508, 443] width 19 height 19
radio input "true"
click at [744, 571] on button "SUBMIT" at bounding box center [794, 579] width 160 height 38
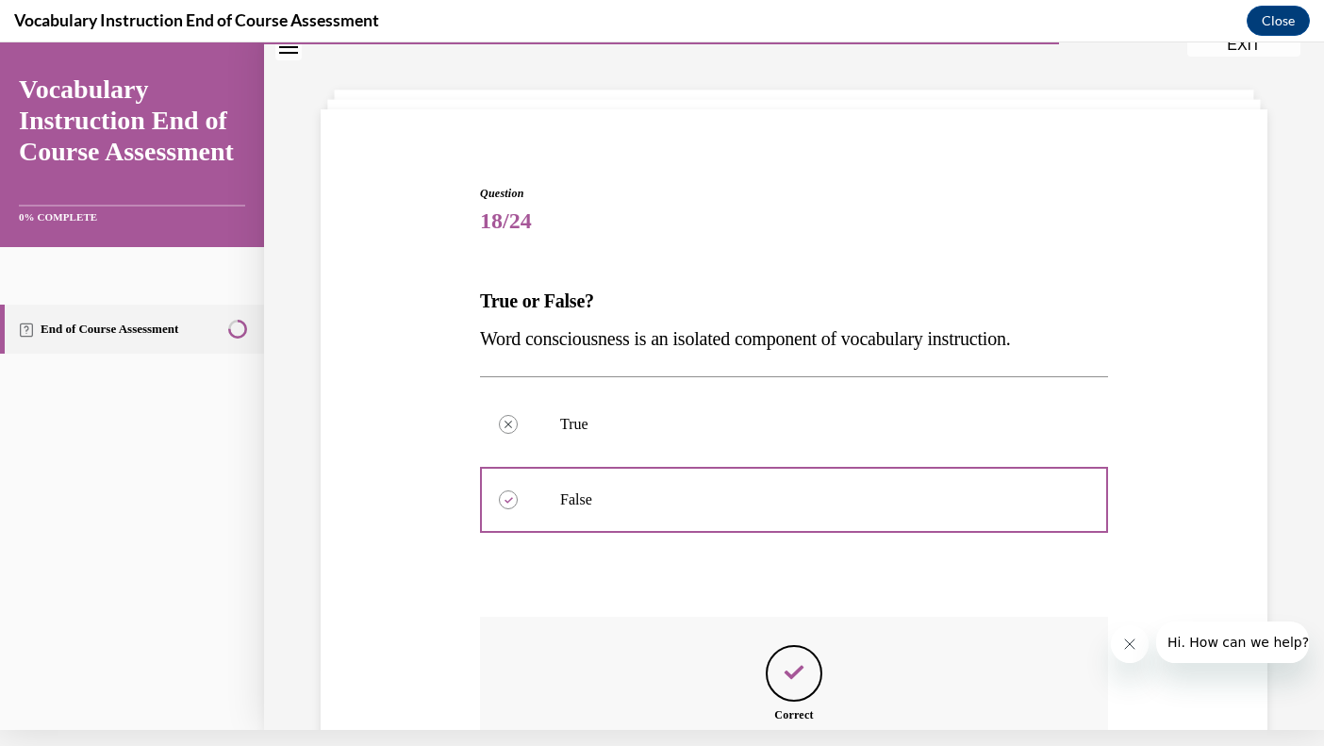
scroll to position [291, 0]
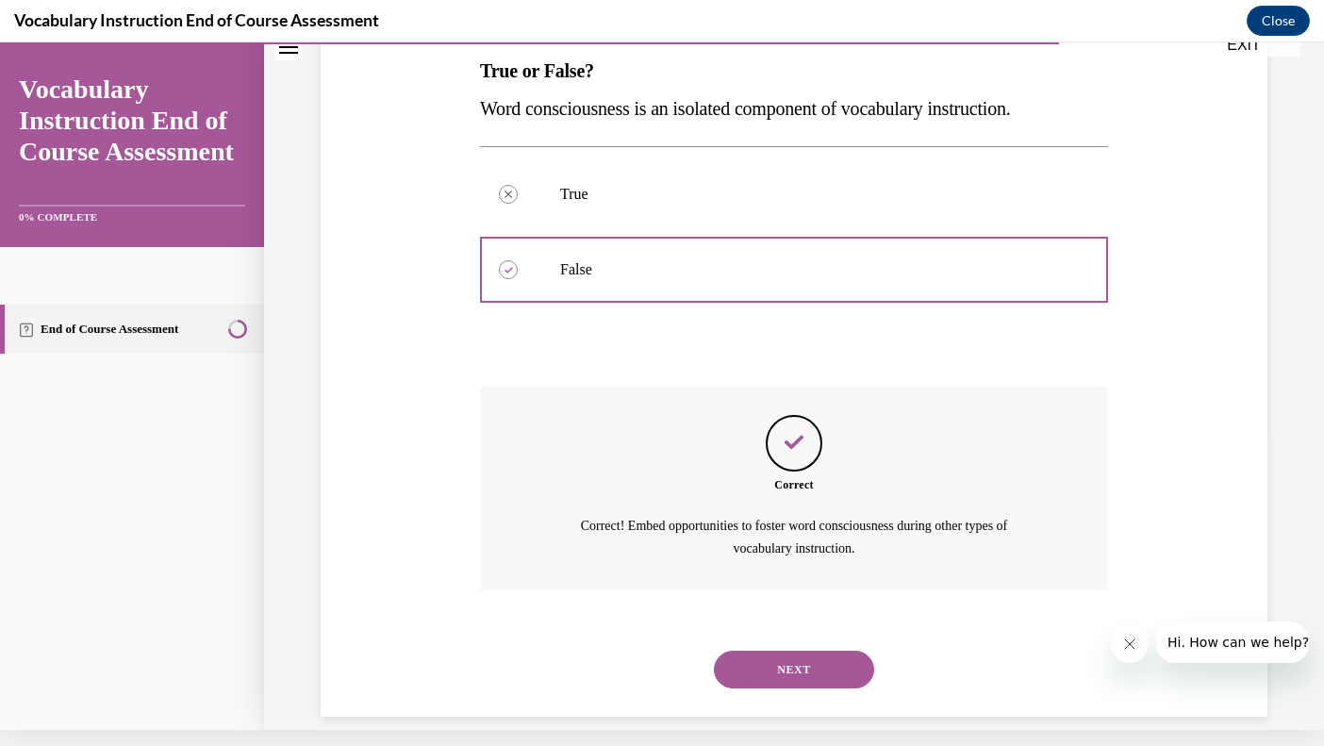
click at [774, 651] on button "NEXT" at bounding box center [794, 670] width 160 height 38
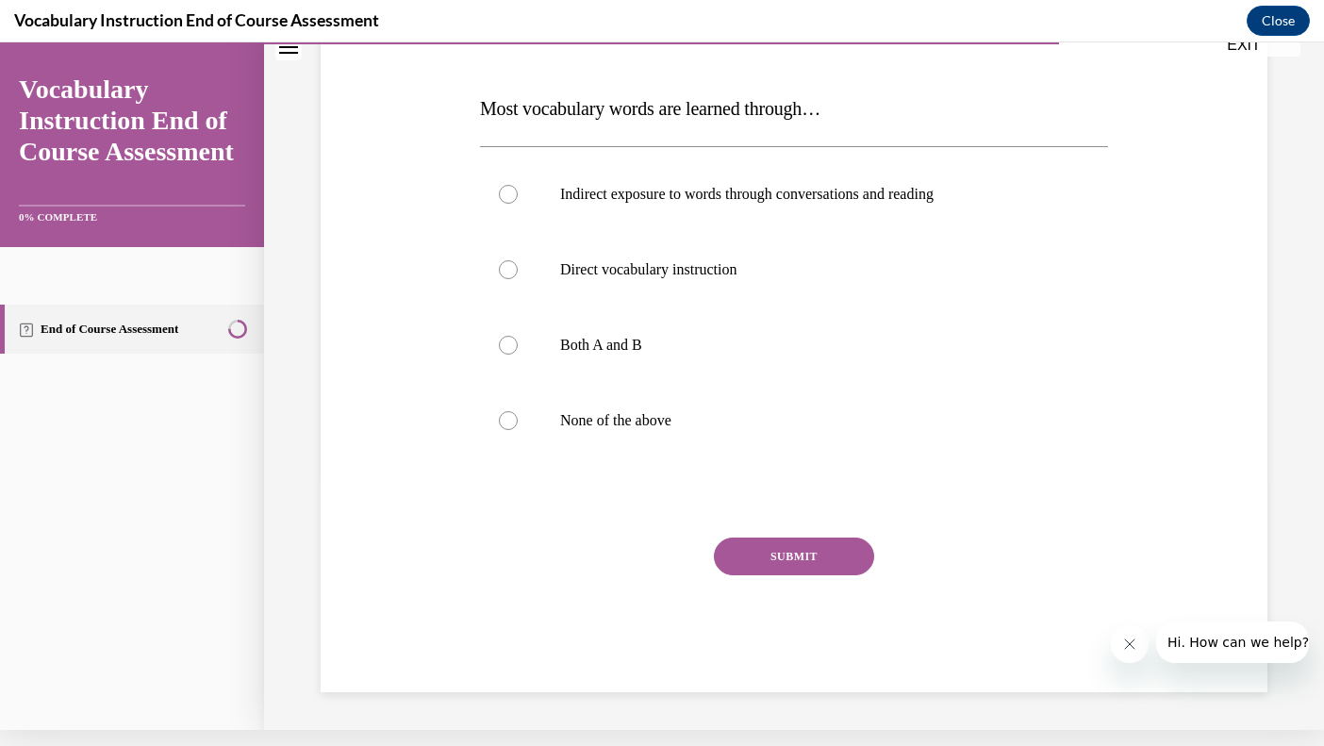
scroll to position [0, 0]
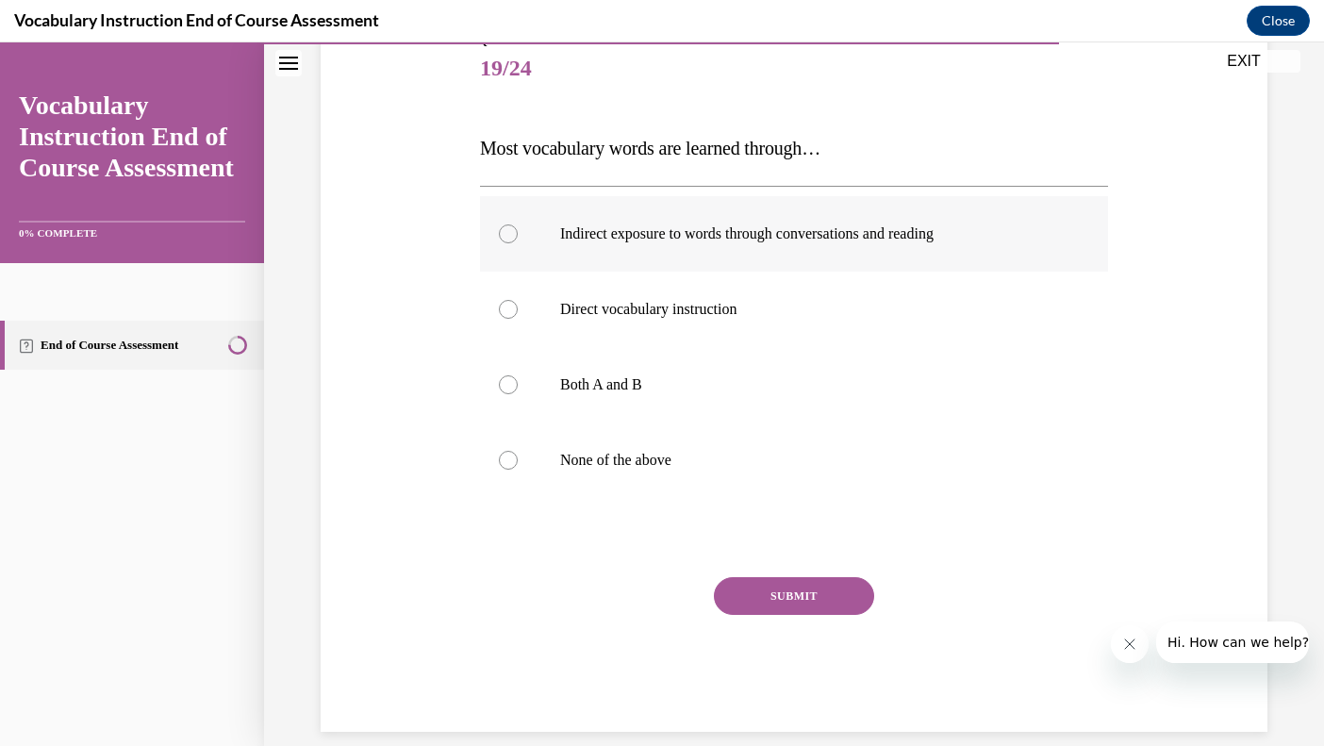
click at [509, 256] on label "Indirect exposure to words through conversations and reading" at bounding box center [794, 233] width 628 height 75
click at [509, 243] on input "Indirect exposure to words through conversations and reading" at bounding box center [508, 234] width 19 height 19
radio input "true"
click at [799, 617] on div "SUBMIT" at bounding box center [794, 624] width 628 height 94
click at [797, 607] on button "SUBMIT" at bounding box center [794, 596] width 160 height 38
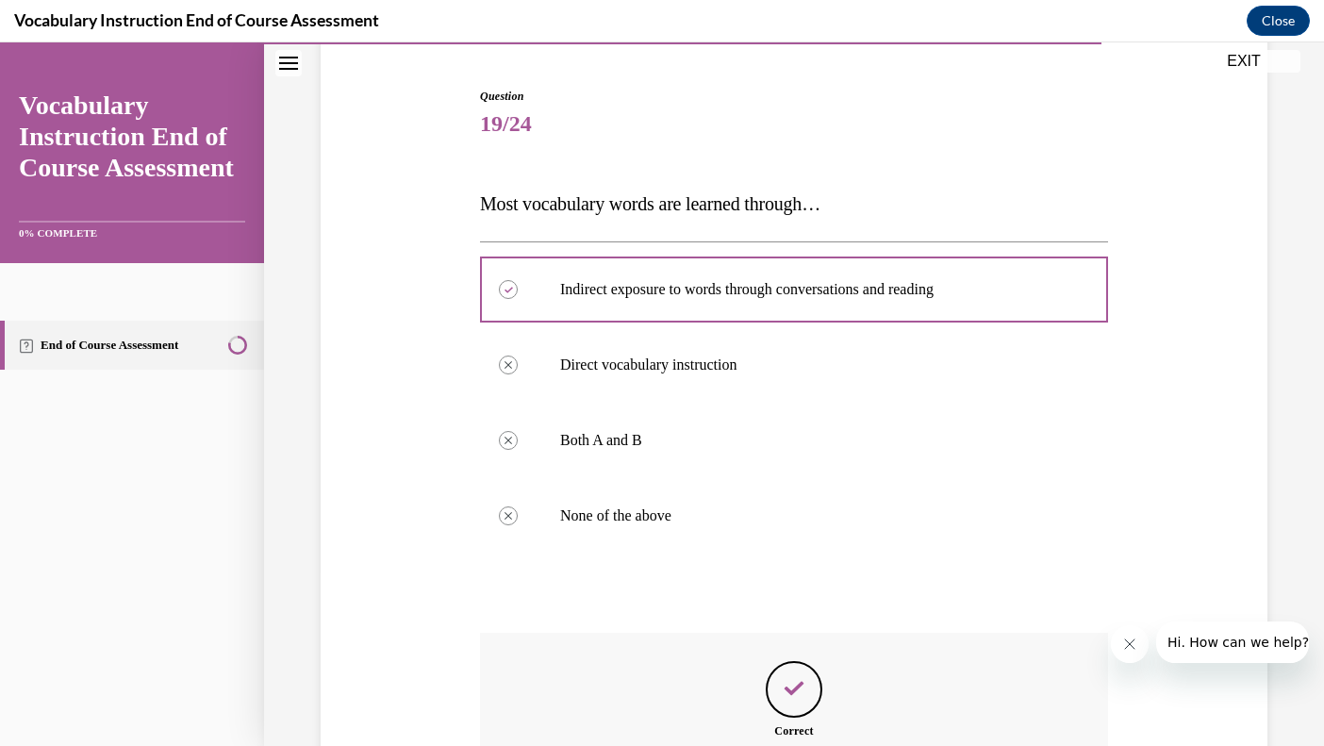
scroll to position [383, 0]
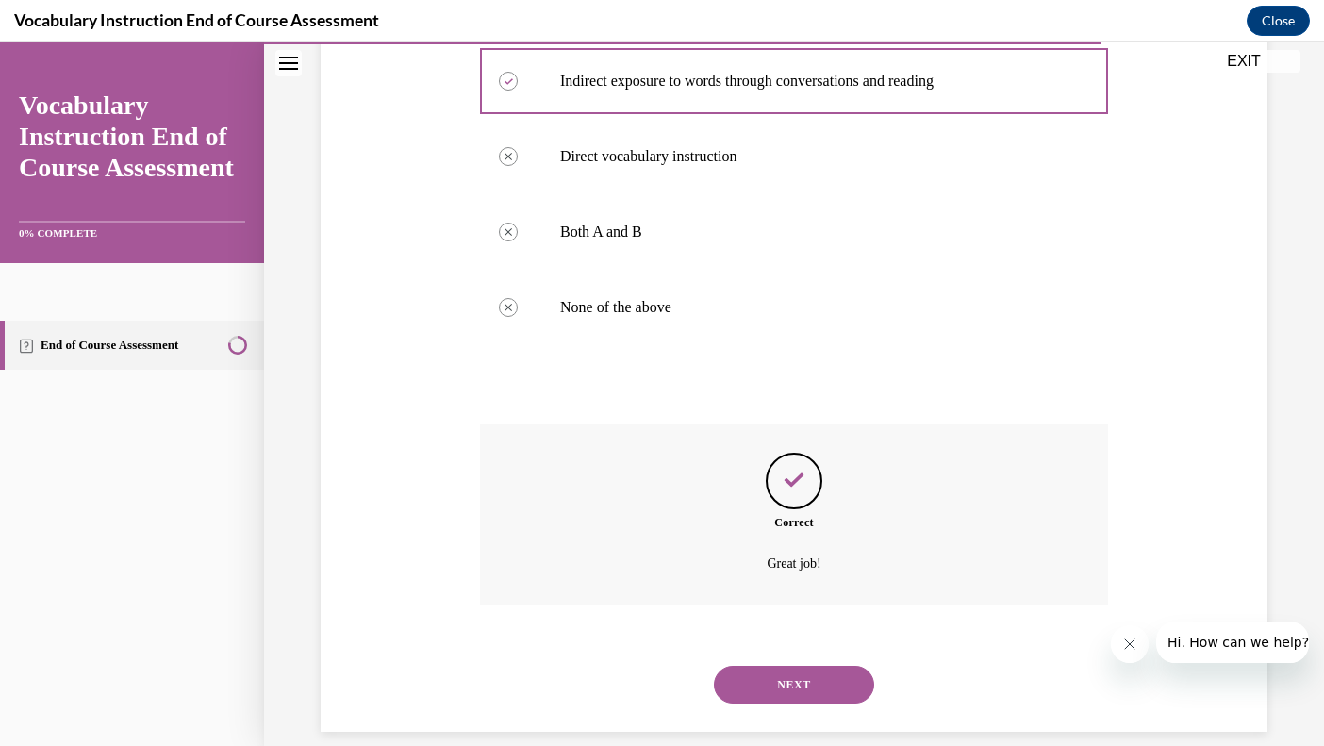
click at [793, 666] on button "NEXT" at bounding box center [794, 685] width 160 height 38
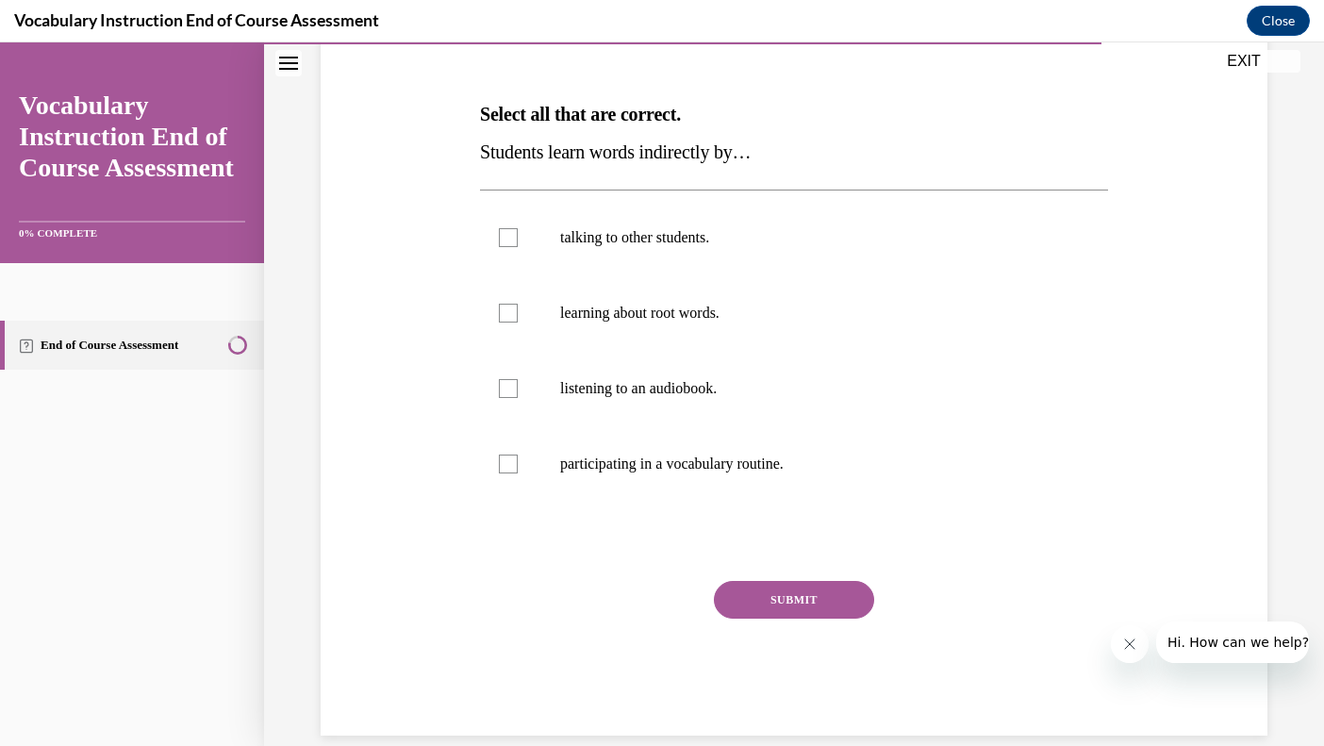
scroll to position [268, 0]
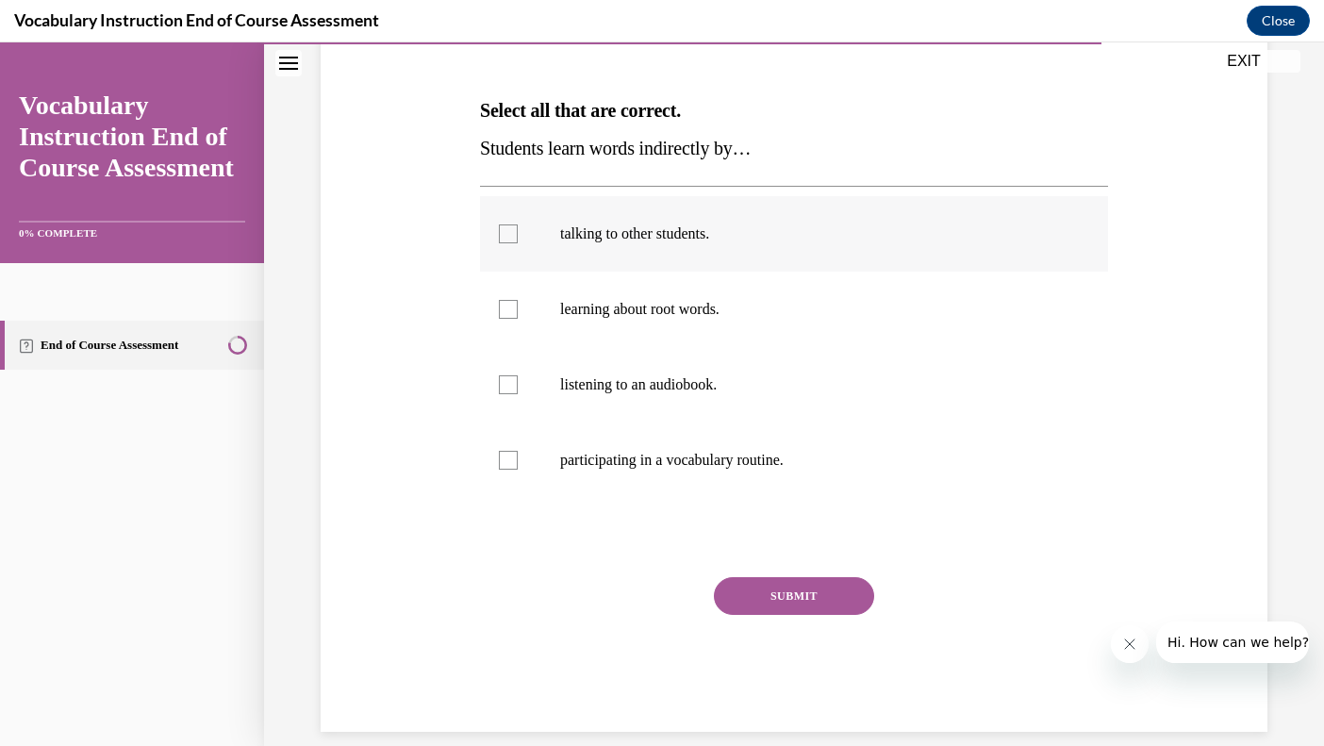
click at [507, 231] on div at bounding box center [508, 234] width 19 height 19
click at [507, 231] on input "talking to other students." at bounding box center [508, 234] width 19 height 19
checkbox input "true"
click at [770, 582] on button "SUBMIT" at bounding box center [794, 596] width 160 height 38
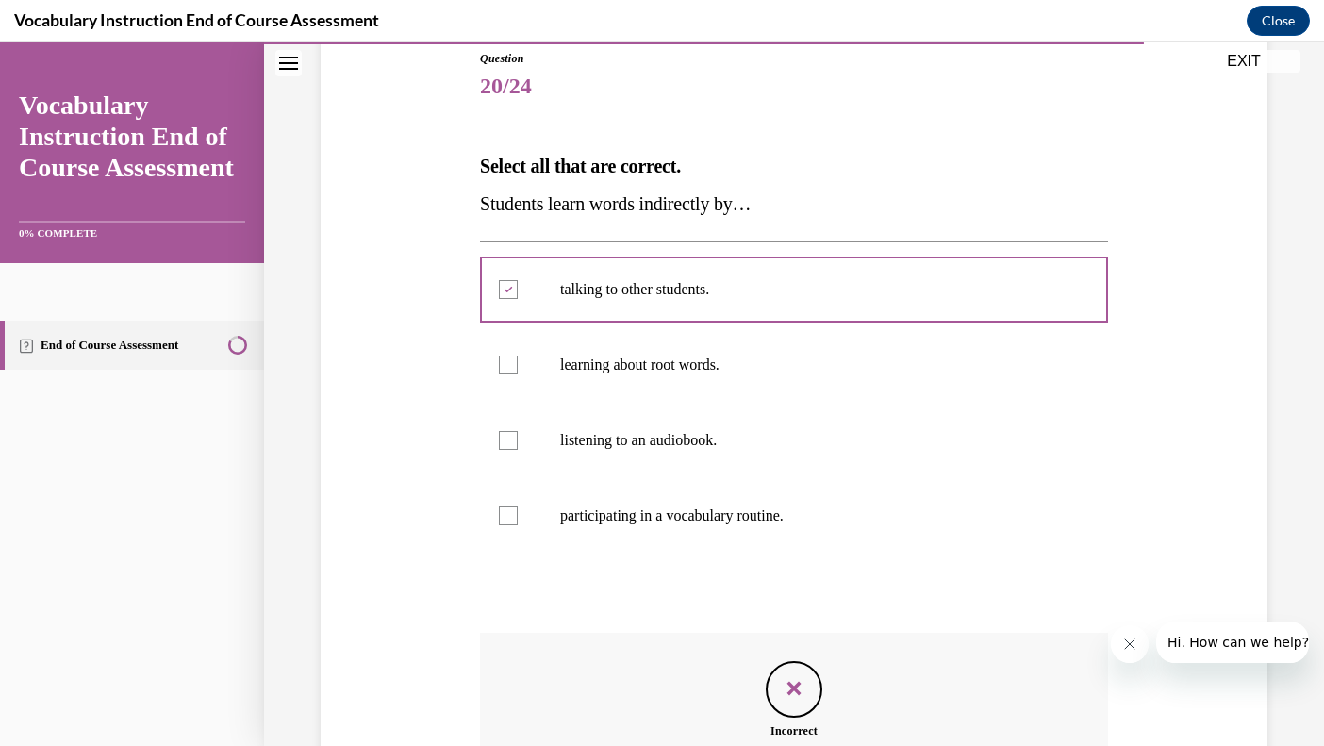
scroll to position [421, 0]
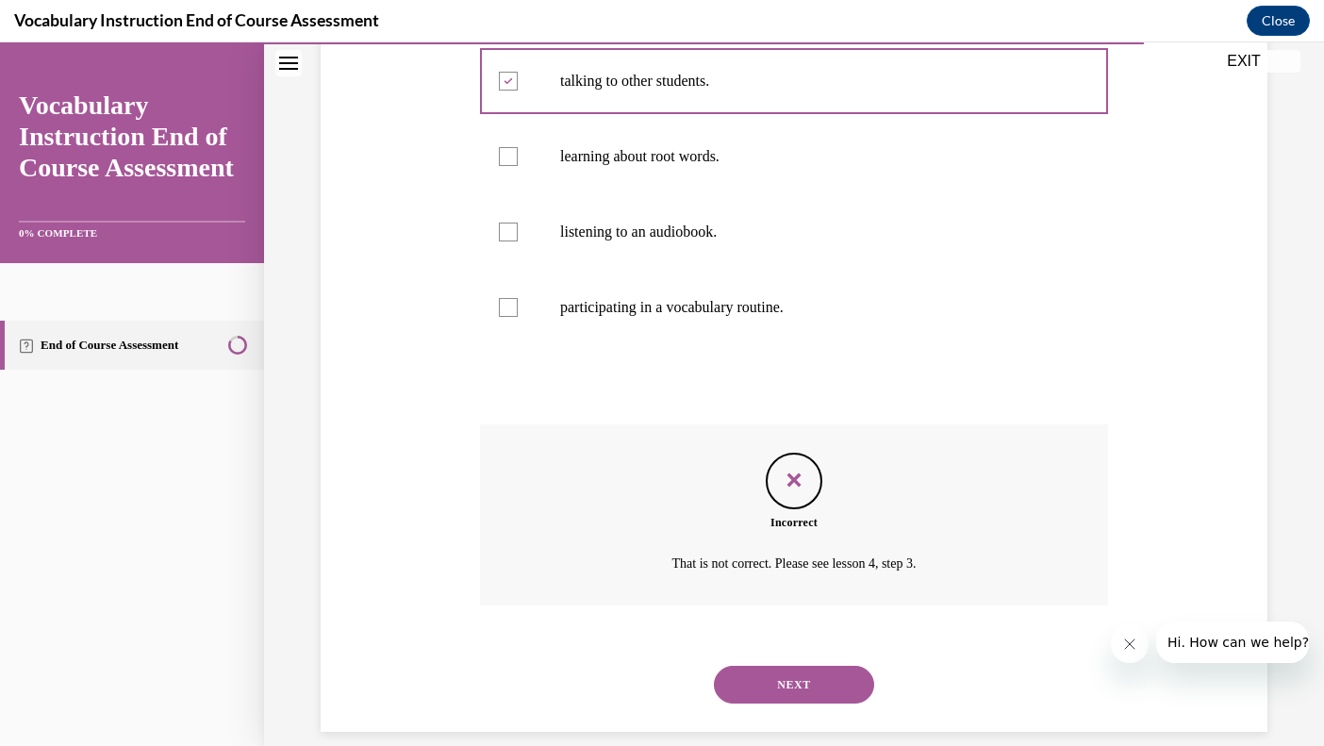
click at [776, 666] on button "NEXT" at bounding box center [794, 685] width 160 height 38
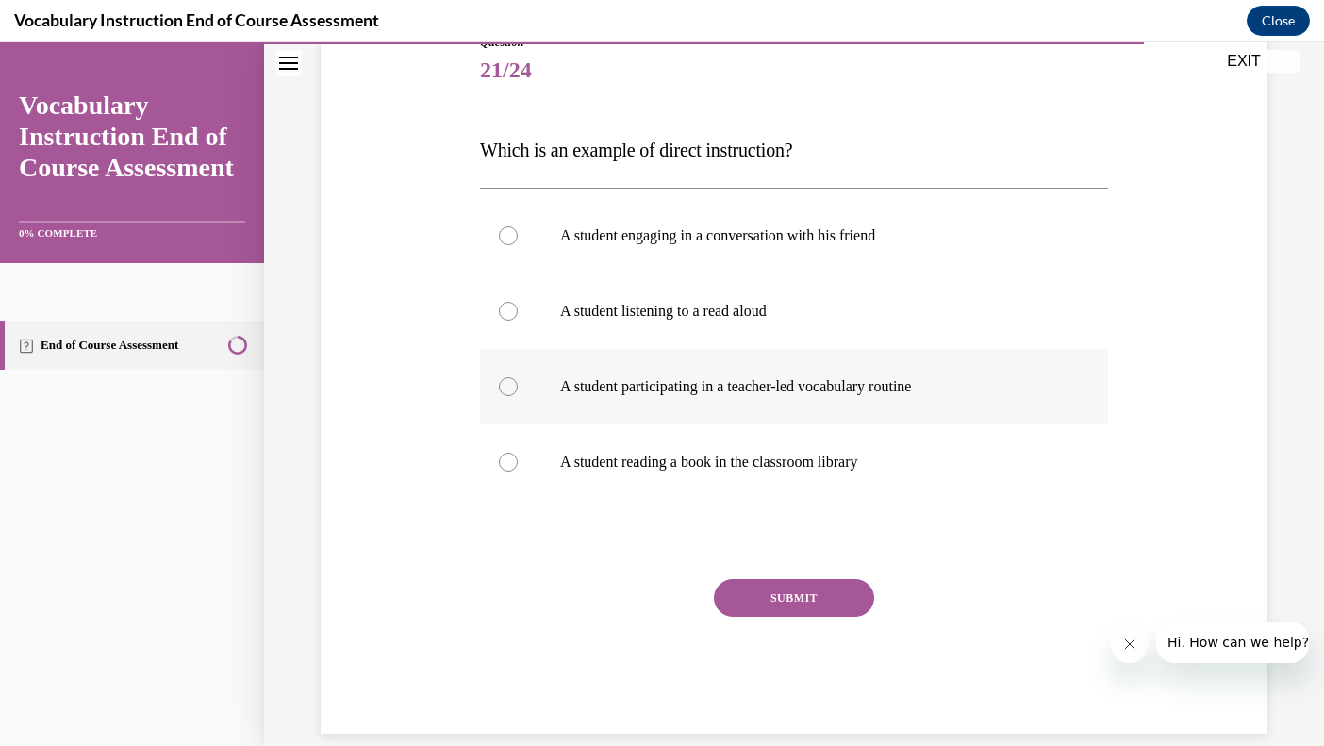
click at [505, 403] on label "A student participating in a teacher-led vocabulary routine" at bounding box center [794, 386] width 628 height 75
click at [505, 396] on input "A student participating in a teacher-led vocabulary routine" at bounding box center [508, 386] width 19 height 19
radio input "true"
click at [759, 622] on div "SUBMIT" at bounding box center [794, 626] width 628 height 94
click at [766, 604] on button "SUBMIT" at bounding box center [794, 598] width 160 height 38
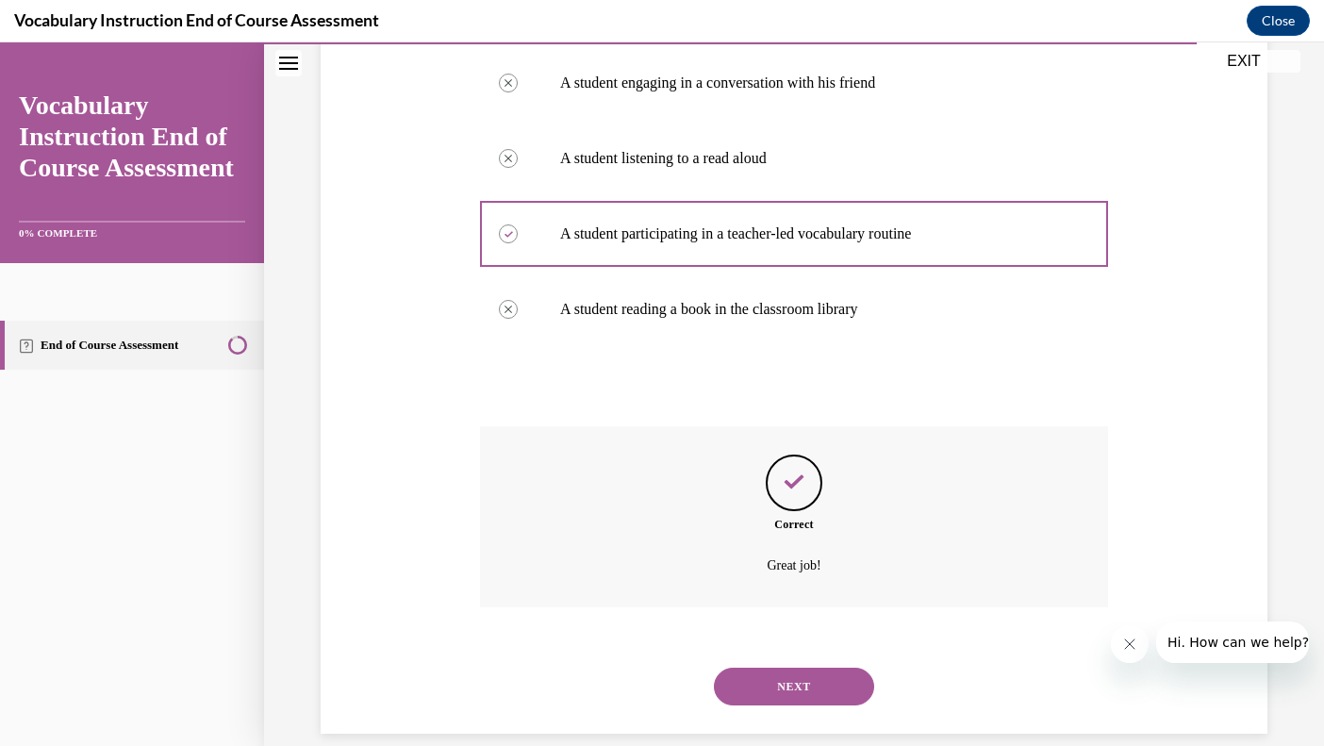
scroll to position [383, 0]
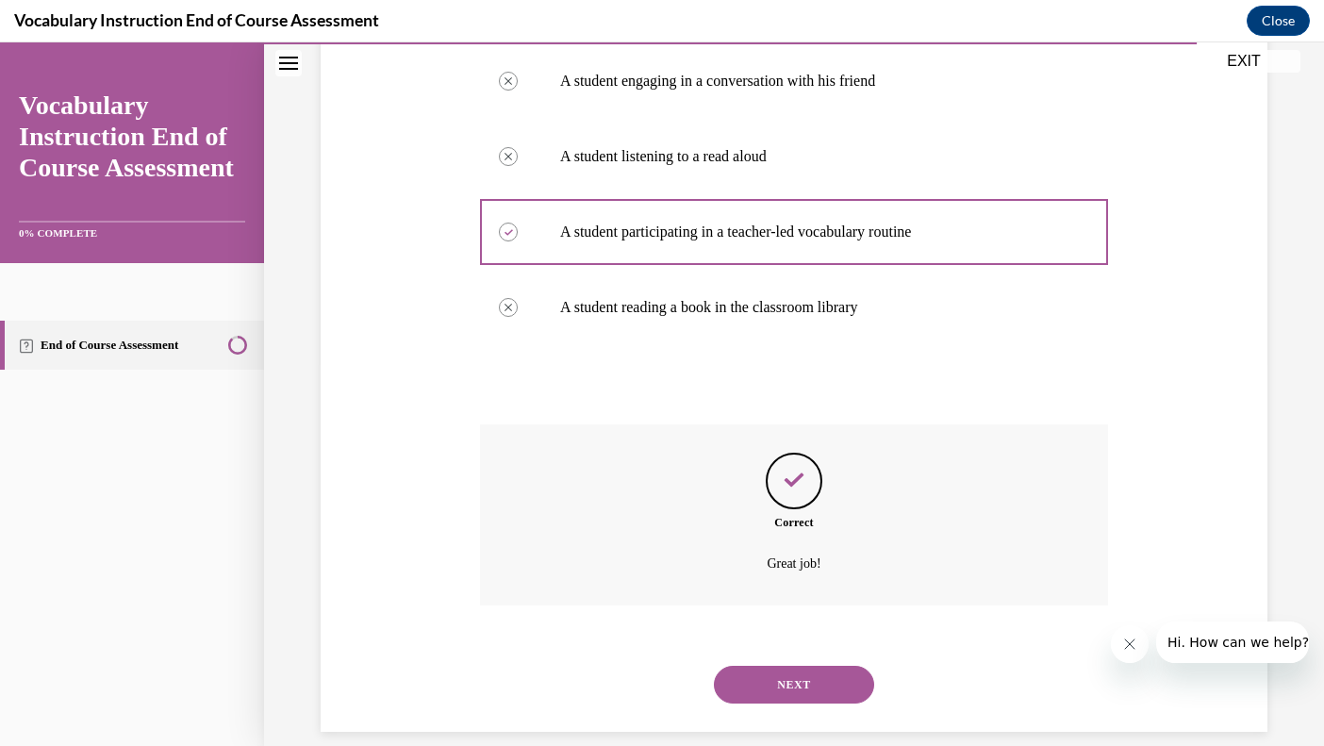
click at [787, 666] on button "NEXT" at bounding box center [794, 685] width 160 height 38
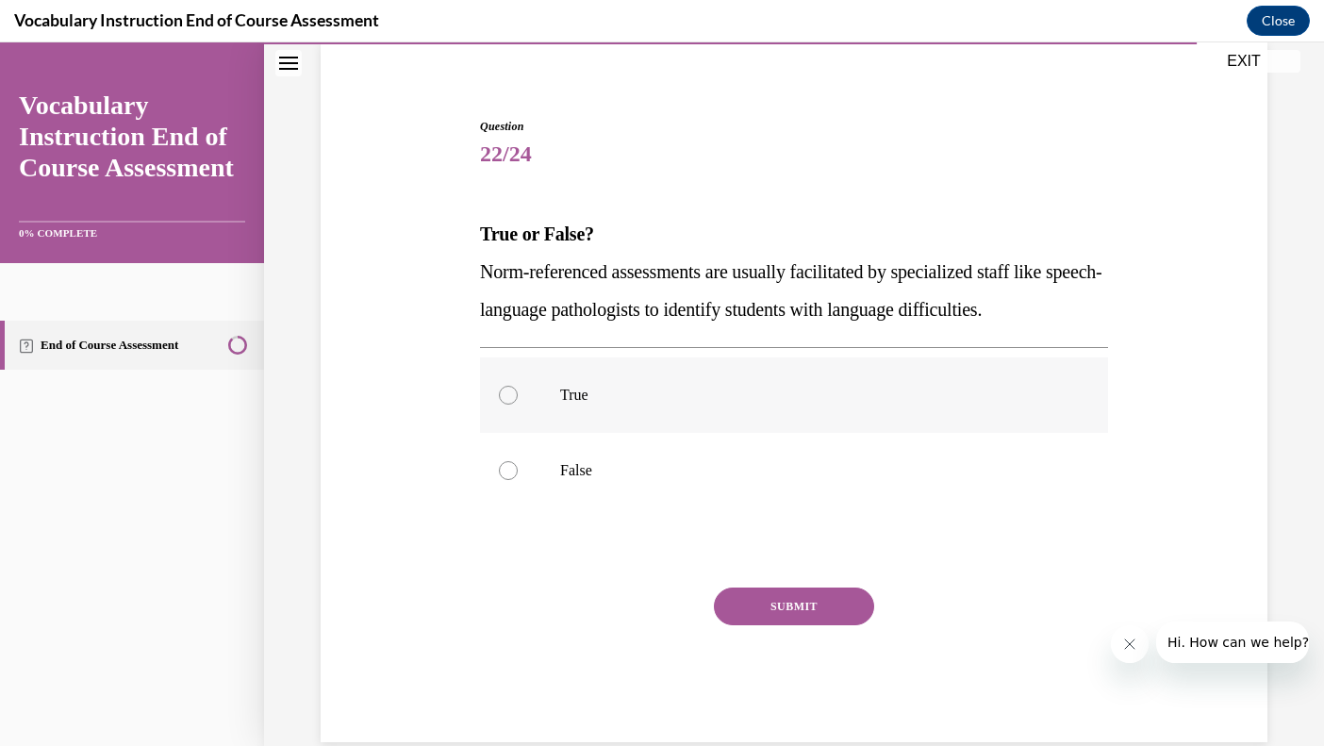
click at [504, 392] on div at bounding box center [508, 395] width 19 height 19
click at [504, 392] on input "True" at bounding box center [508, 395] width 19 height 19
radio input "true"
click at [748, 601] on button "SUBMIT" at bounding box center [794, 607] width 160 height 38
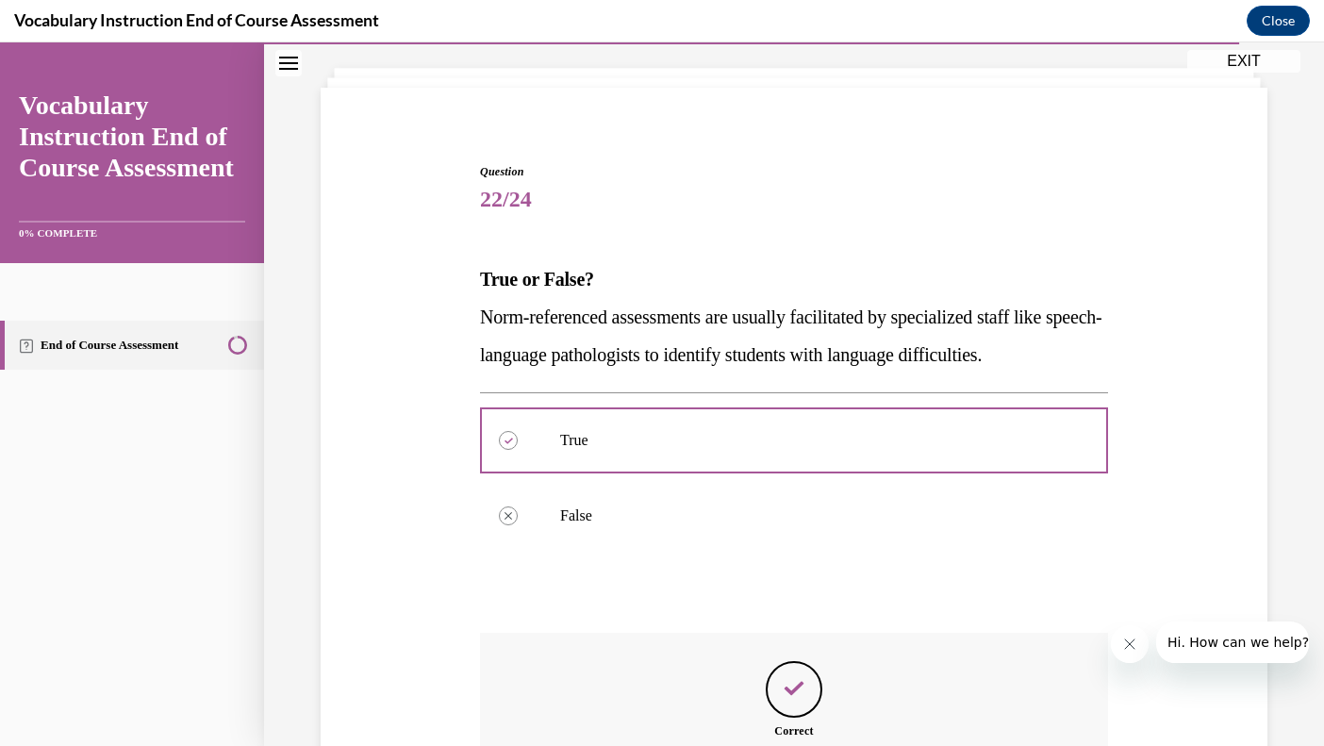
scroll to position [308, 0]
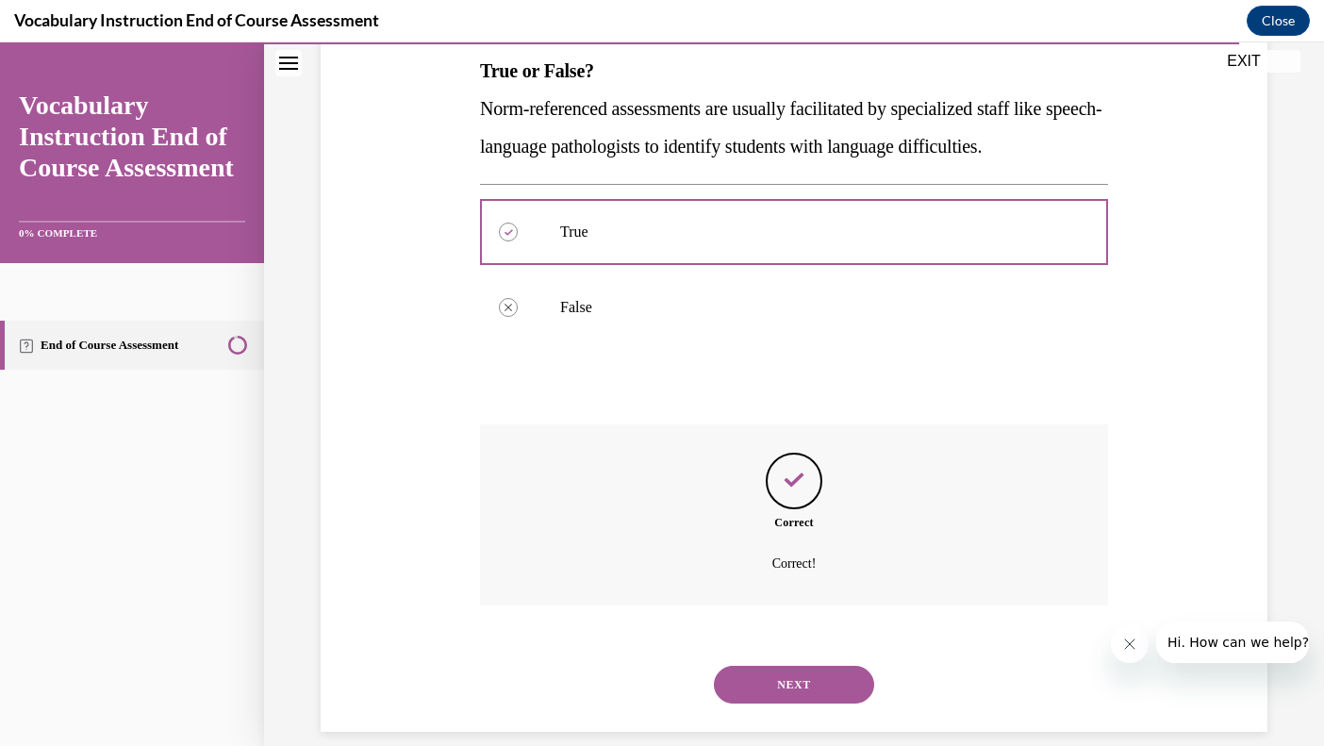
click at [770, 666] on button "NEXT" at bounding box center [794, 685] width 160 height 38
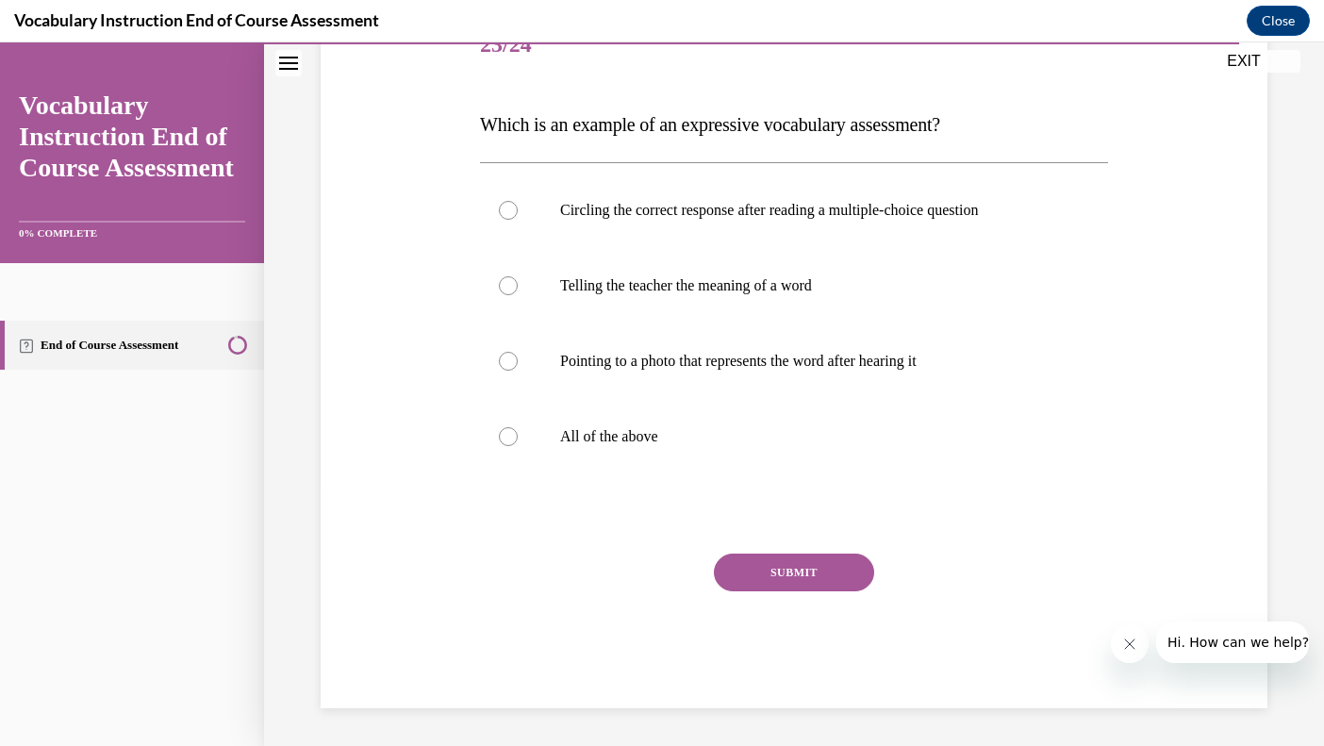
scroll to position [230, 0]
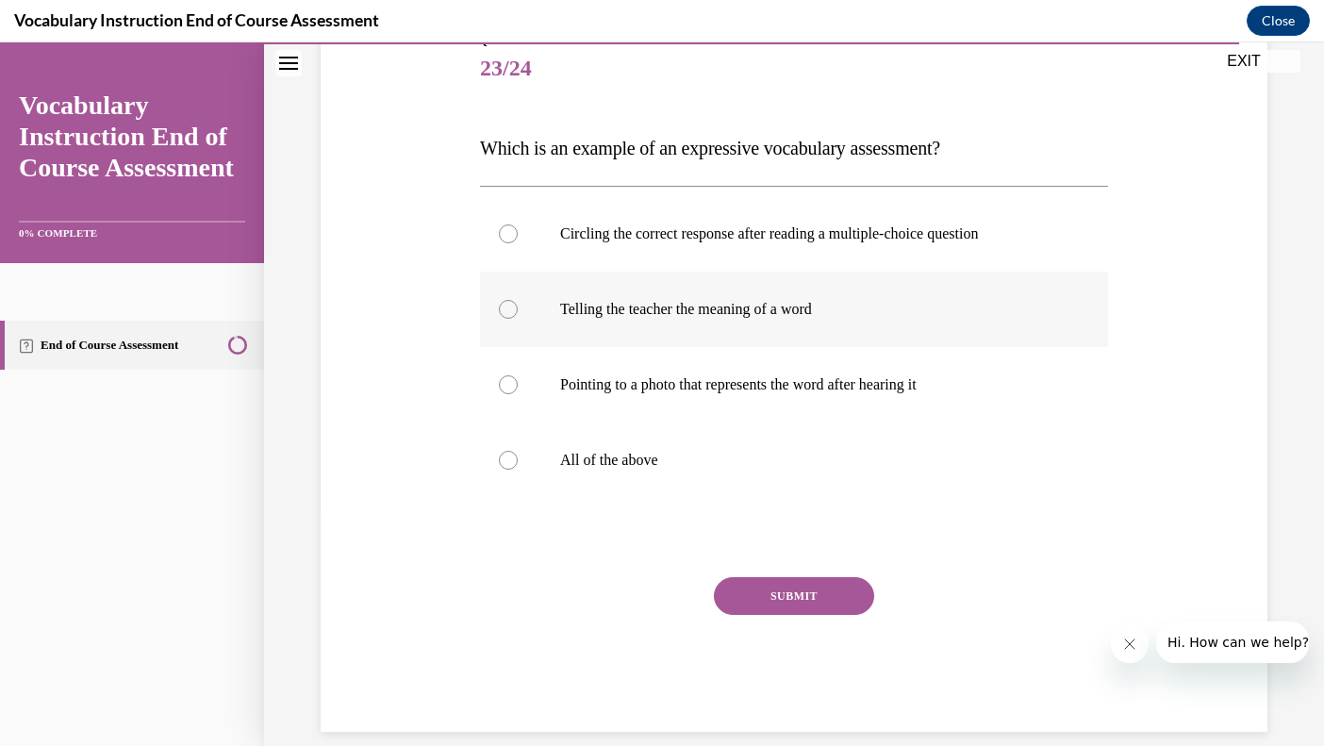
click at [504, 327] on label "Telling the teacher the meaning of a word" at bounding box center [794, 309] width 628 height 75
click at [504, 319] on input "Telling the teacher the meaning of a word" at bounding box center [508, 309] width 19 height 19
radio input "true"
click at [749, 603] on button "SUBMIT" at bounding box center [794, 596] width 160 height 38
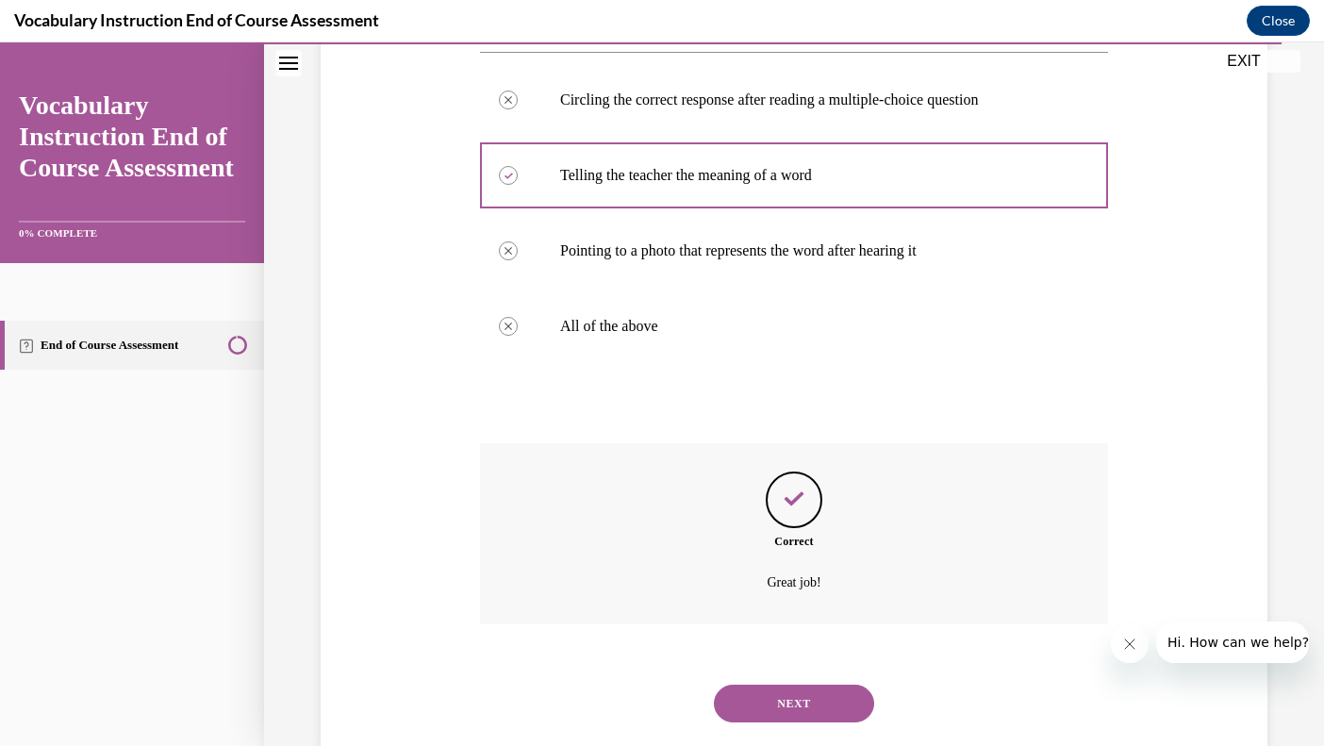
scroll to position [383, 0]
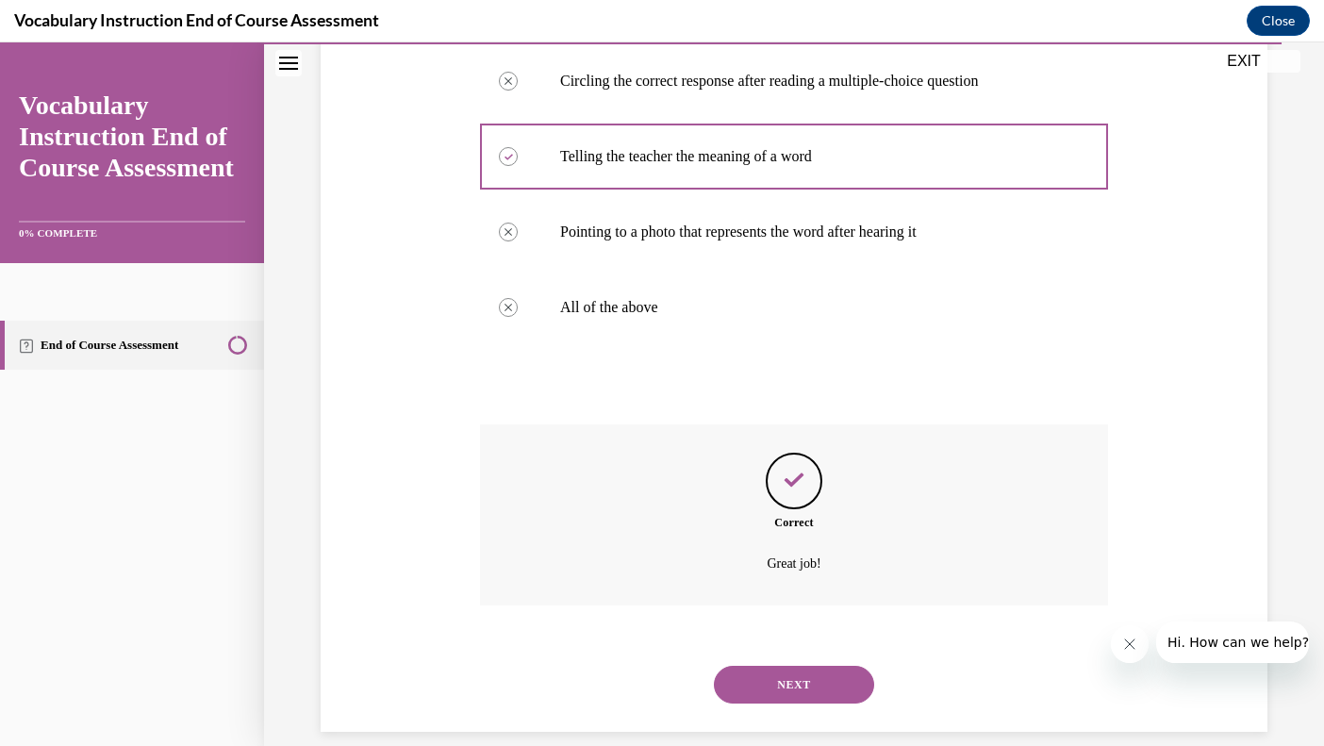
click at [788, 666] on button "NEXT" at bounding box center [794, 685] width 160 height 38
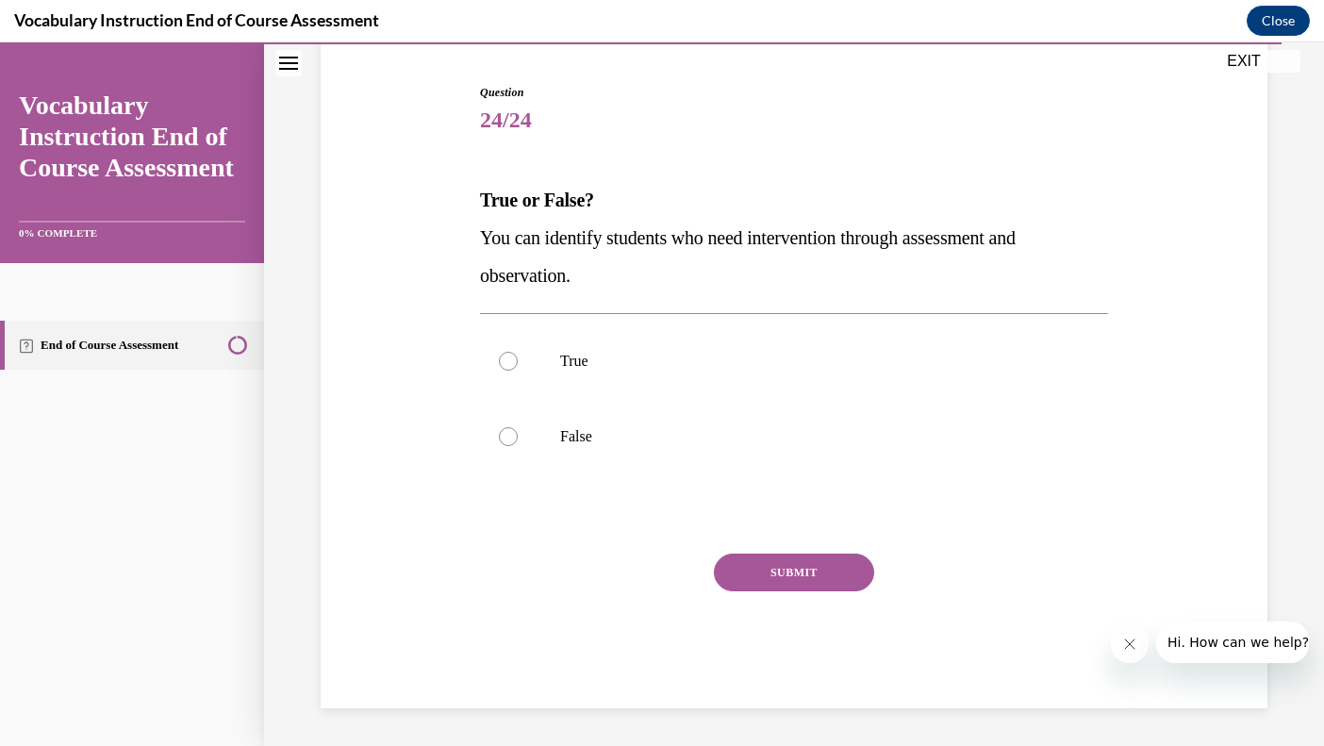
scroll to position [144, 0]
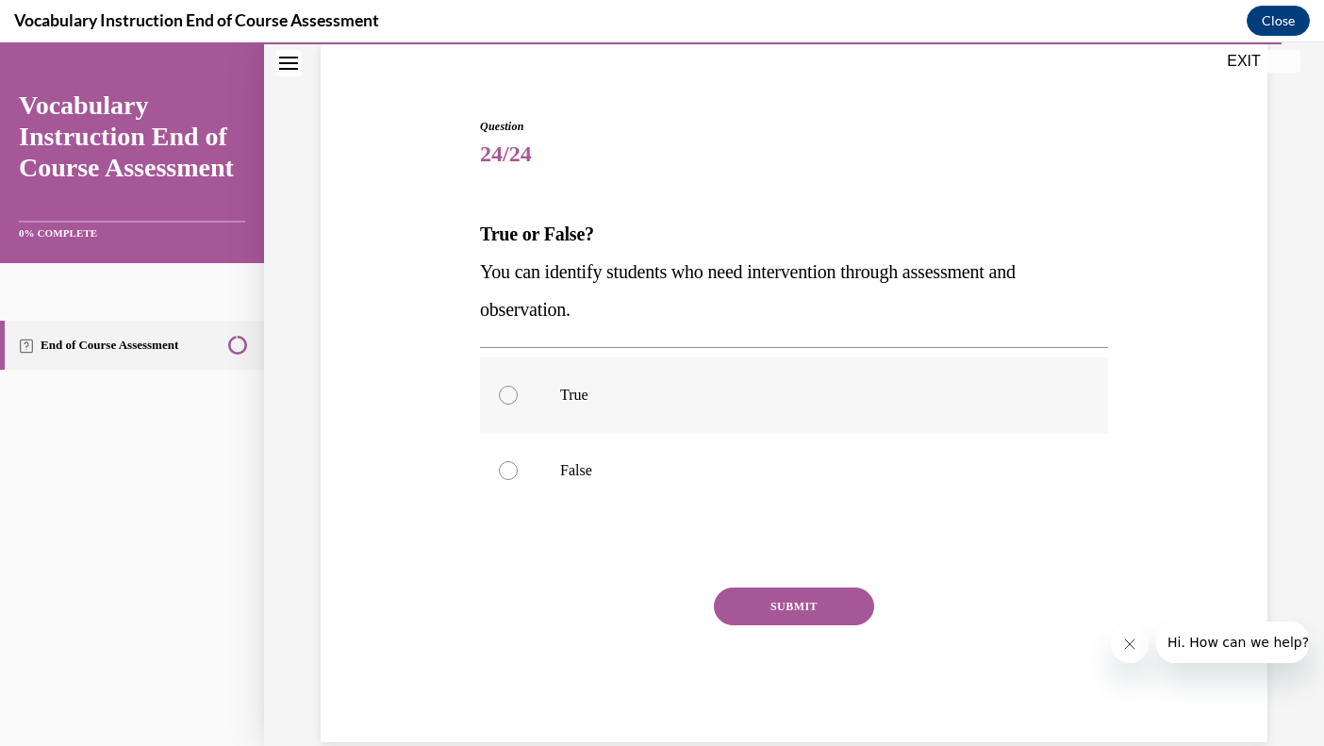
click at [507, 396] on div at bounding box center [508, 395] width 19 height 19
click at [507, 396] on input "True" at bounding box center [508, 395] width 19 height 19
radio input "true"
click at [759, 604] on button "SUBMIT" at bounding box center [794, 607] width 160 height 38
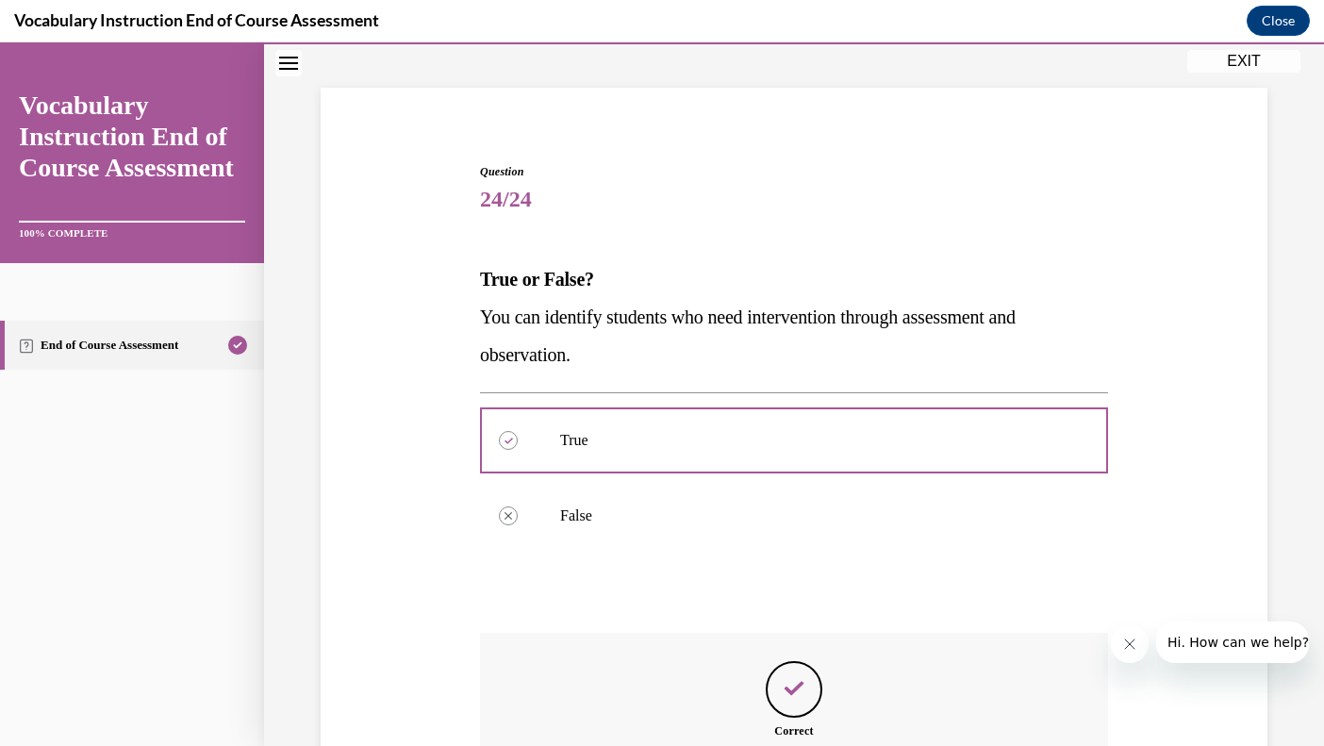
scroll to position [308, 0]
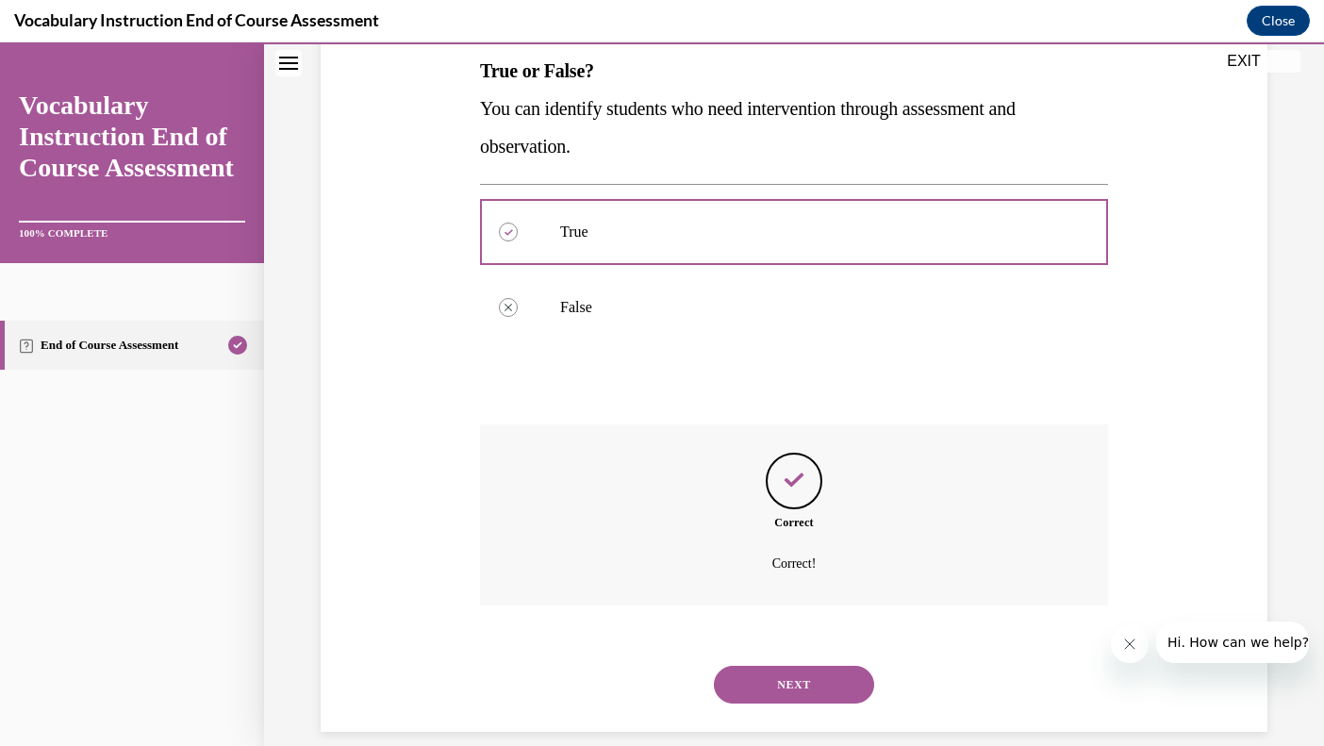
click at [773, 666] on button "NEXT" at bounding box center [794, 685] width 160 height 38
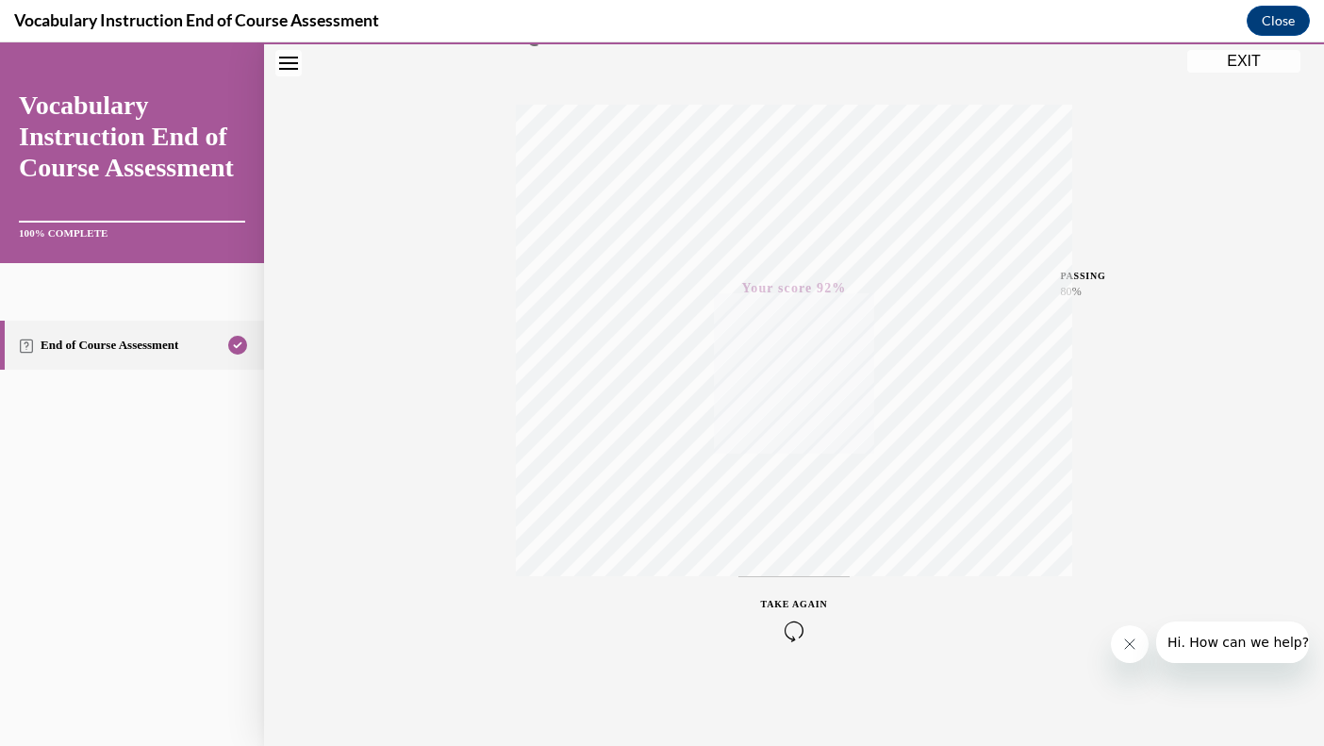
scroll to position [263, 0]
click at [1241, 62] on button "EXIT" at bounding box center [1244, 61] width 113 height 23
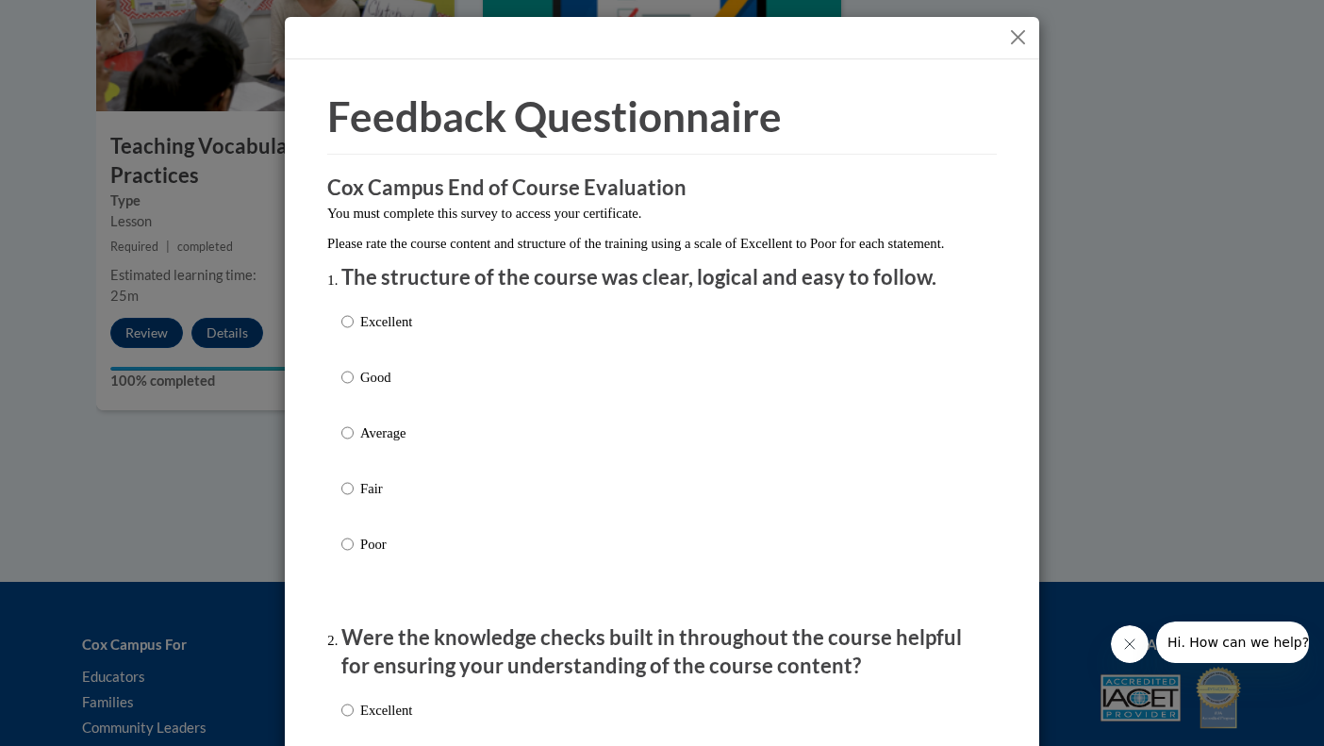
click at [346, 332] on input "Excellent" at bounding box center [347, 321] width 12 height 21
radio input "true"
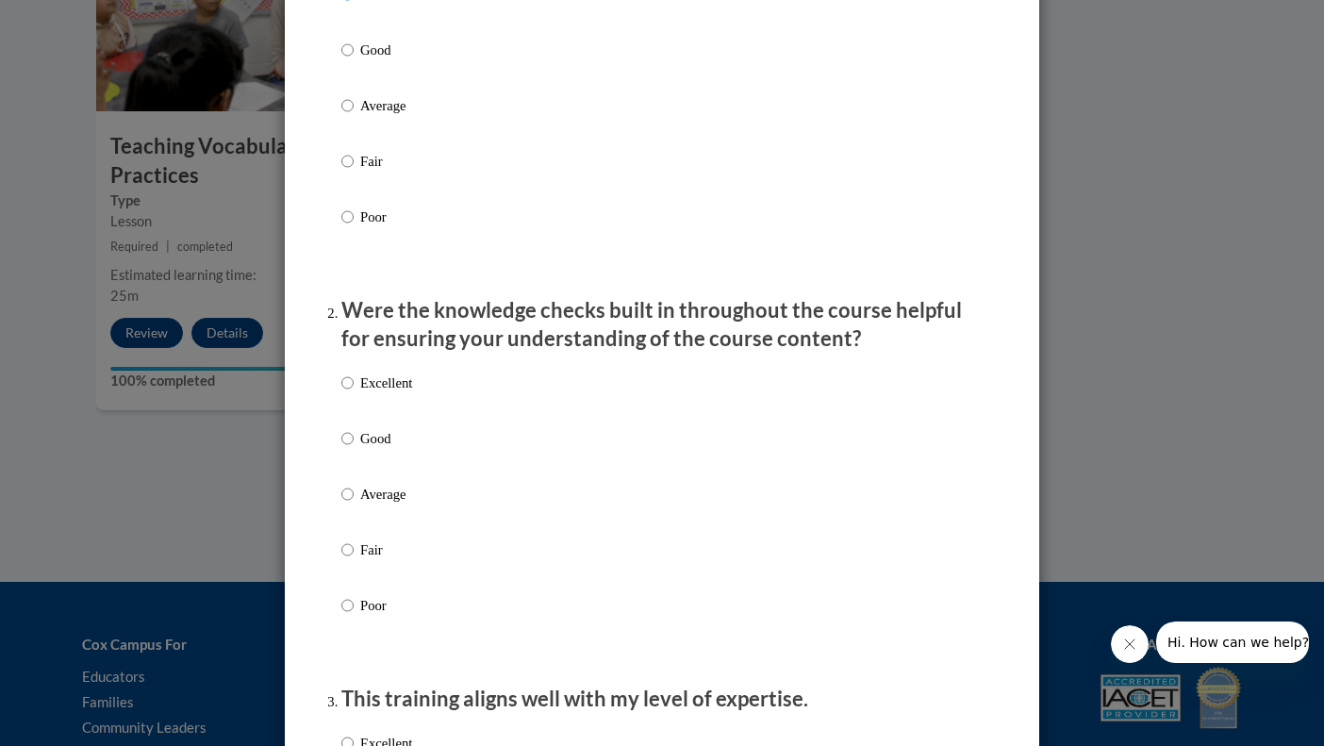
scroll to position [330, 0]
click at [349, 446] on input "Good" at bounding box center [347, 435] width 12 height 21
radio input "true"
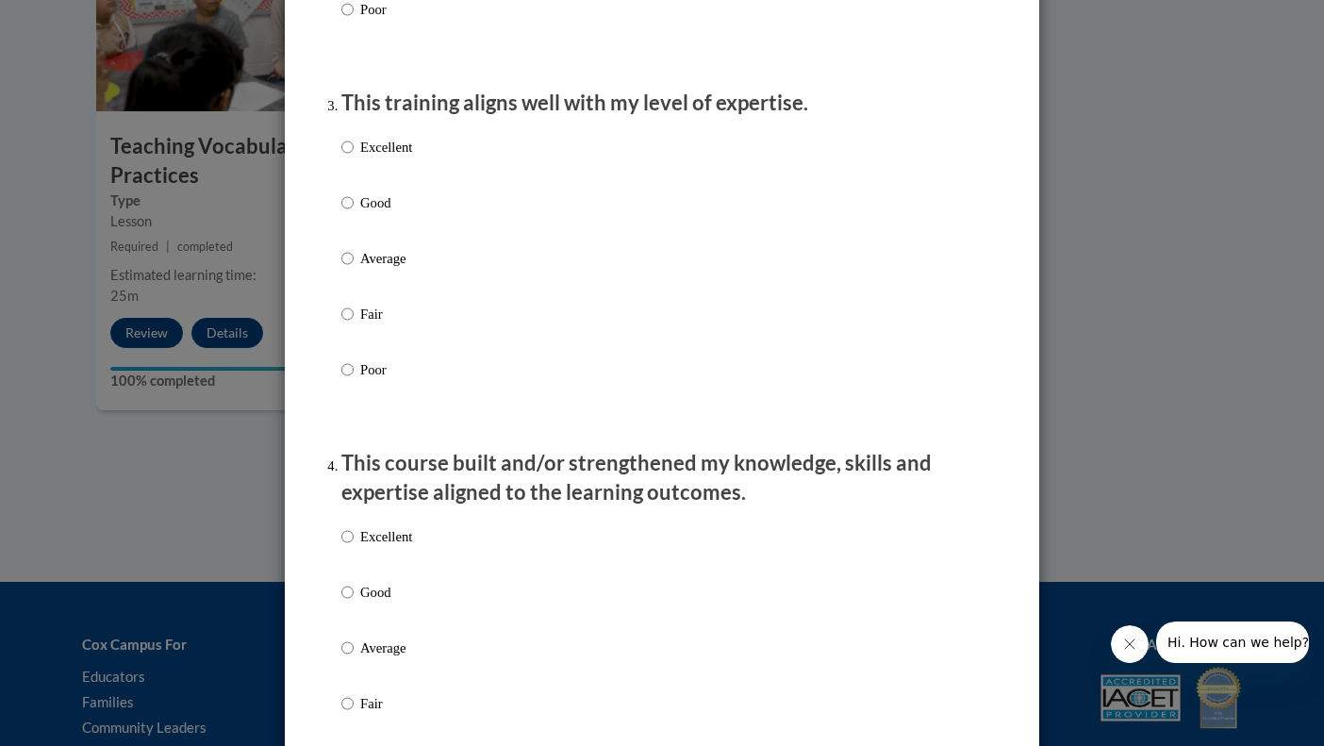
scroll to position [925, 0]
click at [344, 210] on input "Good" at bounding box center [347, 201] width 12 height 21
radio input "true"
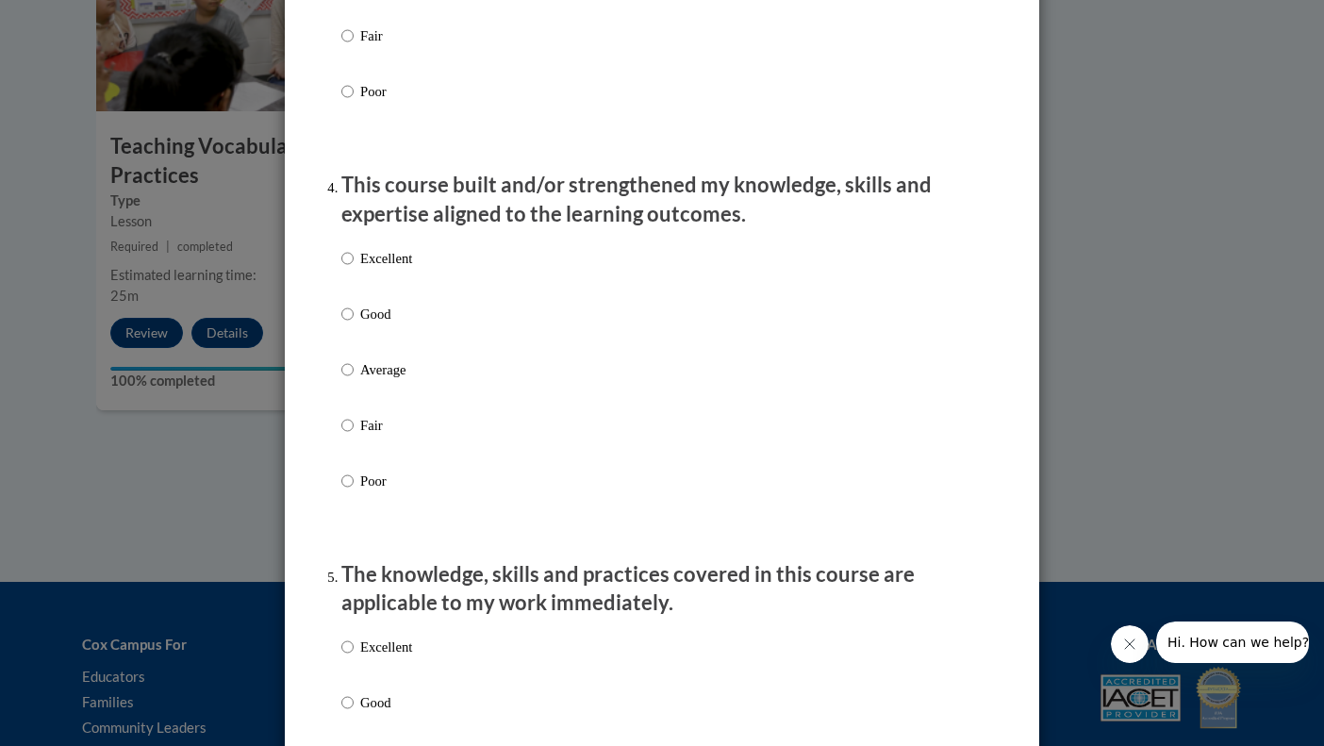
scroll to position [1204, 0]
click at [343, 267] on input "Excellent" at bounding box center [347, 256] width 12 height 21
radio input "true"
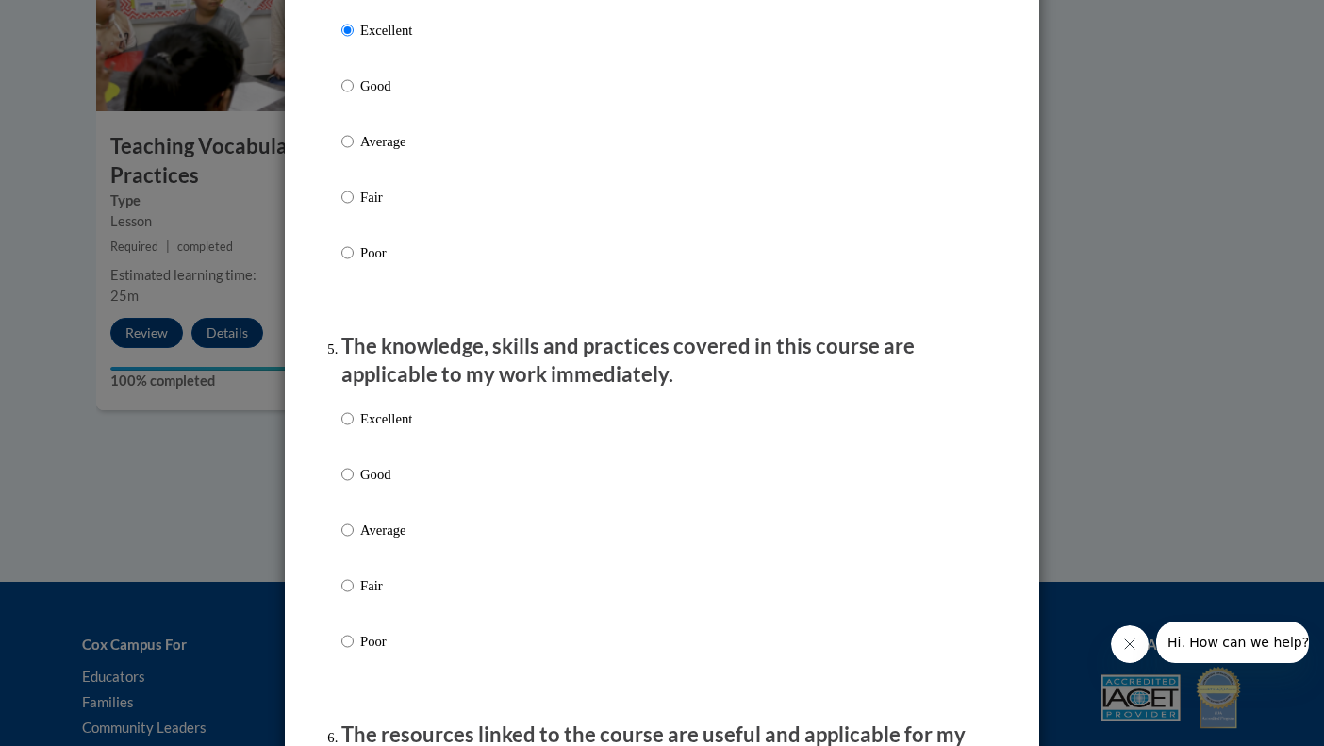
scroll to position [1433, 0]
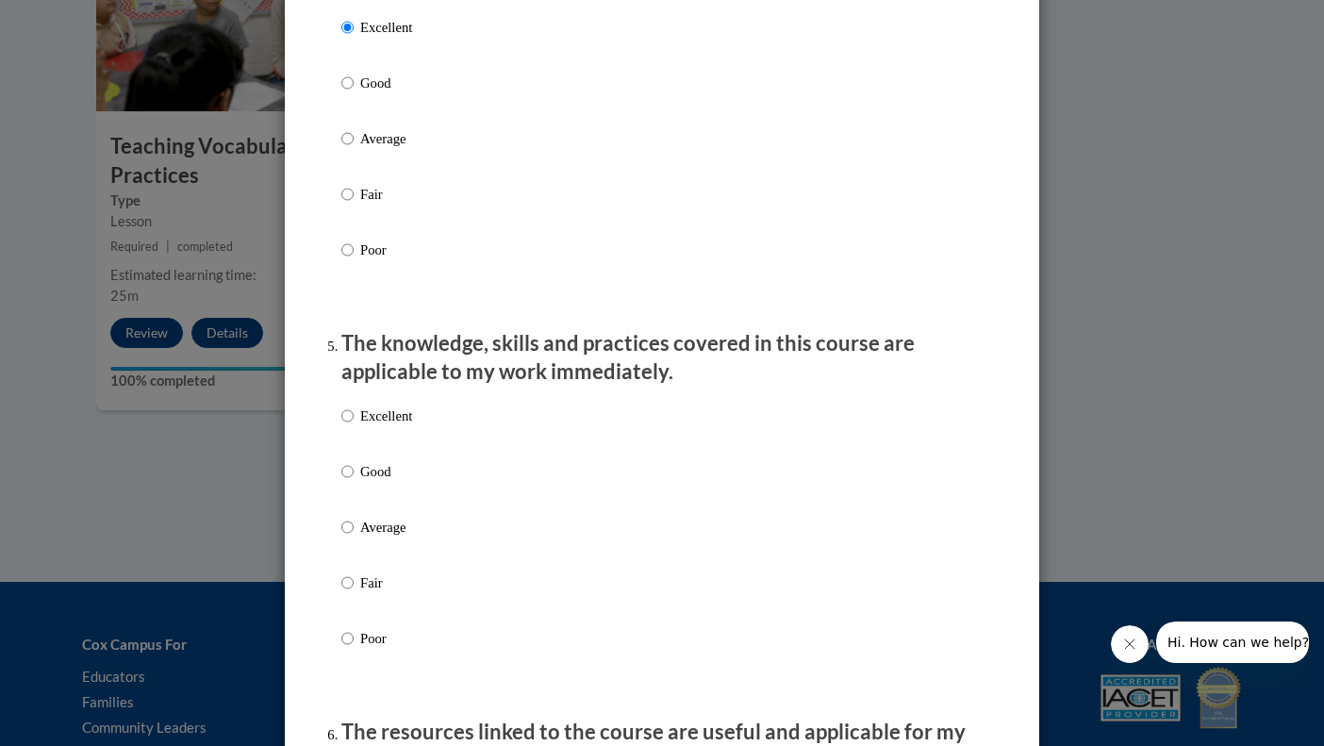
click at [345, 424] on input "Excellent" at bounding box center [347, 416] width 12 height 21
radio input "true"
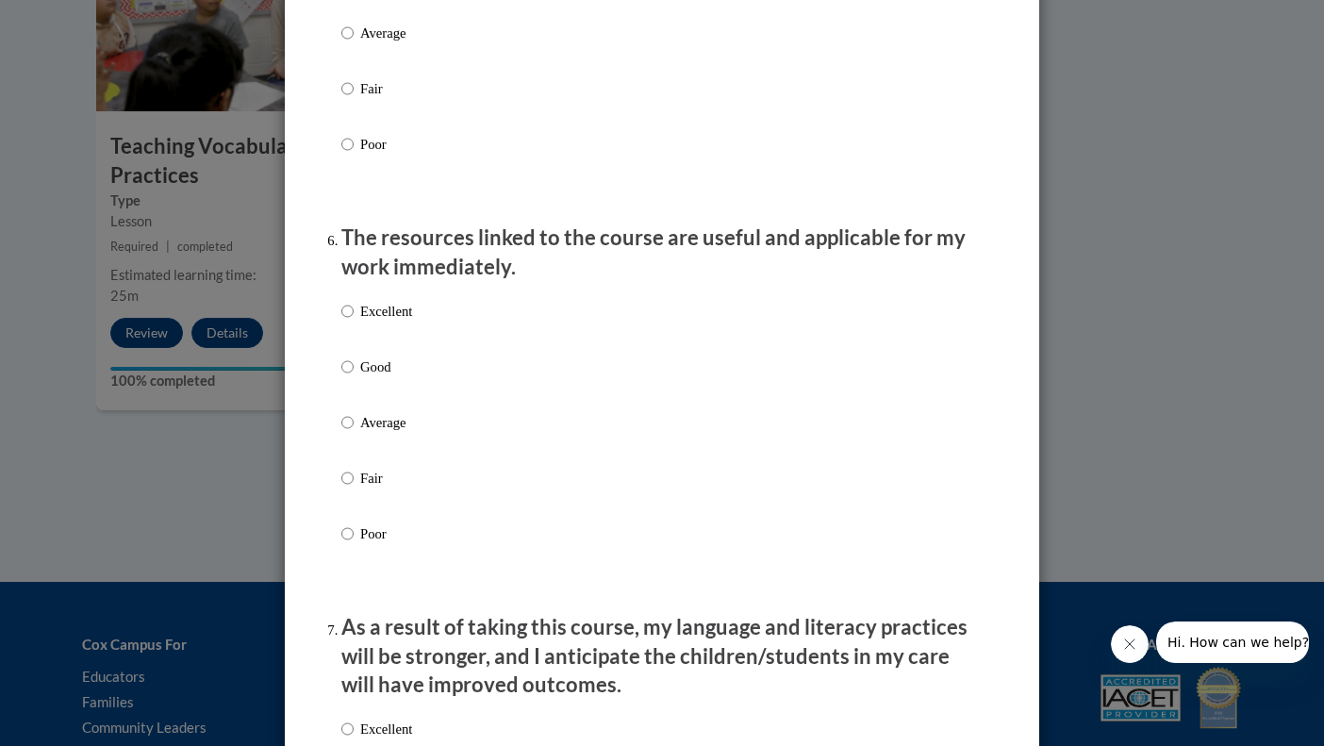
scroll to position [1928, 0]
click at [344, 312] on input "Excellent" at bounding box center [347, 310] width 12 height 21
radio input "true"
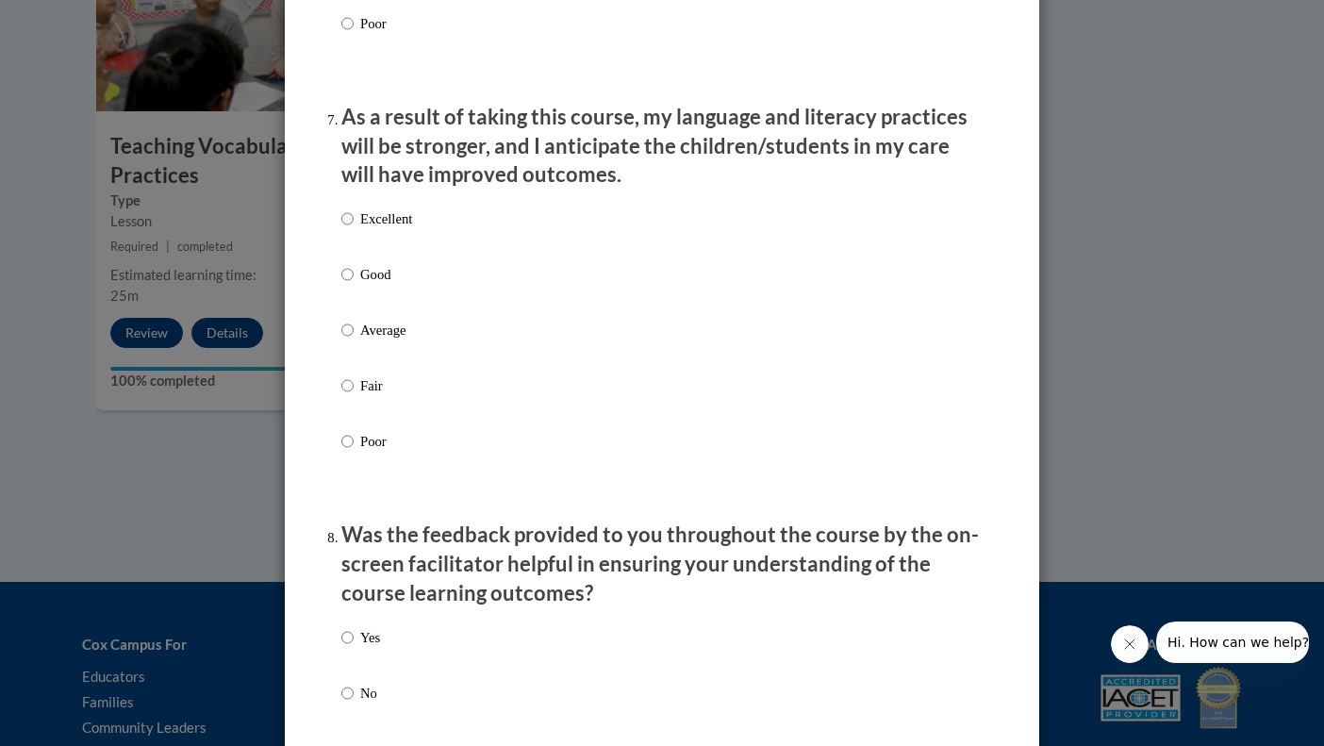
scroll to position [2429, 0]
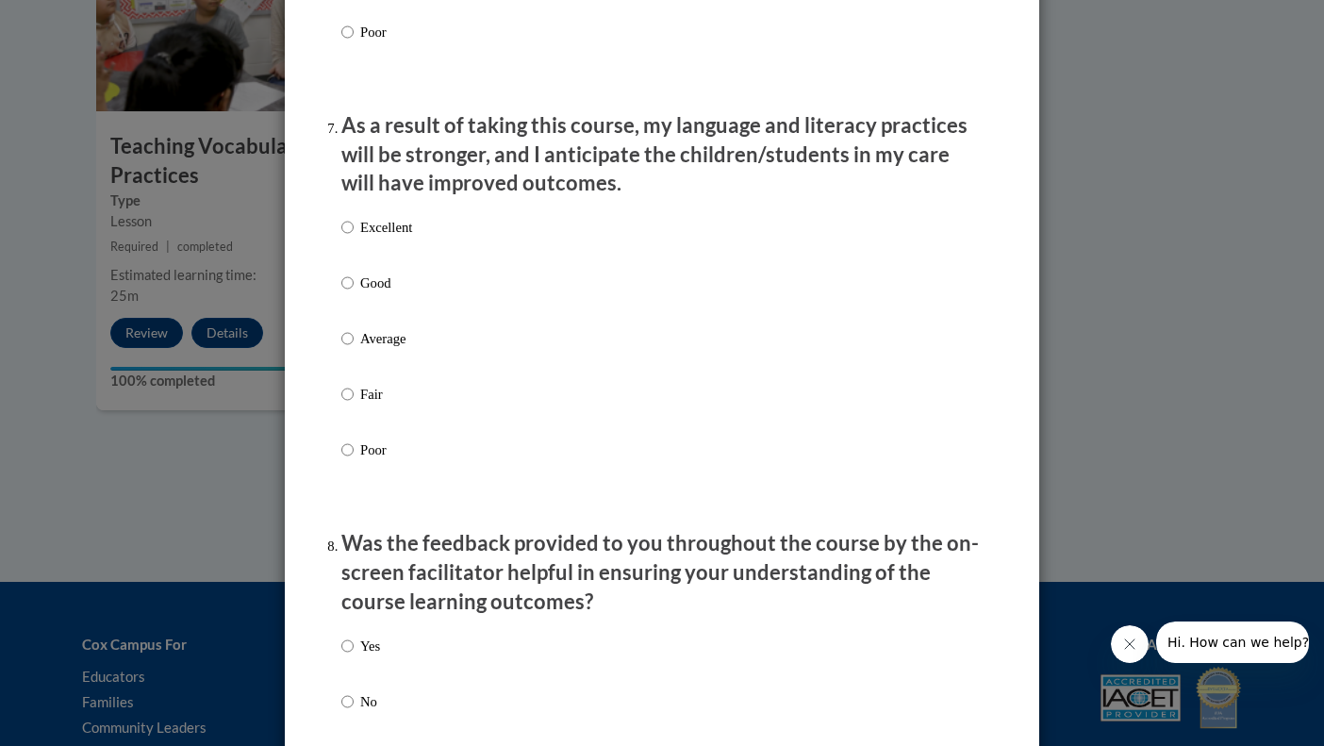
click at [345, 230] on input "Excellent" at bounding box center [347, 227] width 12 height 21
radio input "true"
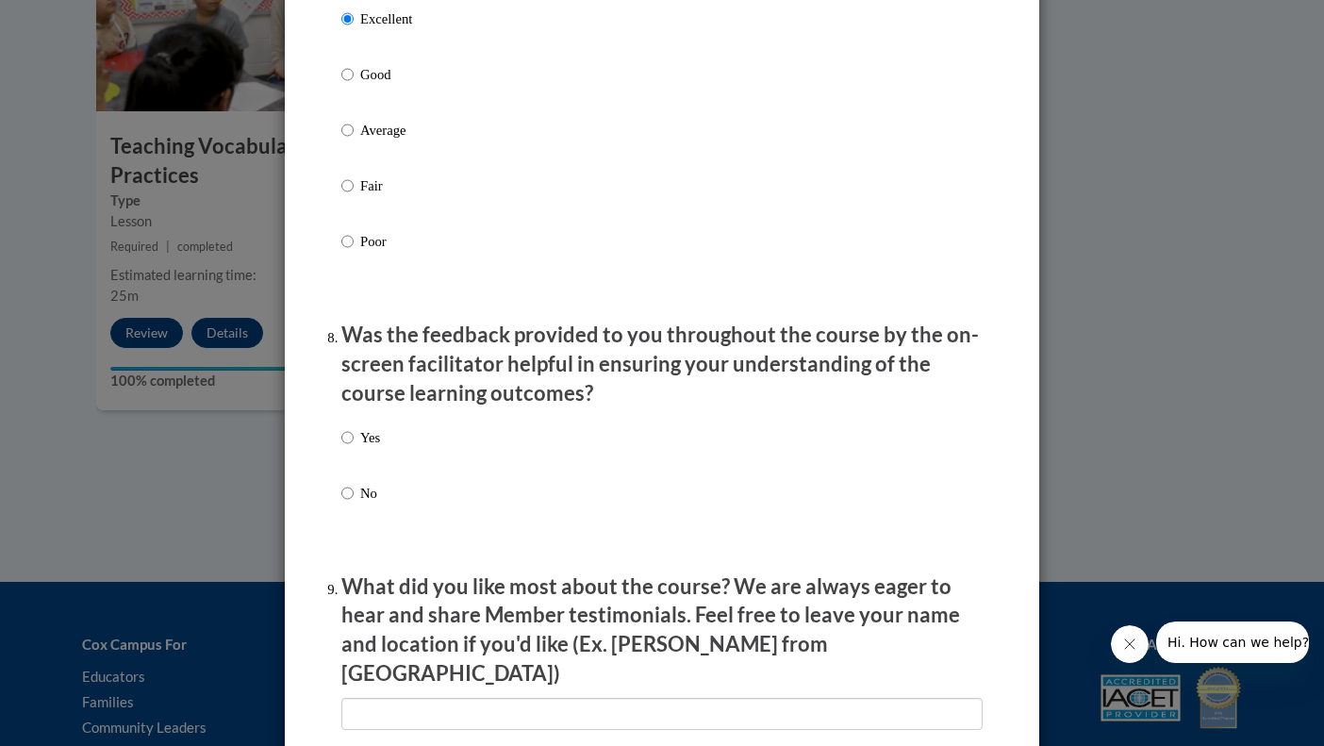
scroll to position [2638, 0]
click at [344, 435] on input "Yes" at bounding box center [347, 436] width 12 height 21
radio input "true"
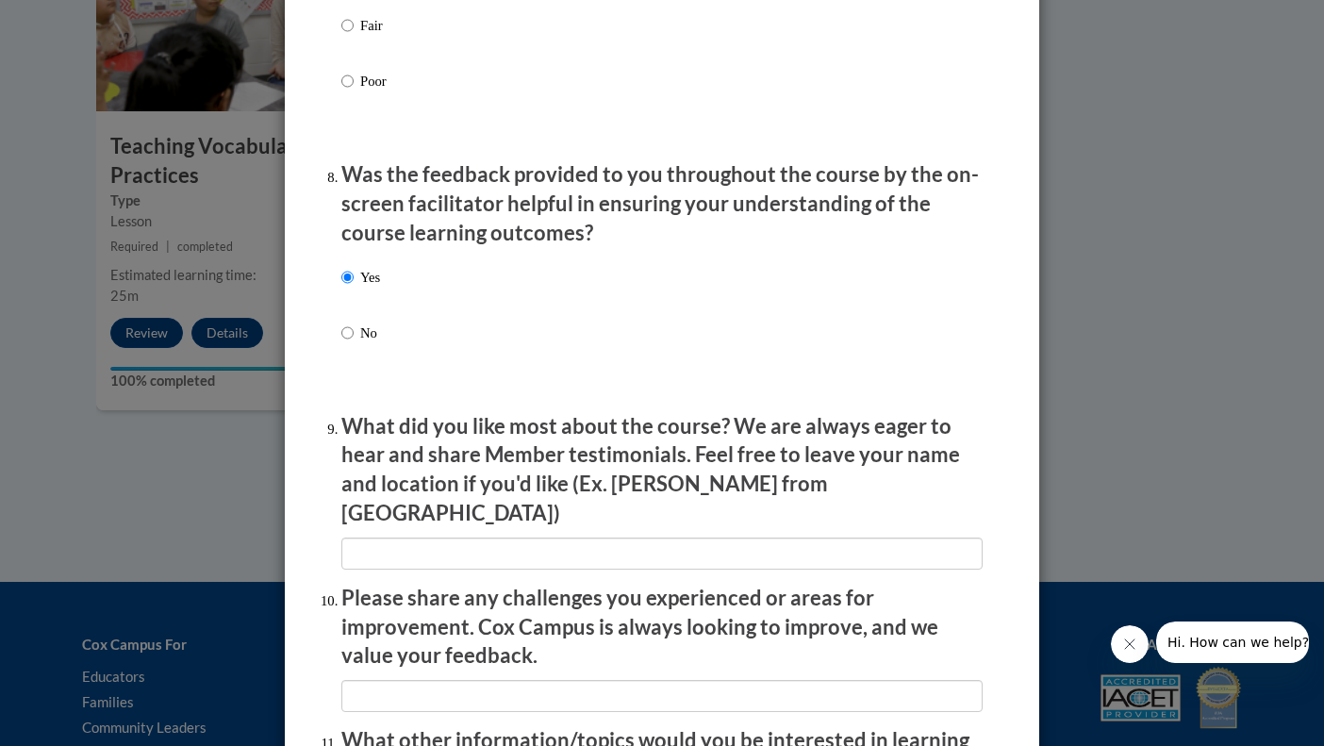
scroll to position [2803, 0]
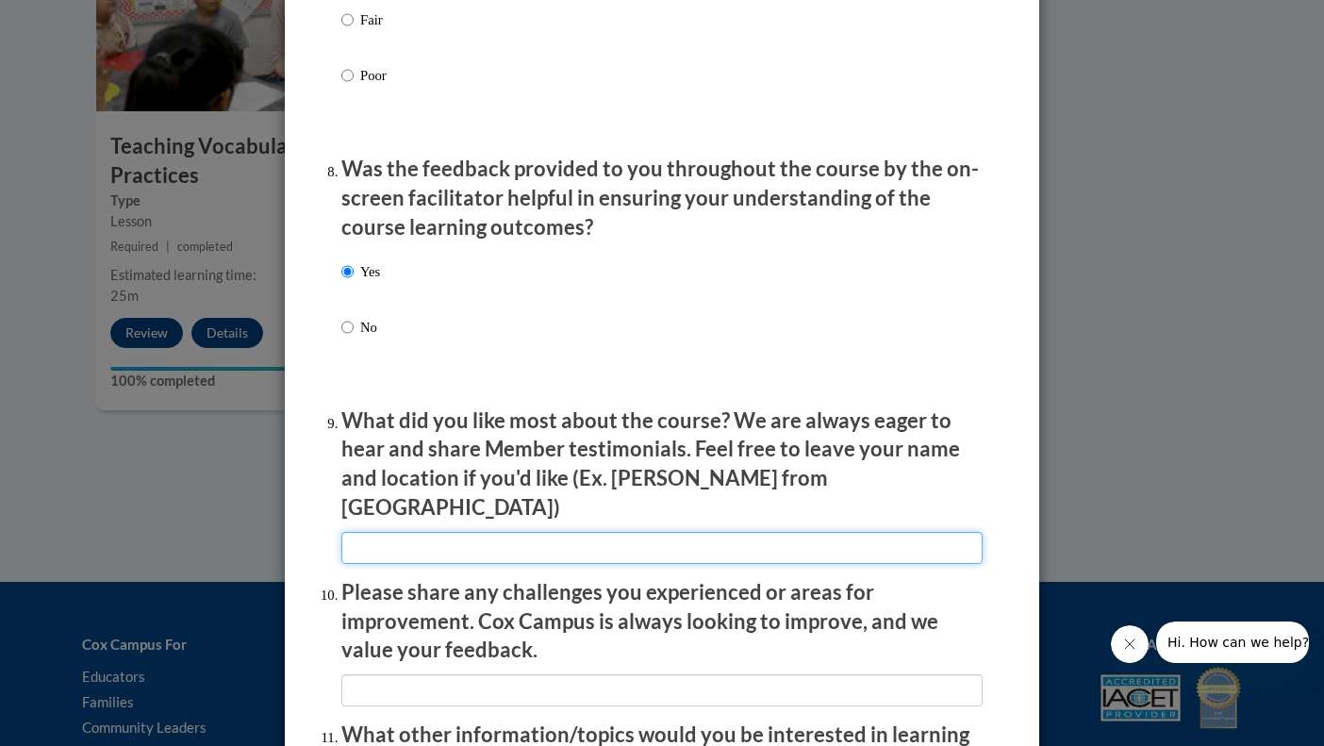
click at [388, 532] on input "textbox" at bounding box center [661, 548] width 641 height 32
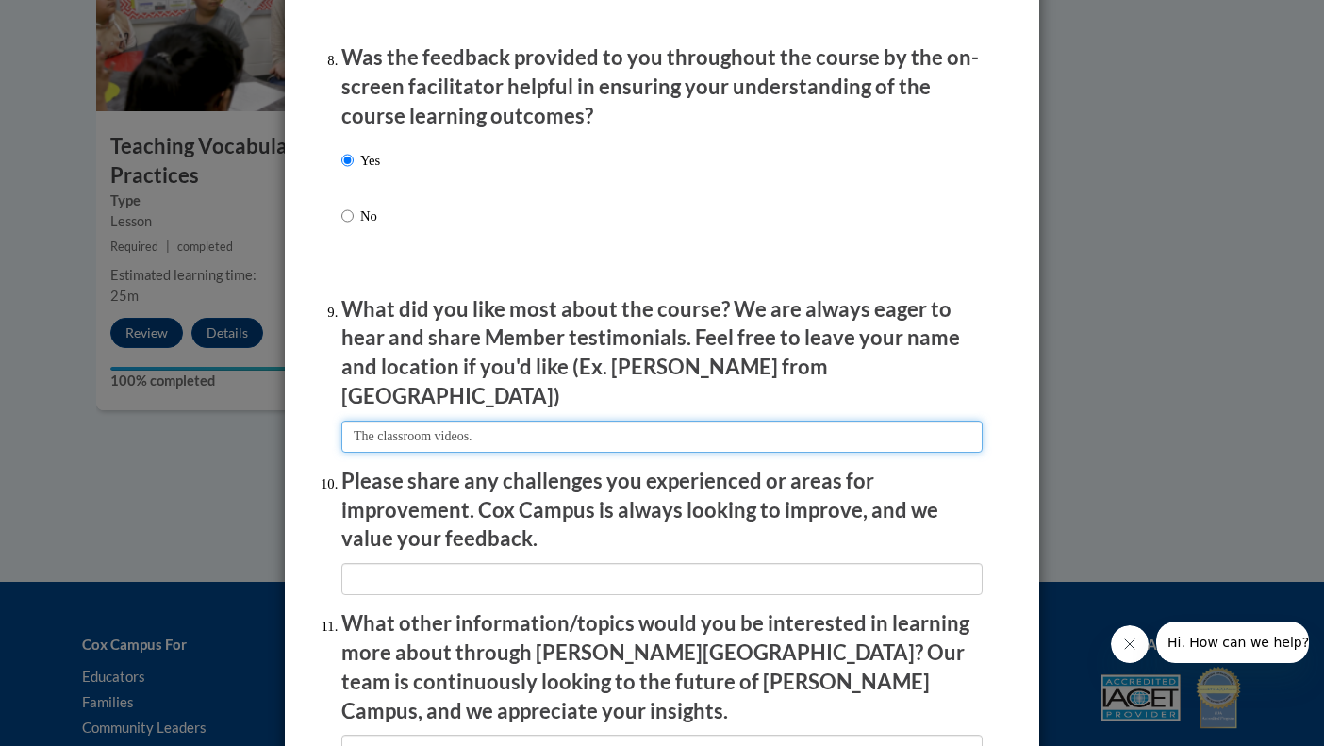
scroll to position [2918, 0]
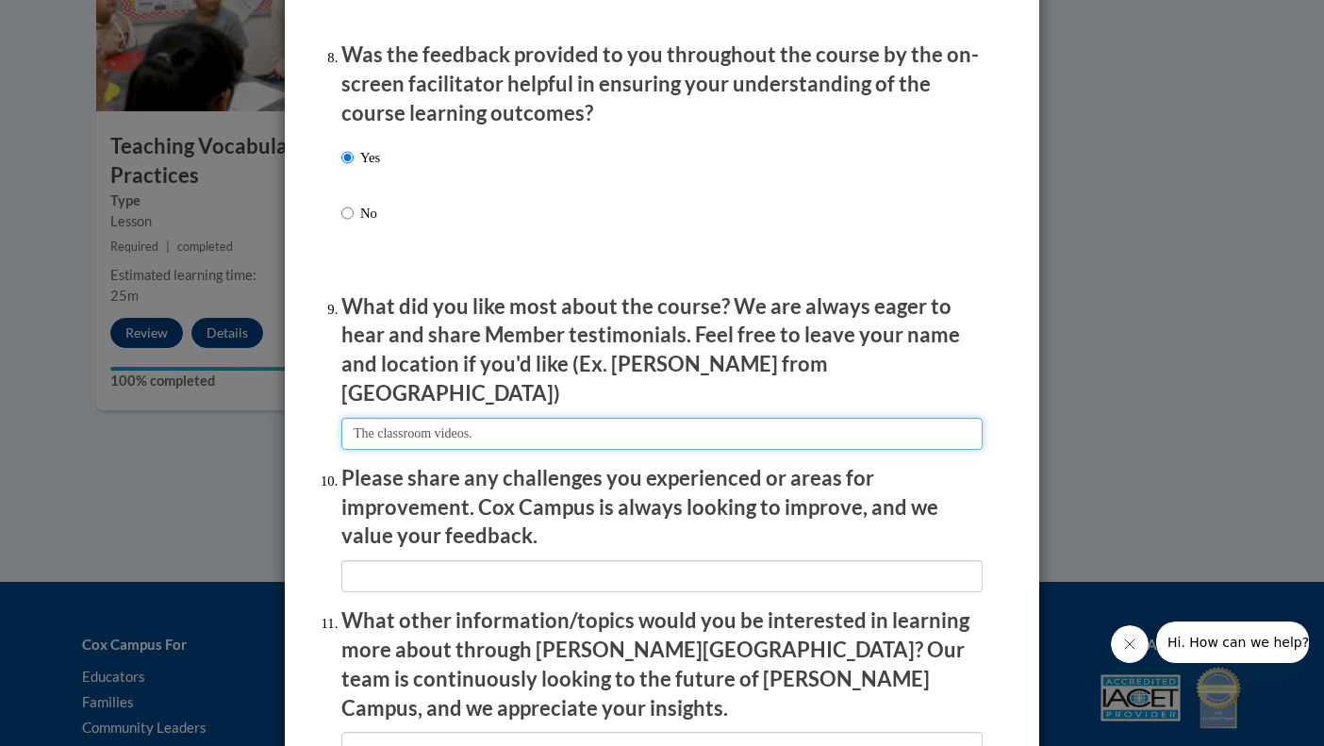
type input "The classroom videos."
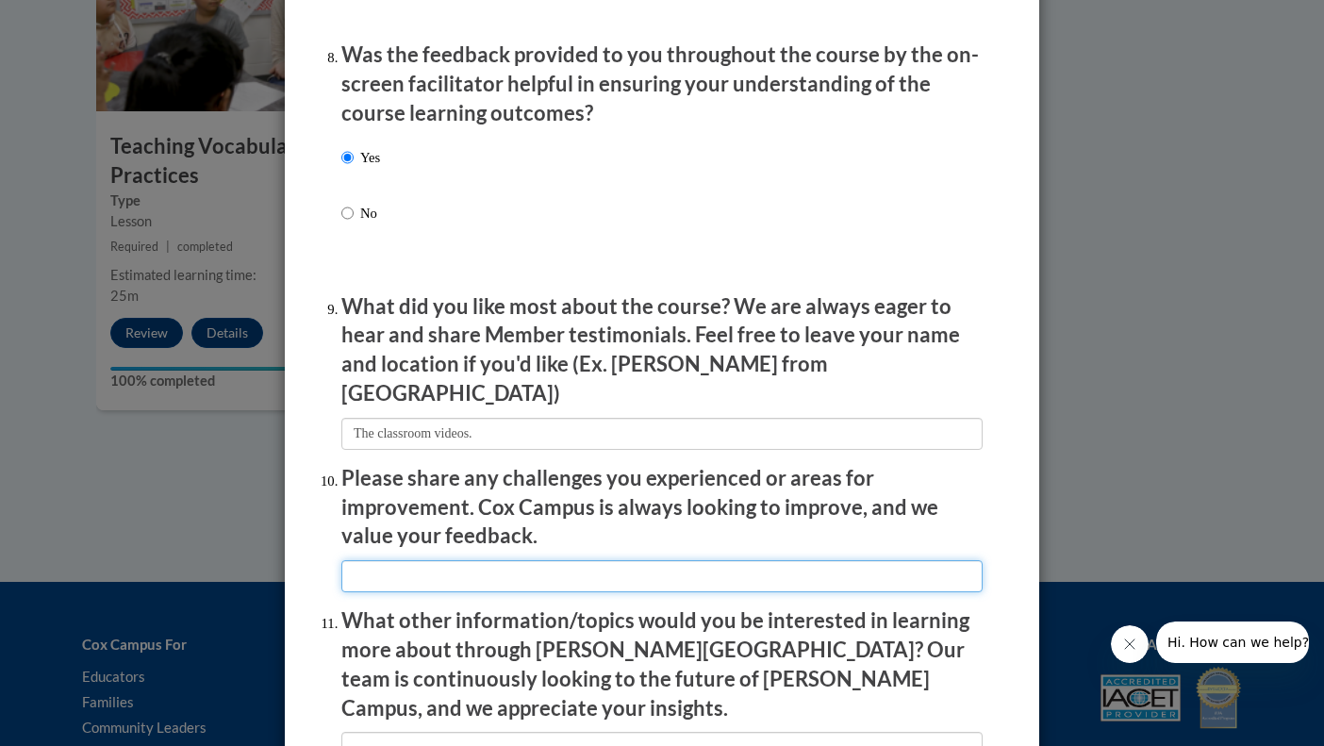
click at [378, 560] on input "textbox" at bounding box center [661, 576] width 641 height 32
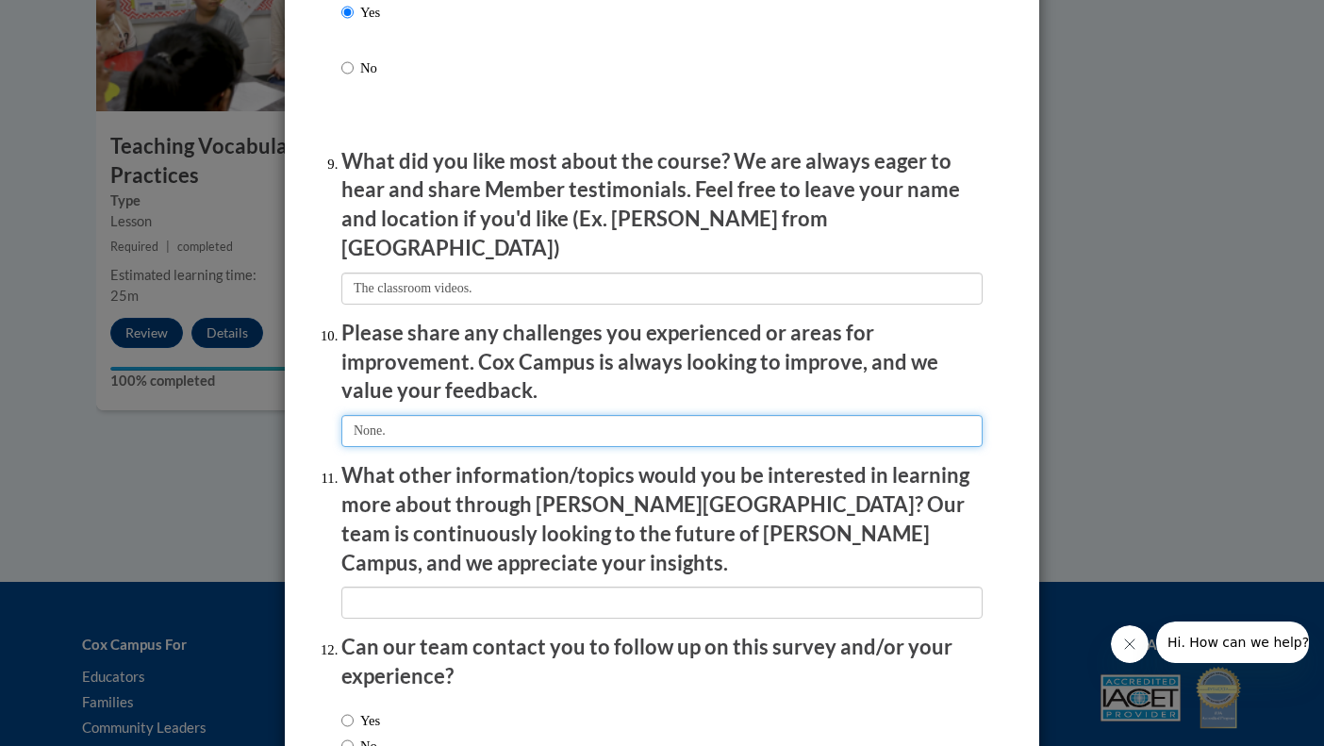
scroll to position [3086, 0]
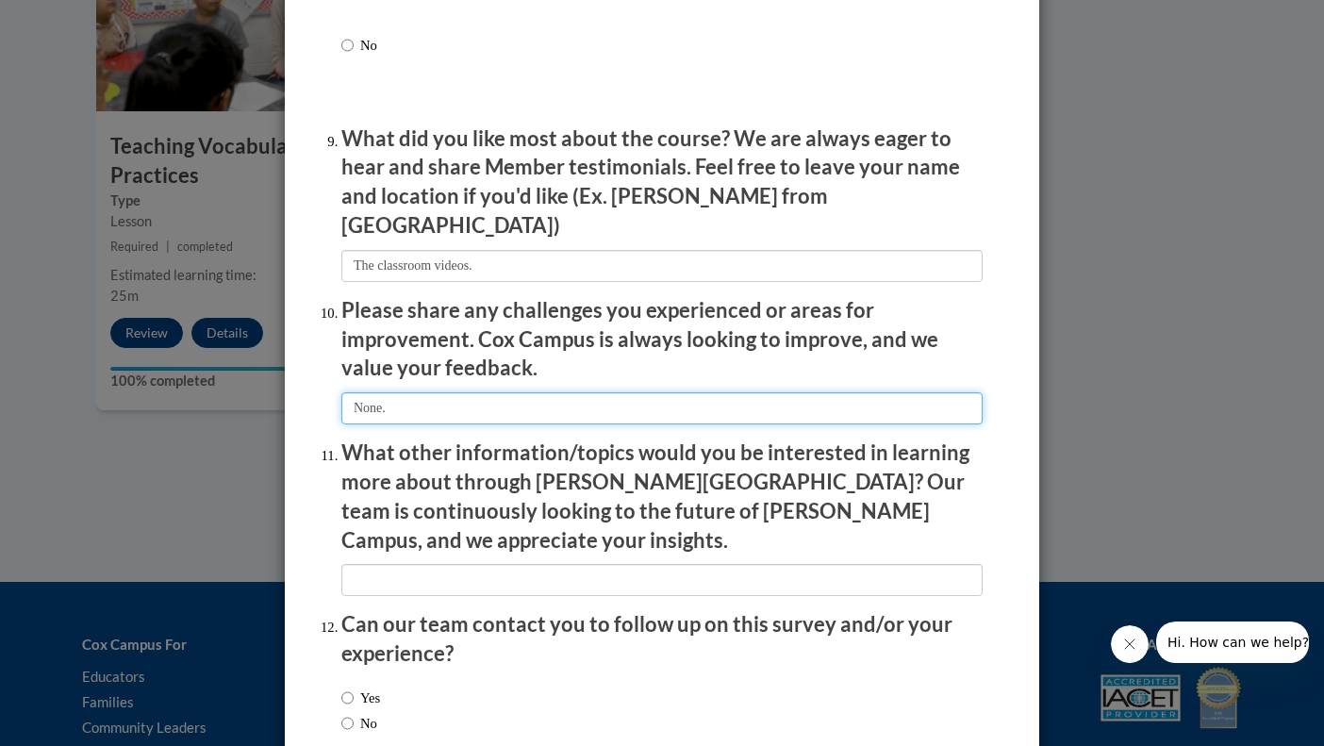
type input "None."
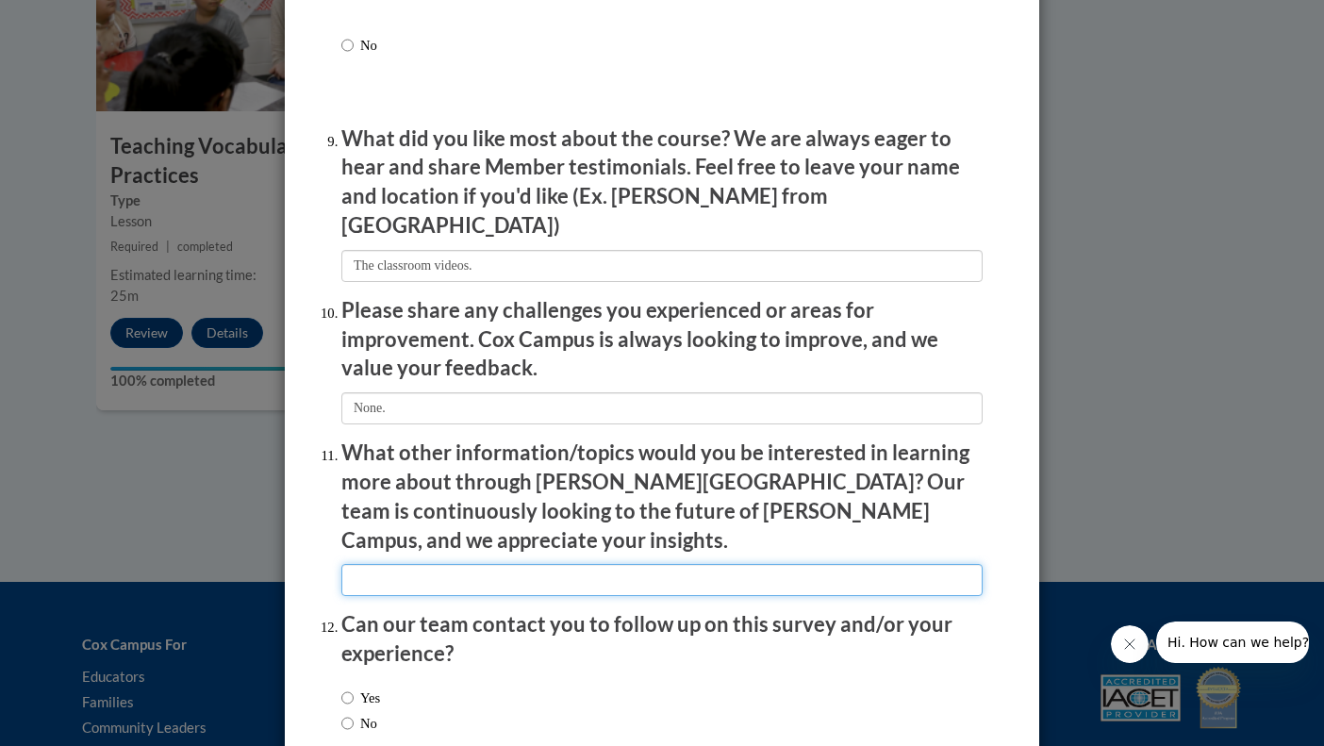
click at [400, 564] on input "textbox" at bounding box center [661, 580] width 641 height 32
type input "None."
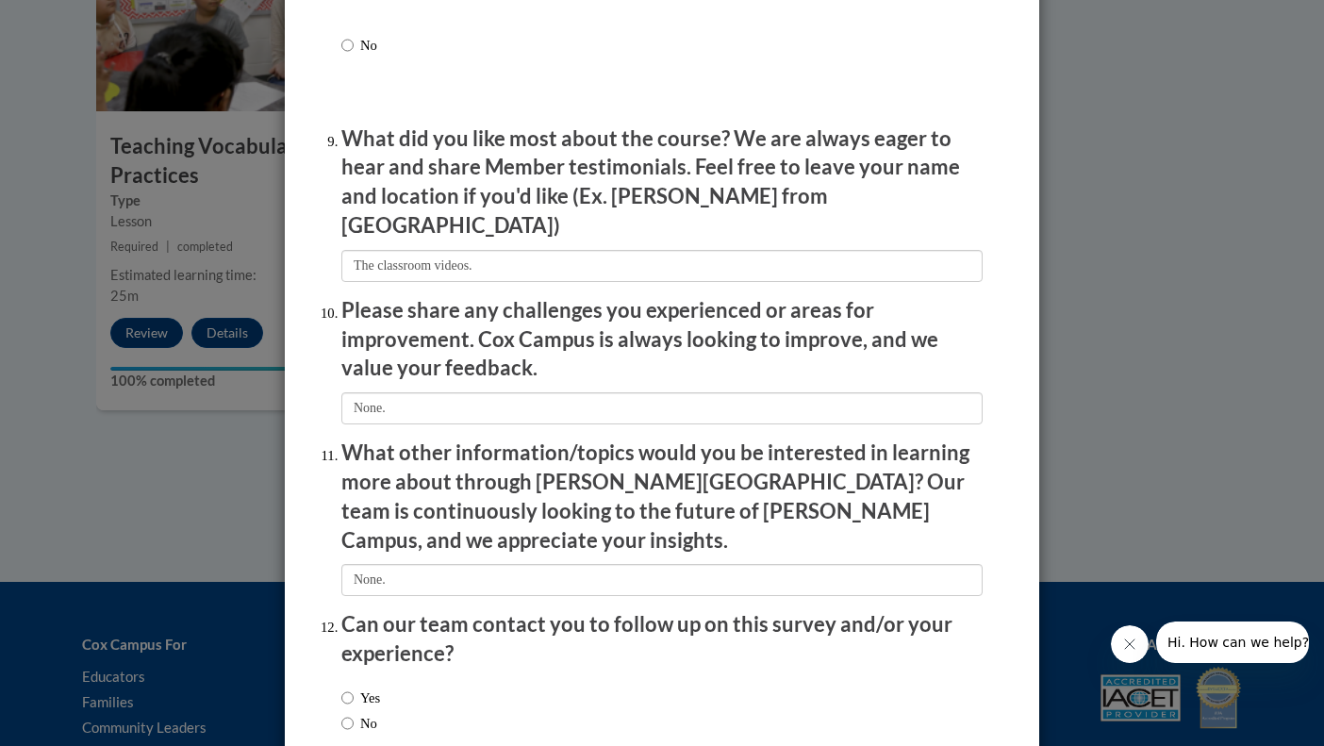
click at [345, 713] on input "No" at bounding box center [347, 723] width 12 height 21
radio input "true"
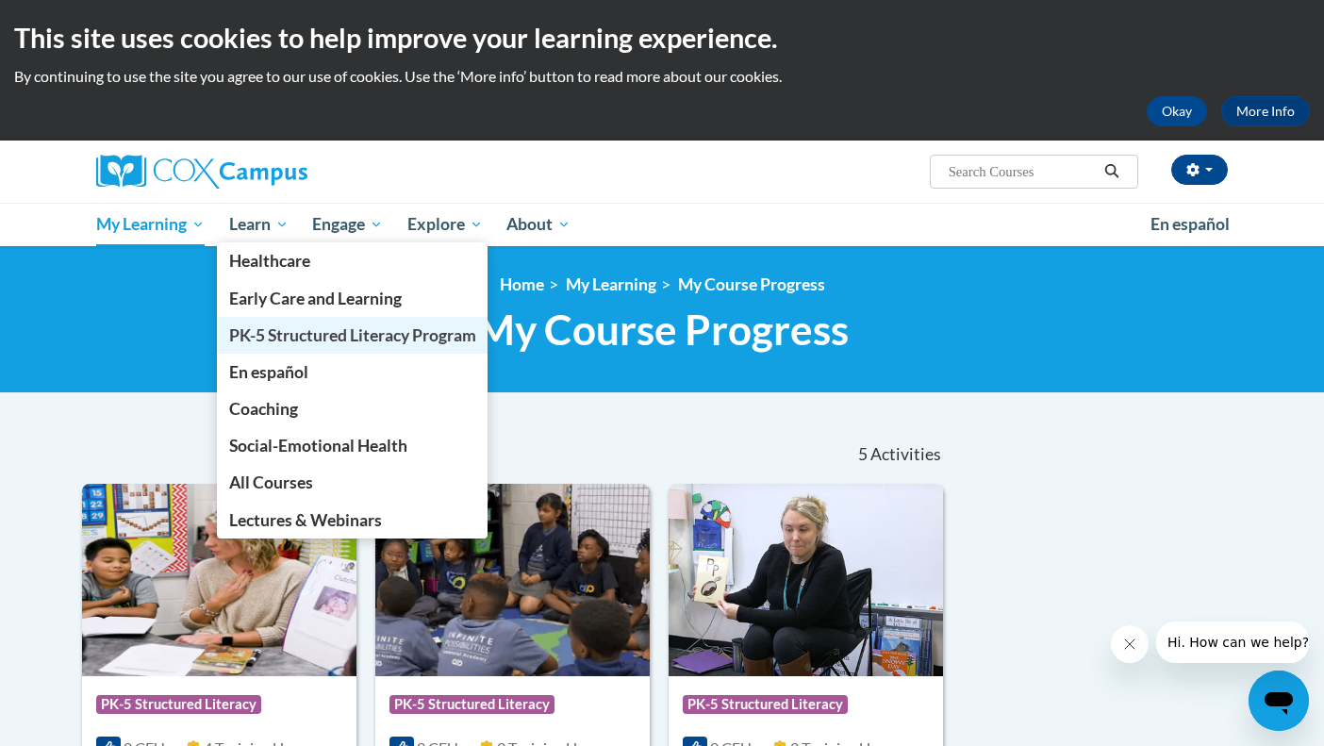
click at [307, 333] on span "PK-5 Structured Literacy Program" at bounding box center [352, 335] width 247 height 20
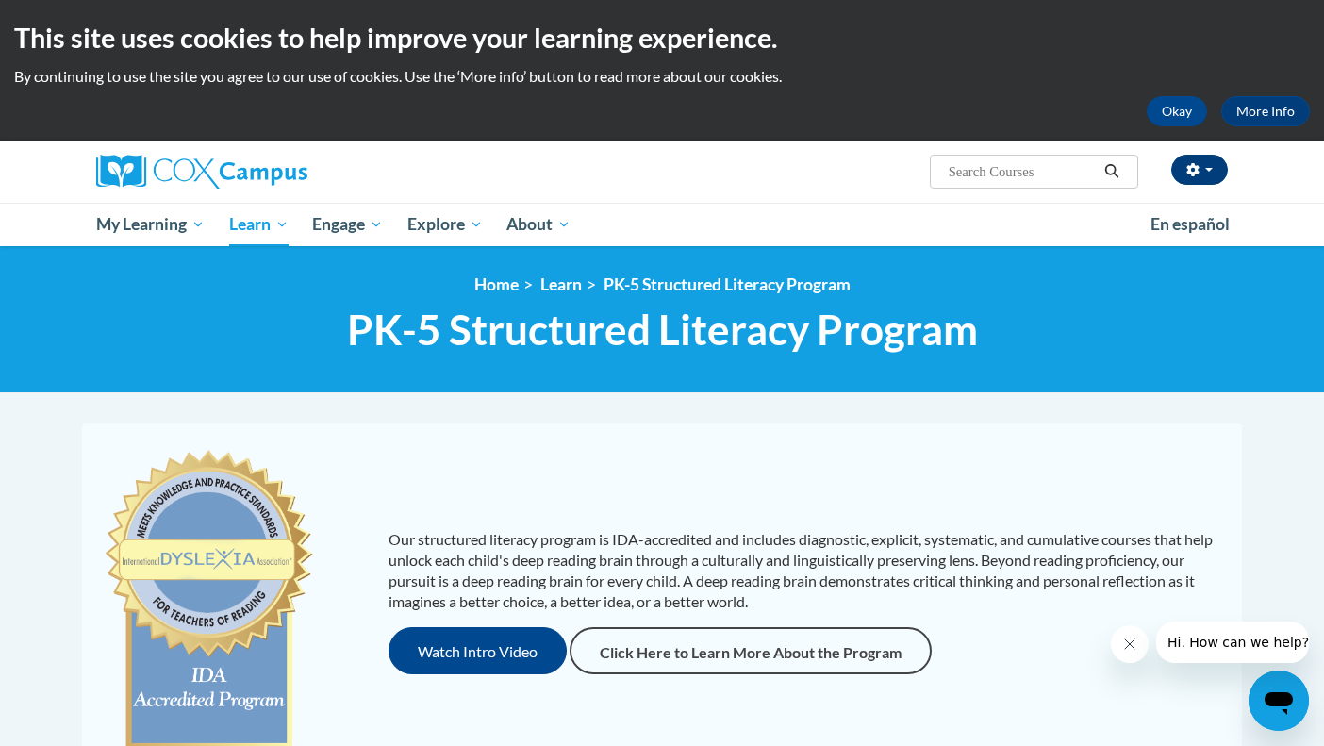
click at [1189, 168] on icon "button" at bounding box center [1193, 169] width 12 height 13
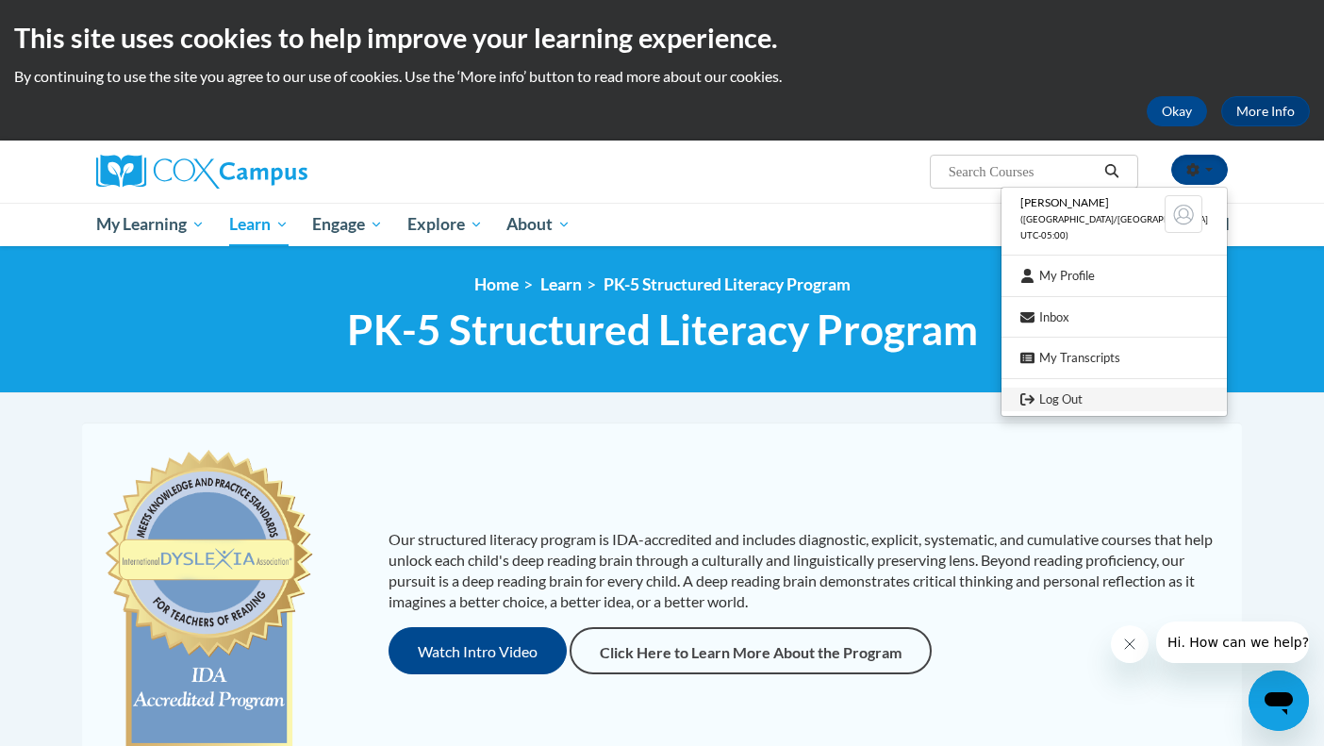
click at [1080, 397] on link "Log Out" at bounding box center [1114, 400] width 225 height 24
